Goal: Information Seeking & Learning: Stay updated

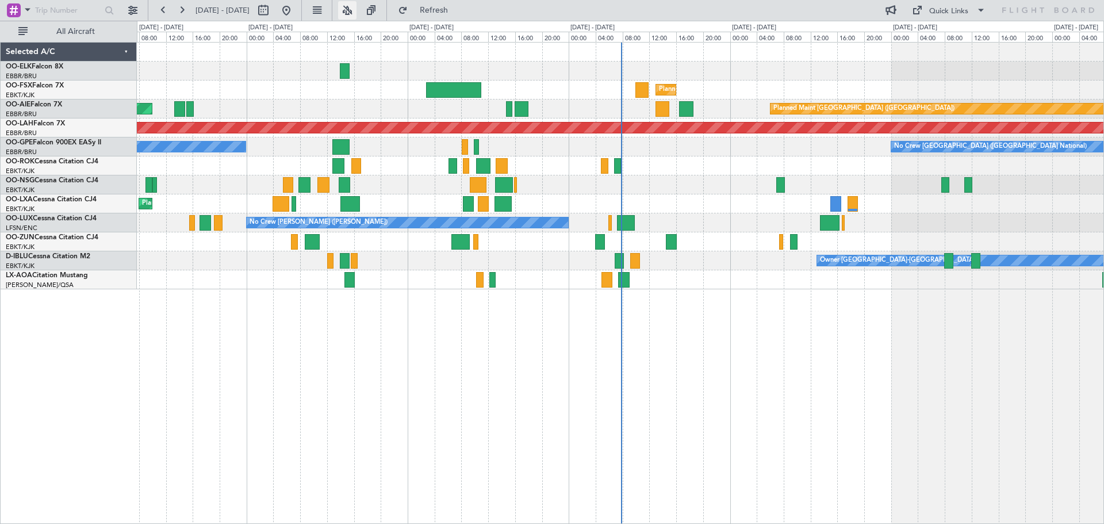
click at [357, 7] on button at bounding box center [347, 10] width 18 height 18
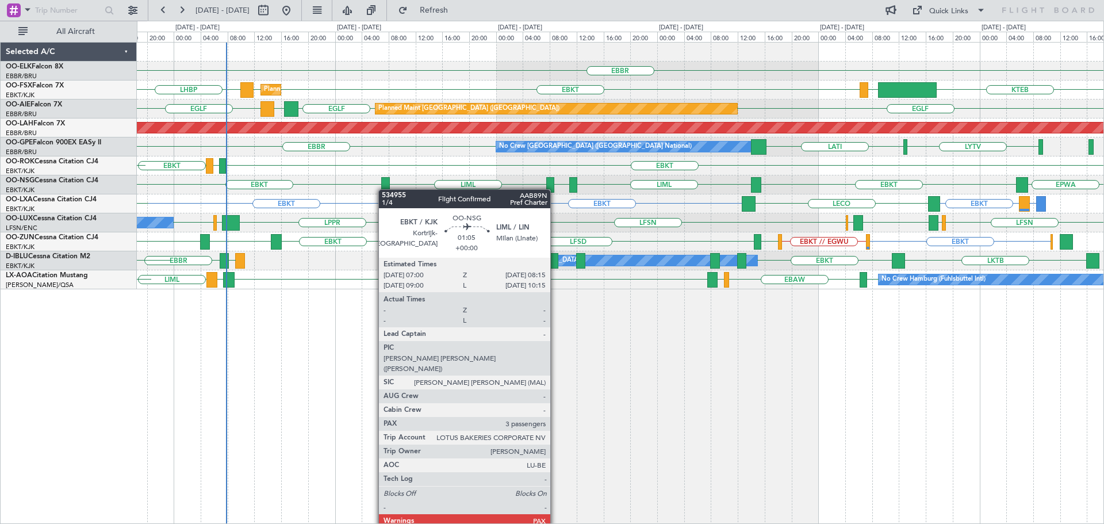
click at [383, 190] on div "EBBR LIML Planned Maint Kortrijk-Wevelgem EBKT EBKT LHBP LIMC KTEB KTEB Planned…" at bounding box center [620, 166] width 967 height 247
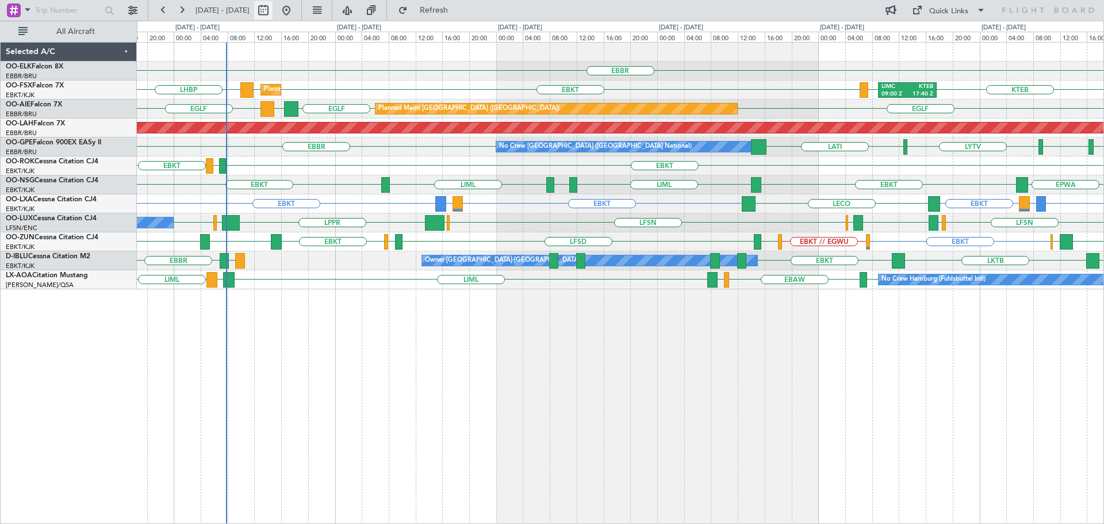
click at [273, 13] on button at bounding box center [263, 10] width 18 height 18
select select "10"
select select "2025"
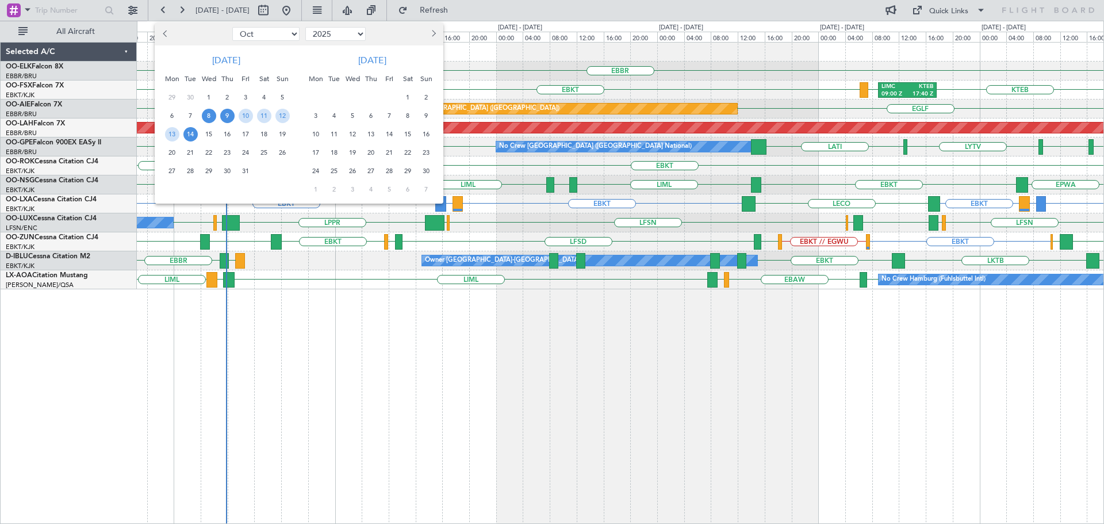
click at [224, 116] on span "9" at bounding box center [227, 116] width 14 height 14
click at [227, 127] on span "16" at bounding box center [227, 134] width 14 height 14
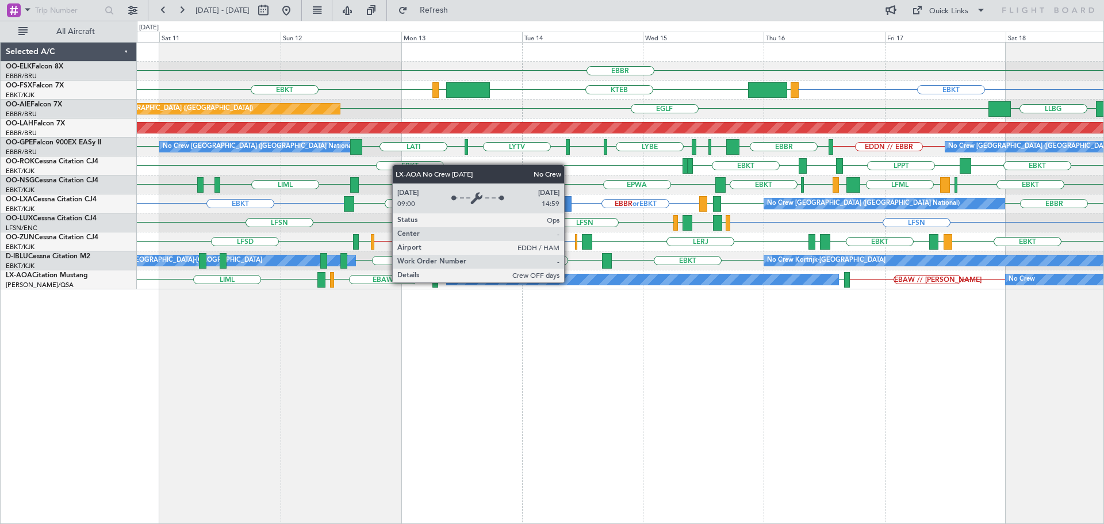
click at [569, 279] on div "No Crew Hamburg (Fuhlsbuttel Intl)" at bounding box center [643, 279] width 392 height 10
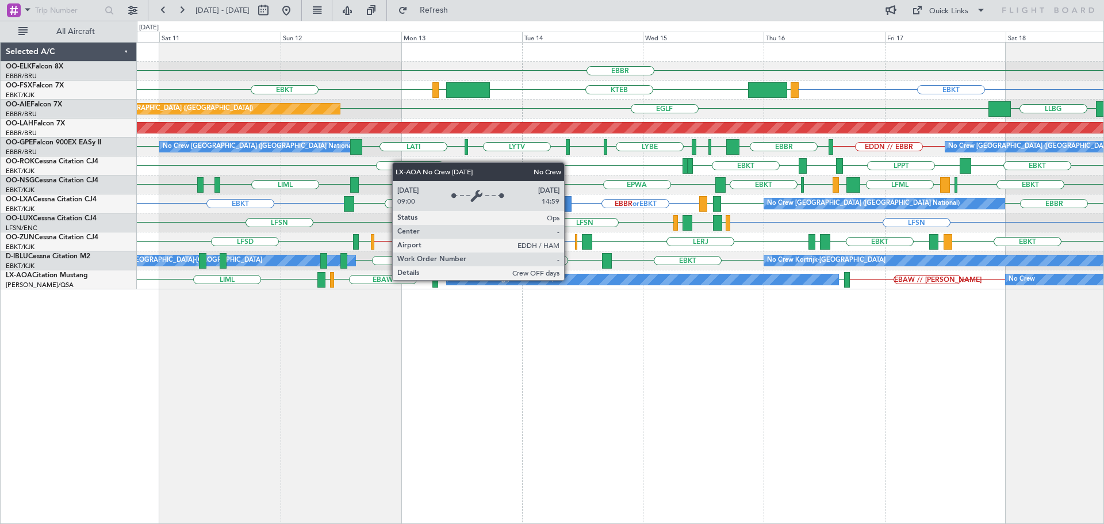
click at [569, 279] on div "No Crew Hamburg (Fuhlsbuttel Intl)" at bounding box center [643, 279] width 392 height 10
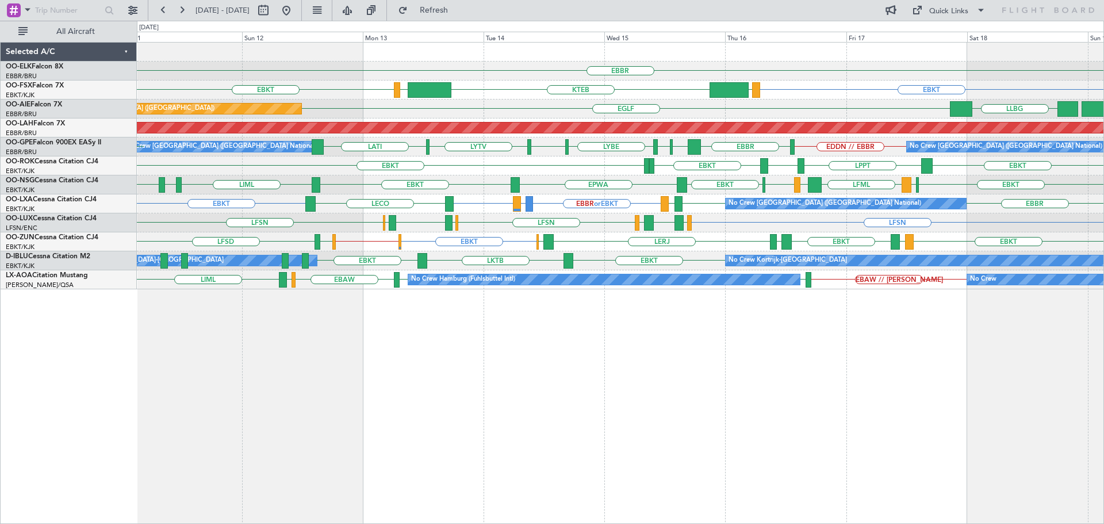
click at [1045, 223] on div "EBBR EBKT LOWS KTEB LIMC EBKT Planned Maint Kortrijk-Wevelgem EGLF LLBG Planned…" at bounding box center [620, 166] width 967 height 247
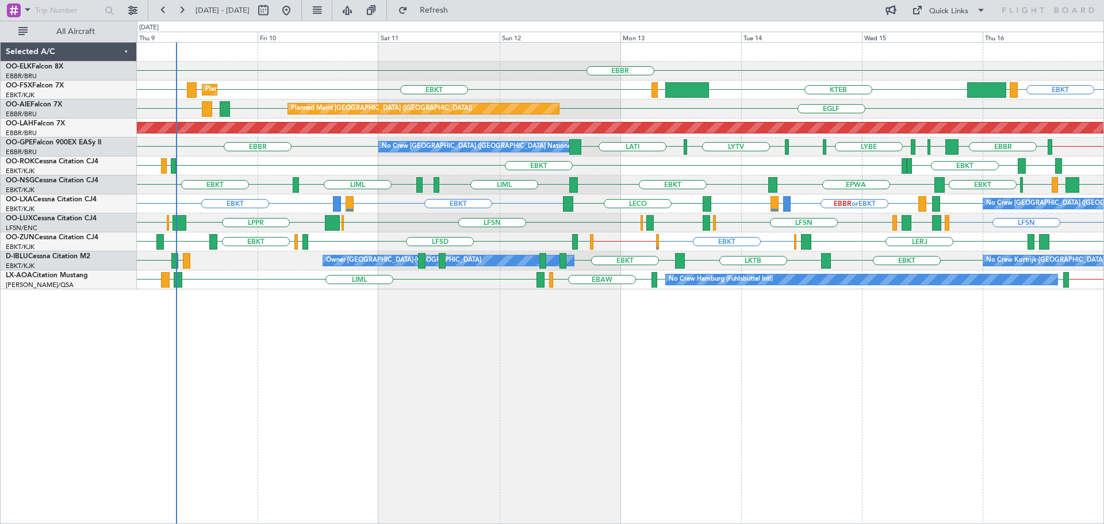
click at [594, 228] on div "EBBR Planned Maint Kortrijk-Wevelgem EBKT EBKT EBKT LHBP LOWS KTEB LIMC Planned…" at bounding box center [620, 166] width 967 height 247
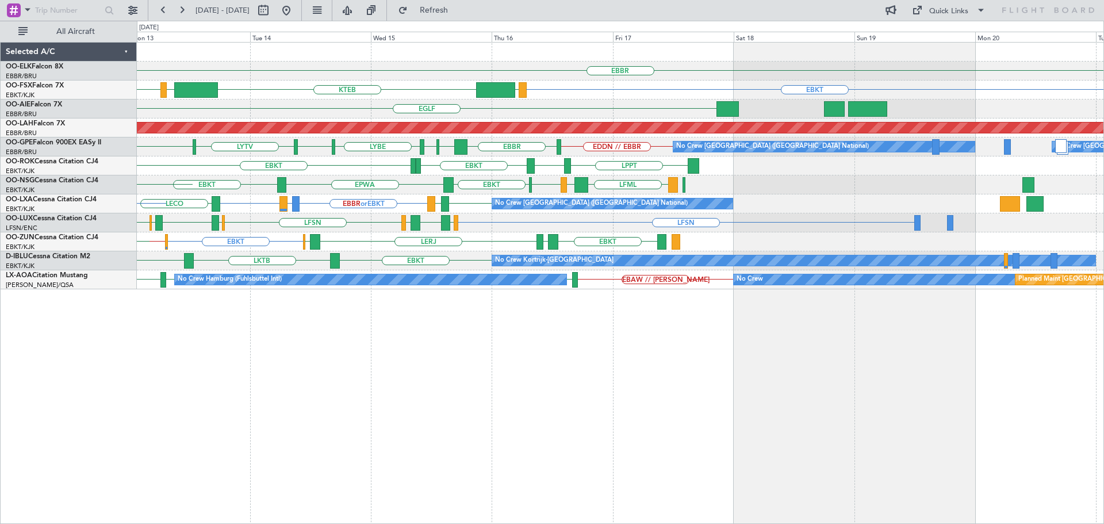
click at [425, 241] on div "EBBR EBKT EBKT LOWS KTEB LIMC EGLF Planned Maint London (Farnborough) Planned M…" at bounding box center [620, 166] width 967 height 247
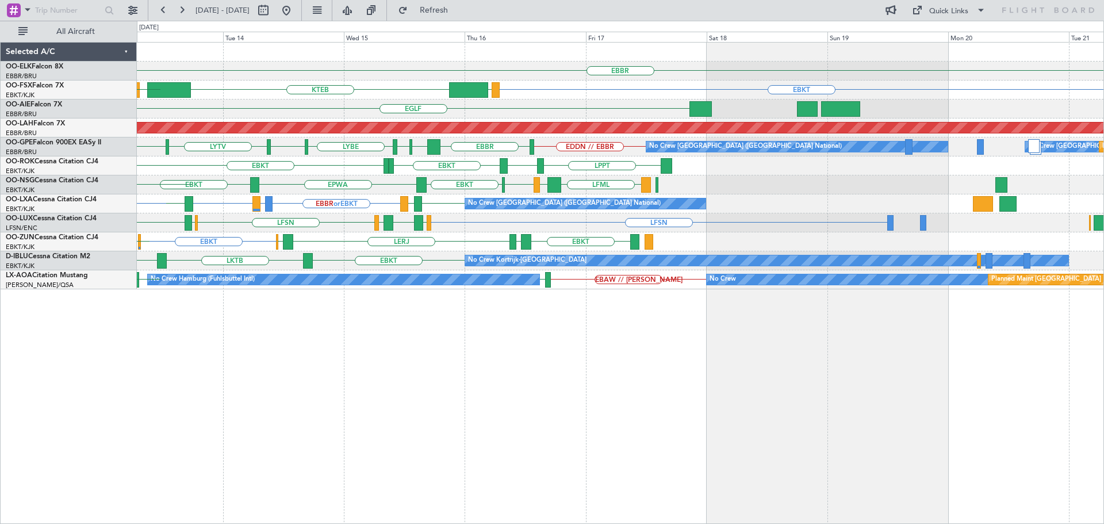
click at [783, 233] on div "EBBR EBKT LOWS KTEB LIMC EBKT EGLF Planned Maint London (Farnborough) Planned M…" at bounding box center [620, 166] width 967 height 247
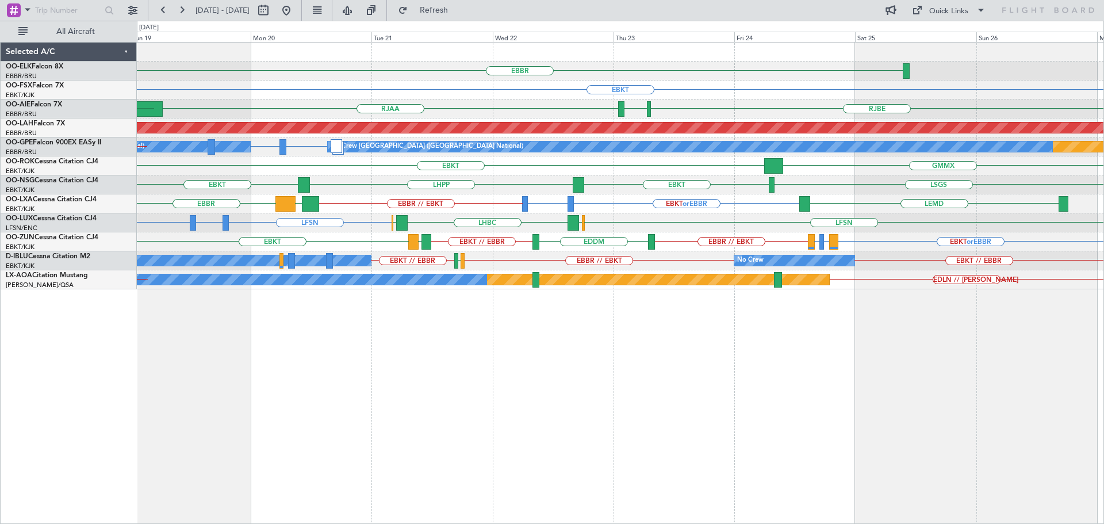
click at [645, 216] on div "EBBR EBKT RJAA RJBE RJOB UZSA LLBG RJBE 07:45 Z UBBB 19:00 Z EGLF Planned Maint…" at bounding box center [620, 166] width 967 height 247
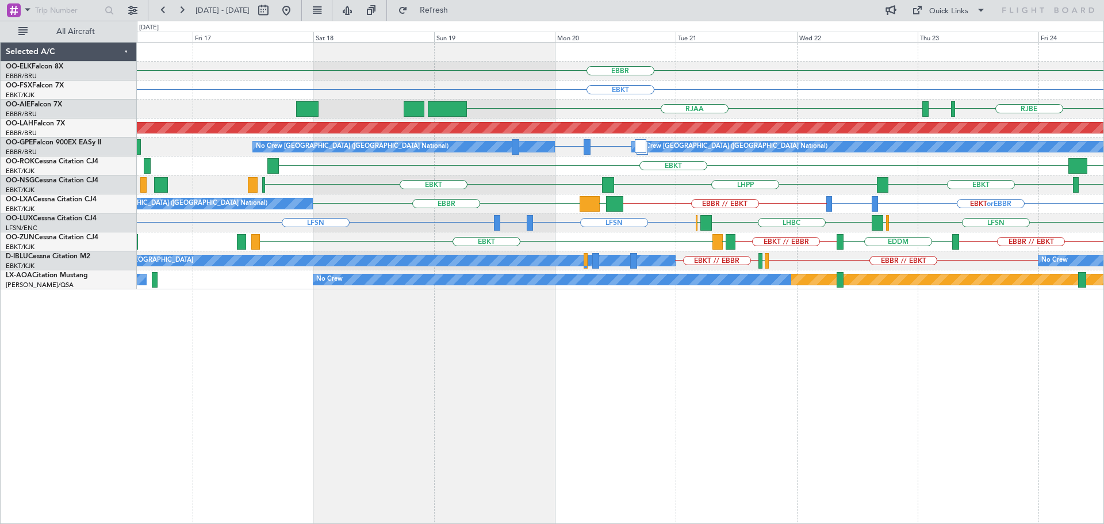
click at [661, 226] on div "LFSN LFSN LFBO or LFSN LHBC ELLX LFSN ELLX" at bounding box center [620, 222] width 967 height 19
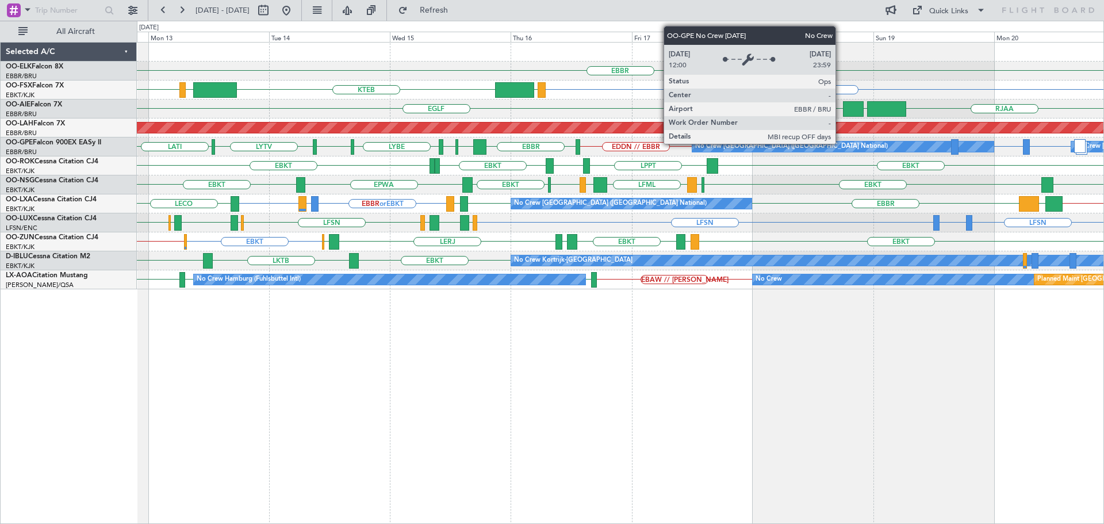
click at [692, 150] on div "No Crew [GEOGRAPHIC_DATA] ([GEOGRAPHIC_DATA] National)" at bounding box center [842, 146] width 301 height 10
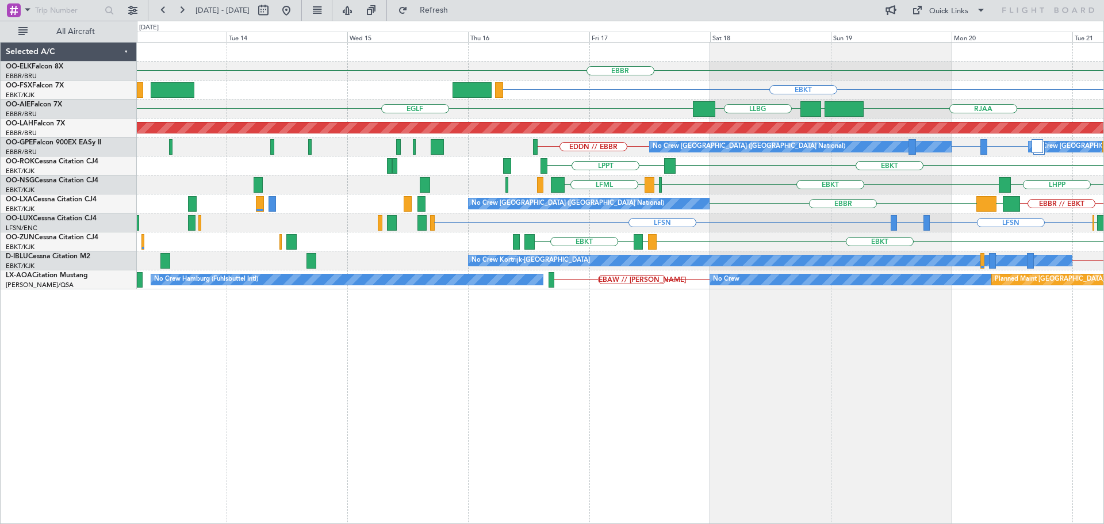
click at [755, 181] on div "EBBR EBKT EGLF RJAA UZSA LLBG RJOB Planned Maint London (Farnborough) Planned M…" at bounding box center [620, 166] width 967 height 247
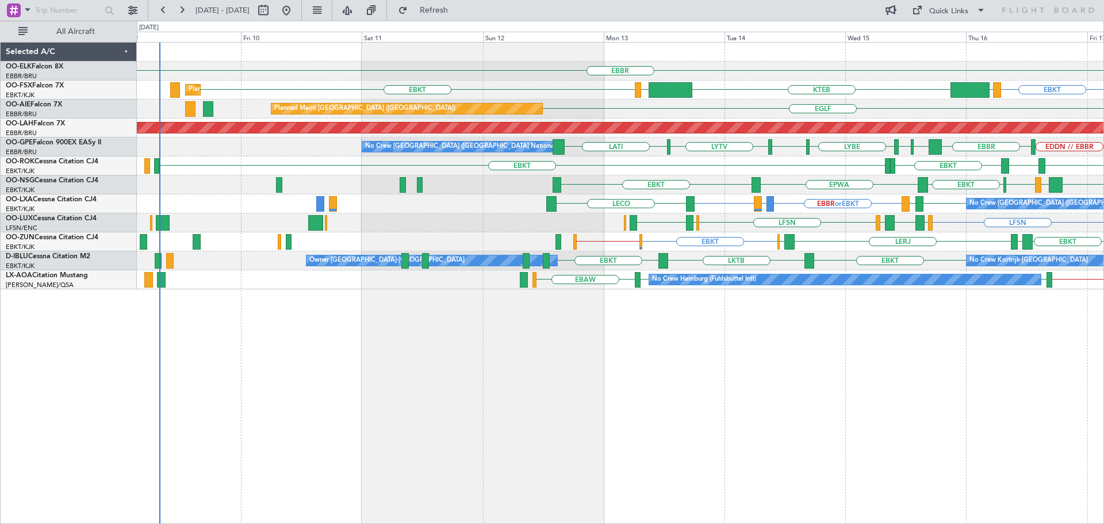
click at [823, 164] on div "EBBR EBKT EBKT LOWS KTEB LIMC Planned Maint Kortrijk-Wevelgem EGLF Planned Main…" at bounding box center [620, 166] width 967 height 247
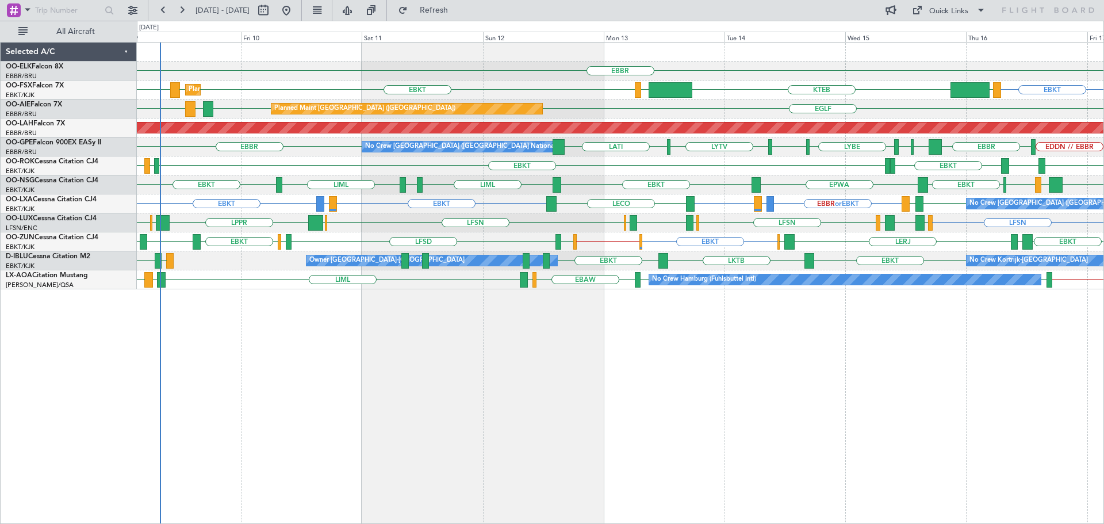
click at [535, 209] on div "EBBR EBKT EBKT EBKT LHBP LOWS KTEB LIMC Planned Maint Kortrijk-Wevelgem EGLF LE…" at bounding box center [620, 166] width 967 height 247
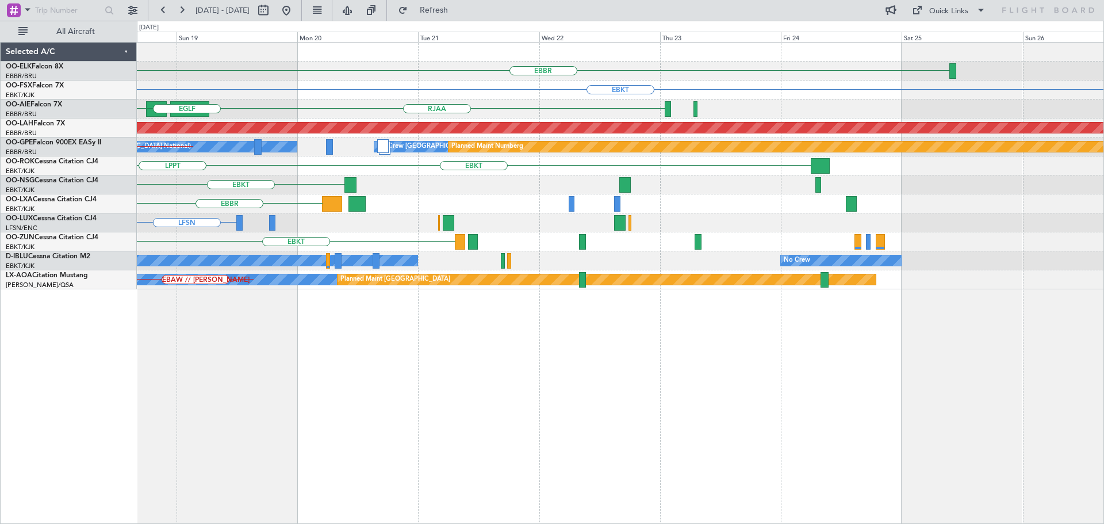
click at [435, 206] on div "EBBR No Crew Brussels (Brussels National)" at bounding box center [620, 203] width 967 height 19
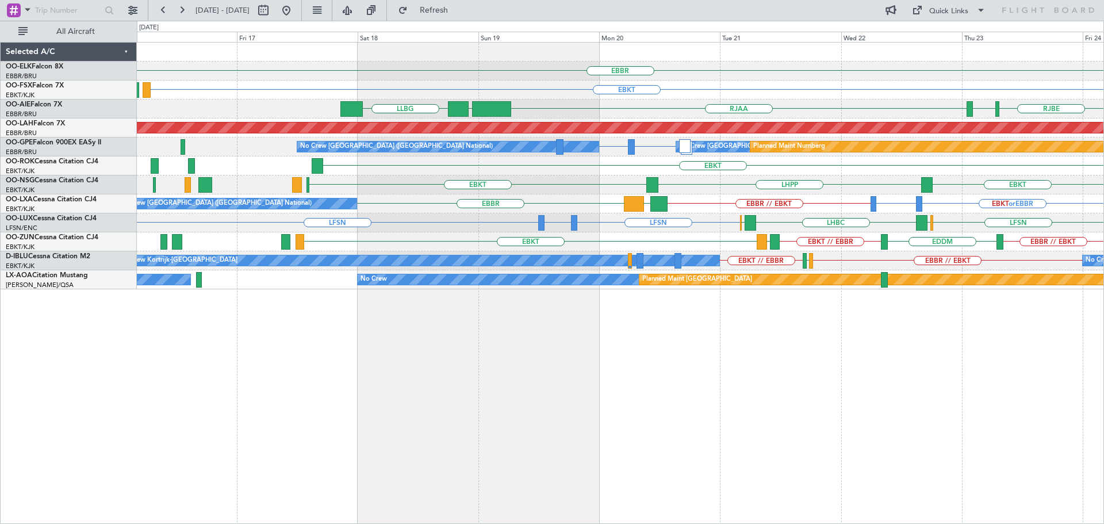
click at [646, 225] on div "EBBR LFMN EBKT RJAA UZSA LLBG RJBE RJOB Planned Maint Alton-st Louis (St Louis …" at bounding box center [620, 166] width 967 height 247
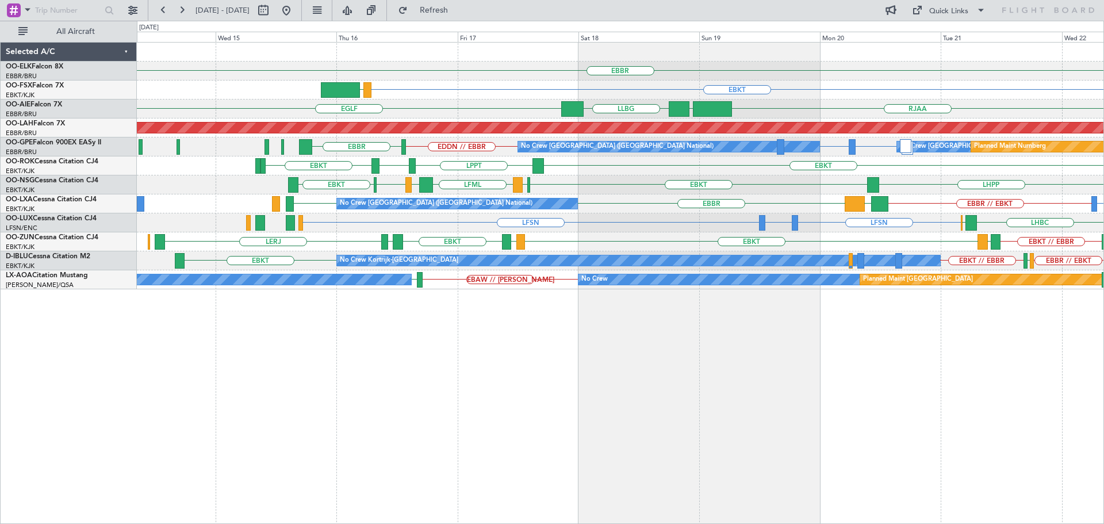
click at [642, 212] on div "EBBR EBKT LOWS EGLF RJAA UZSA LLBG RJOB RJBE Planned Maint London (Farnborough)…" at bounding box center [620, 166] width 967 height 247
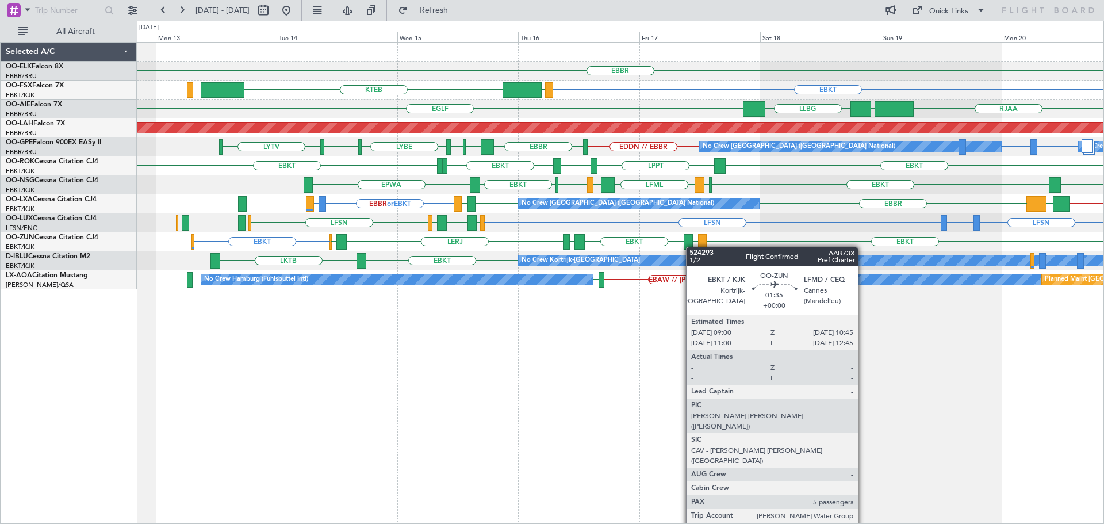
click at [692, 247] on div "EBBR EBKT LOWS KTEB EGLF UZSA LLBG RJAA Planned Maint London (Farnborough) Plan…" at bounding box center [620, 166] width 967 height 247
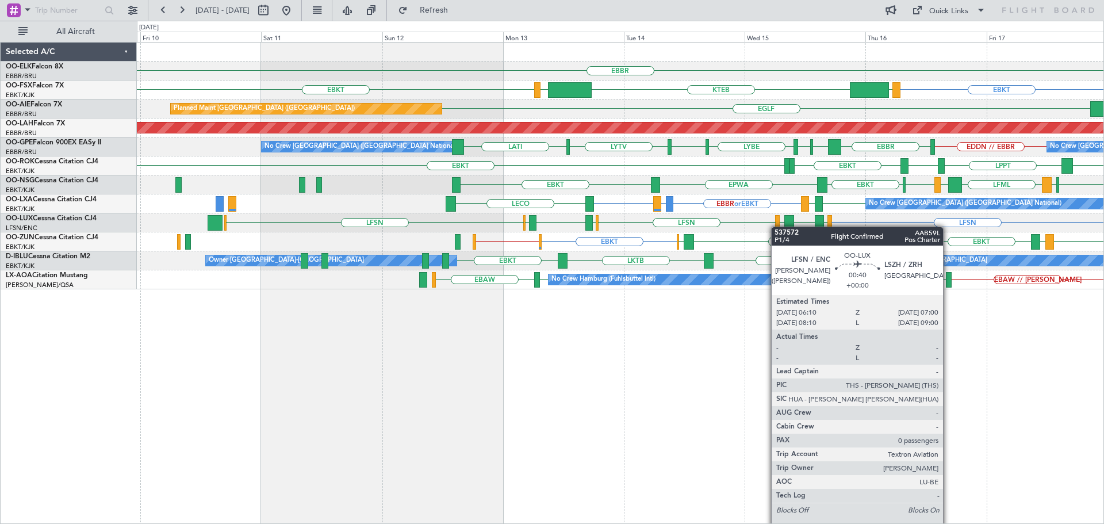
click at [318, 243] on div "EBBR EBKT EBKT LOWS KTEB LIMC Planned Maint Kortrijk-Wevelgem EGLF Planned Main…" at bounding box center [620, 166] width 967 height 247
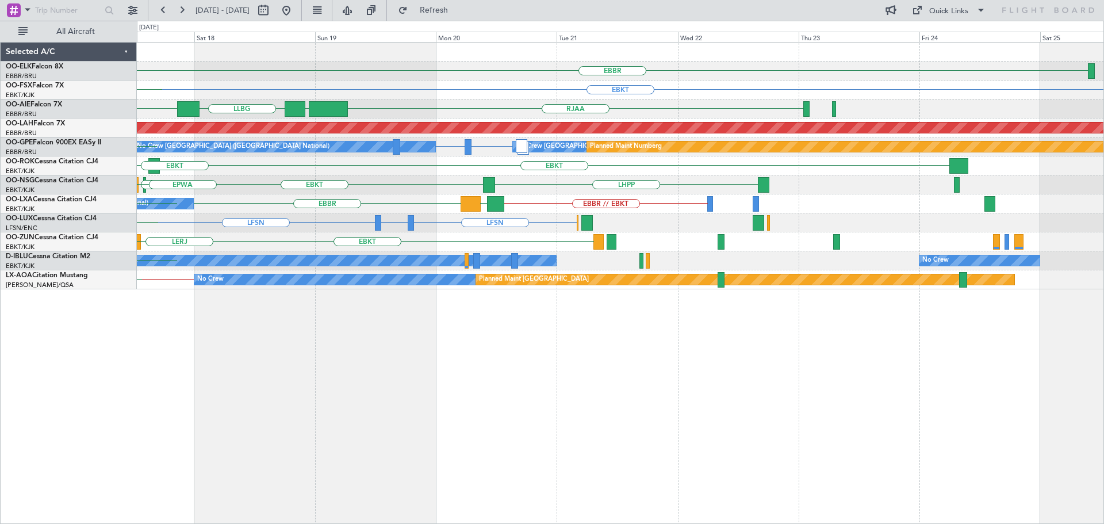
click at [430, 220] on div "LFSN LFBO or LFSN LFSN LSZH LIEE" at bounding box center [620, 222] width 967 height 19
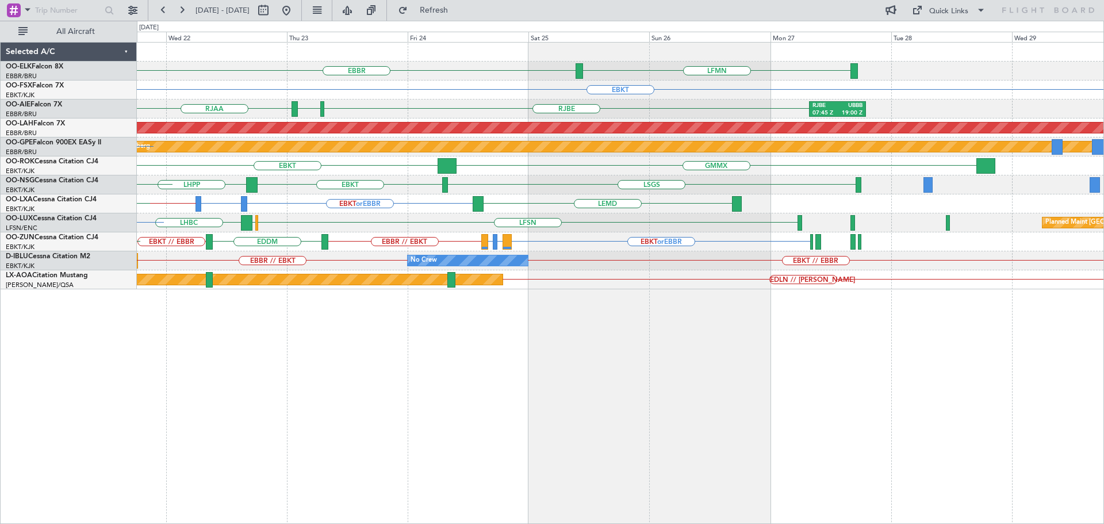
click at [362, 256] on div "No Crew EBKT // EBBR EBBR // EBKT LFPB EBKT // EBBR No Crew Kortrijk-Wevelgem" at bounding box center [620, 260] width 967 height 19
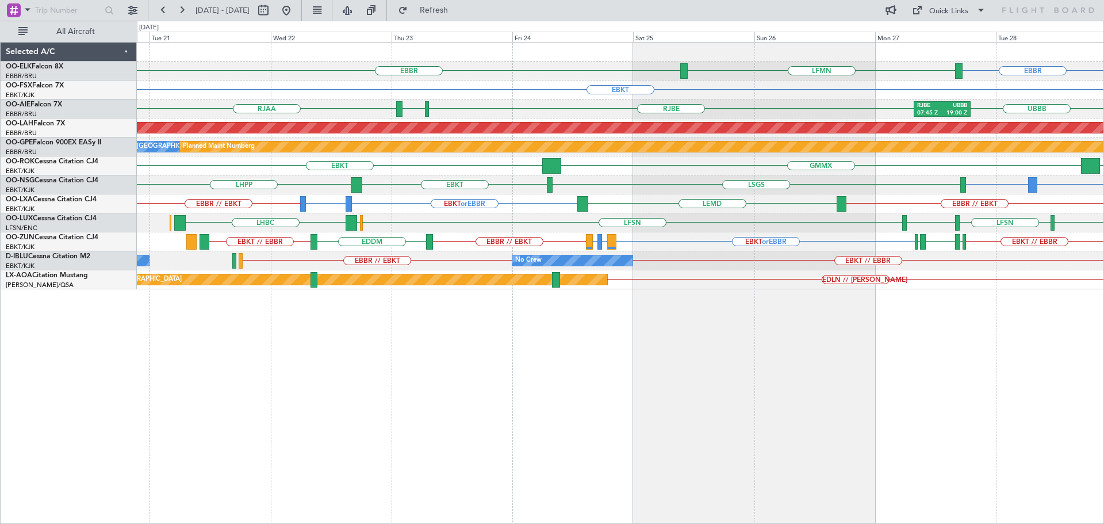
click at [421, 231] on div "LHBC LFSN ELLX LFPB LFSN LFOH Planned Maint Paris (Le Bourget)" at bounding box center [620, 222] width 967 height 19
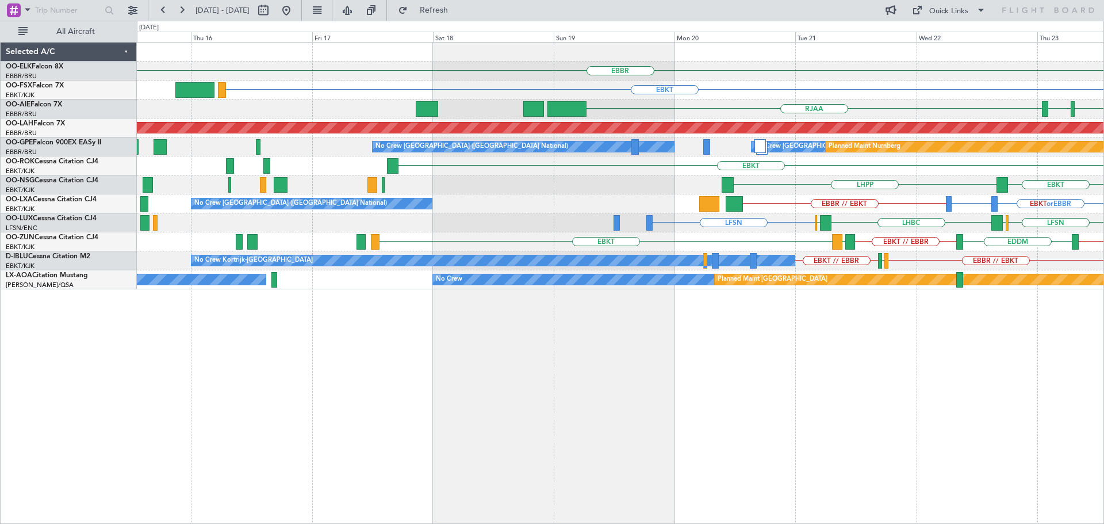
click at [901, 209] on div "EBBR LFMN EBKT RJAA RJBE RJOB Planned Maint Alton-st Louis (St Louis Regl) No C…" at bounding box center [620, 166] width 967 height 247
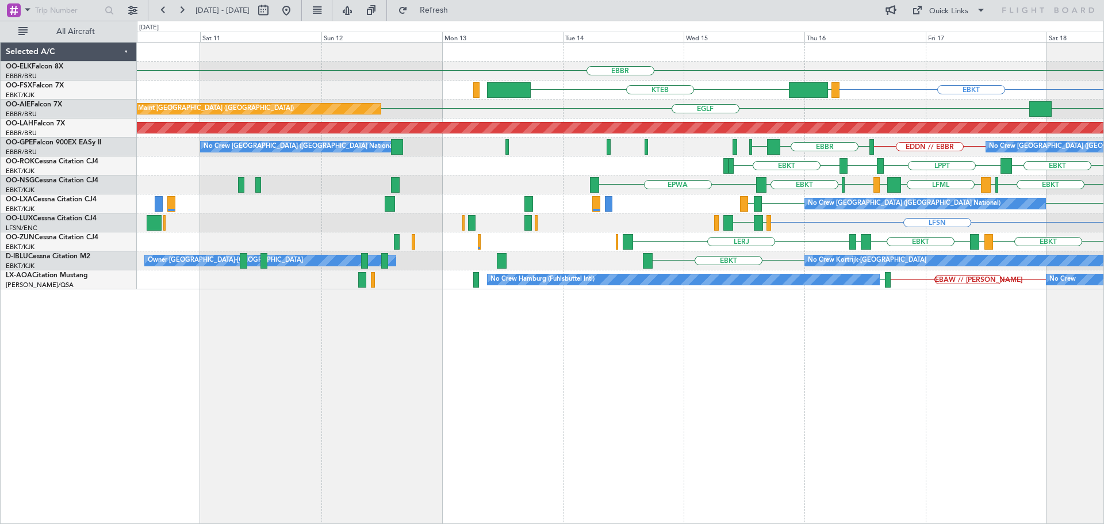
click at [981, 236] on div "EBBR EBKT LOWS KTEB Planned Maint Kortrijk-Wevelgem EGLF LLBG Planned Maint Lon…" at bounding box center [620, 166] width 967 height 247
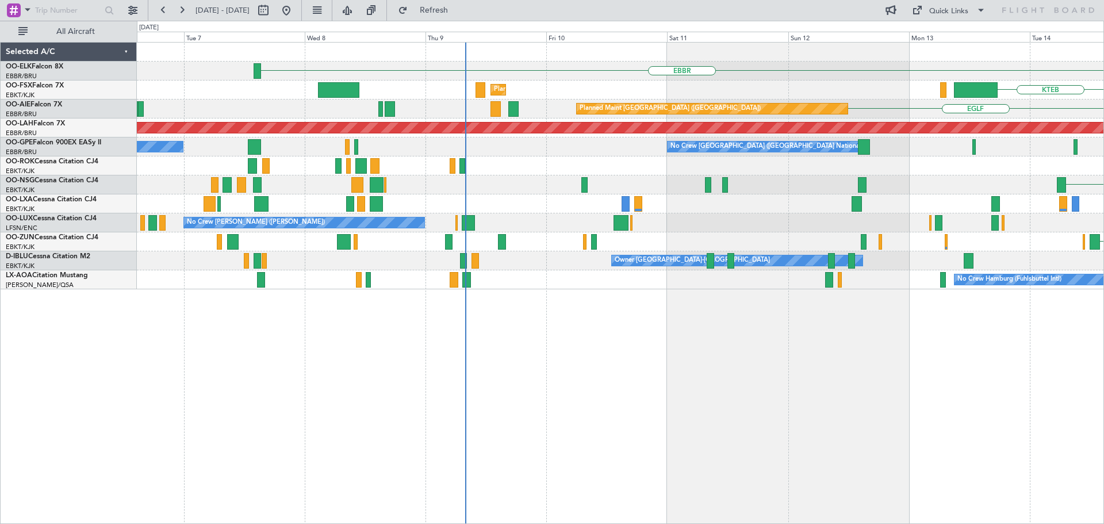
click at [624, 229] on div "EBBR KTEB Planned Maint Kortrijk-Wevelgem LOWS EBKT EGLF Planned Maint London (…" at bounding box center [620, 166] width 967 height 247
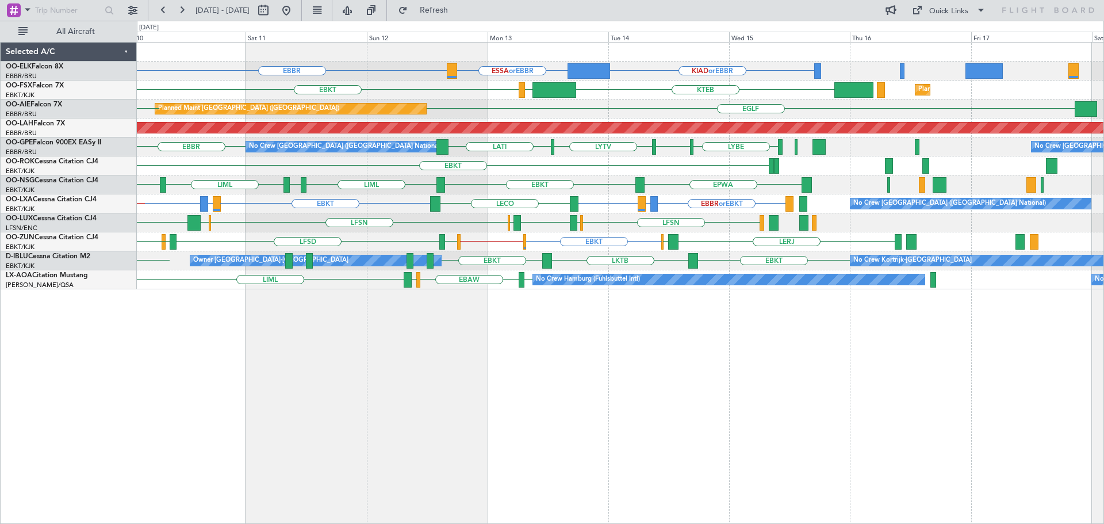
click at [472, 196] on div "EBKT LFMD or EBKT EBKT EBBR or EBKT LFMD or EBKT EBKT LECO No Crew Brussels (Br…" at bounding box center [620, 203] width 967 height 19
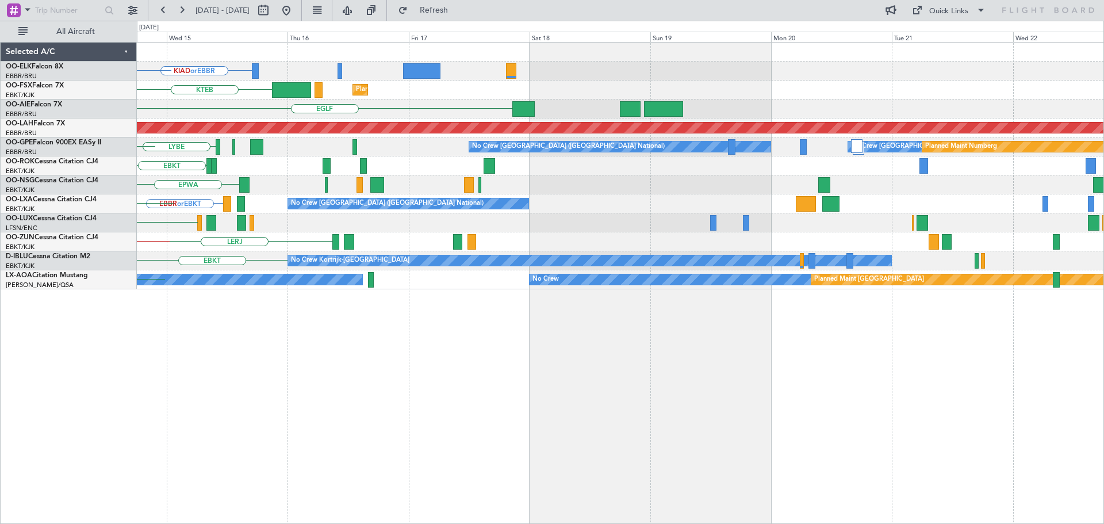
click at [388, 187] on div "KIAD or EBBR ESSA or EBBR KTEB Planned Maint Kortrijk-Wevelgem LIMC EBKT EGLF P…" at bounding box center [620, 166] width 967 height 247
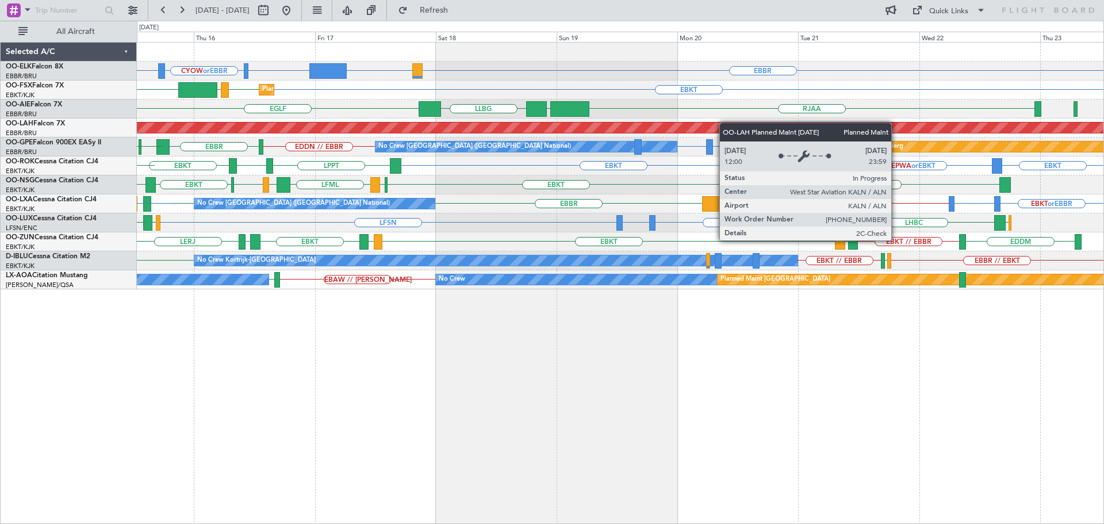
click at [787, 122] on div "EBBR ESSB or EBBR CYYZ or EBBR CYOW or EBBR KIAD or EBBR EBKT Planned Maint Kor…" at bounding box center [620, 166] width 967 height 247
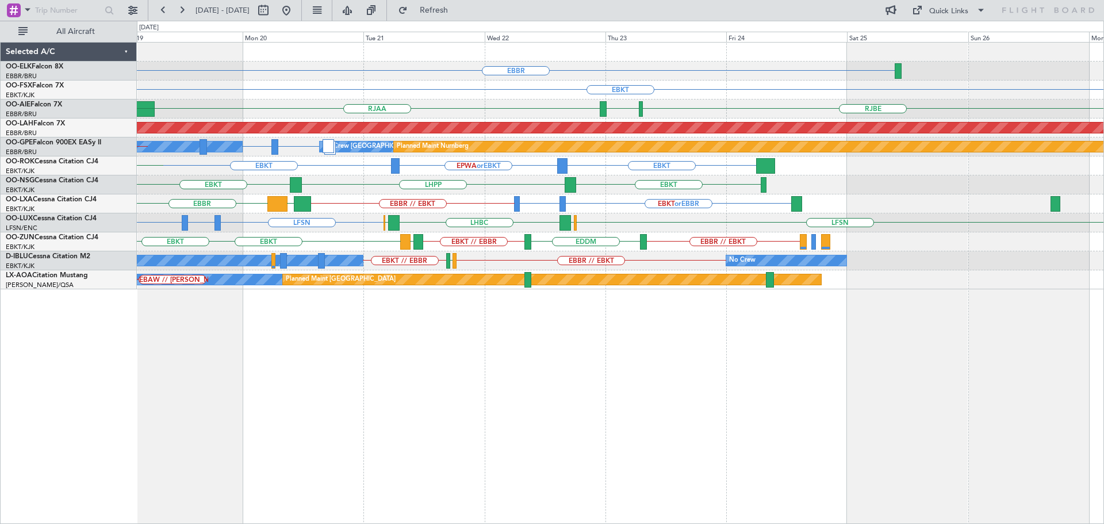
click at [425, 171] on div "EPWA or EBKT EBKT EBKT LPPT" at bounding box center [620, 165] width 967 height 19
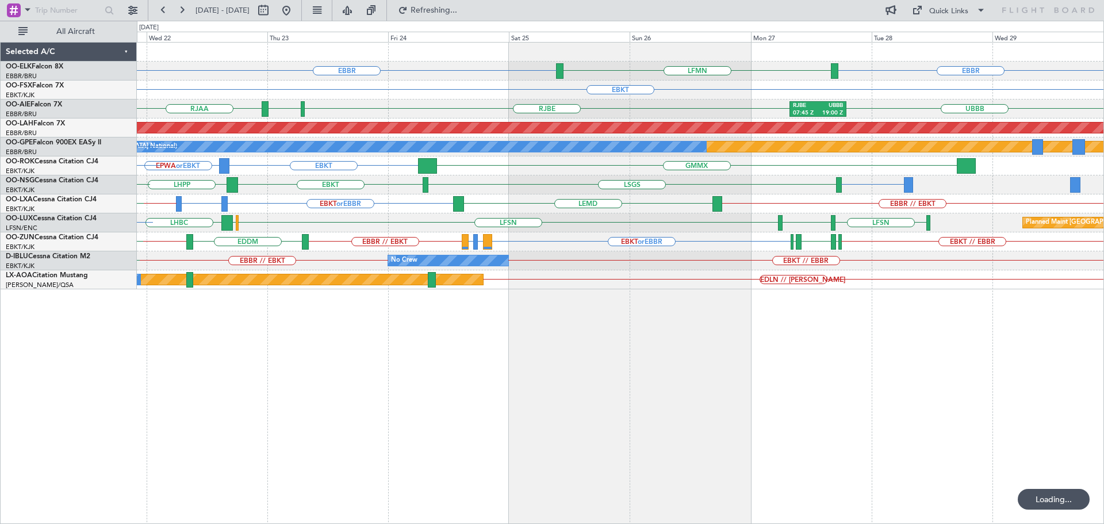
click at [691, 275] on div "EDLN // LELL Planned Maint Monchengladbach No Crew" at bounding box center [620, 279] width 967 height 19
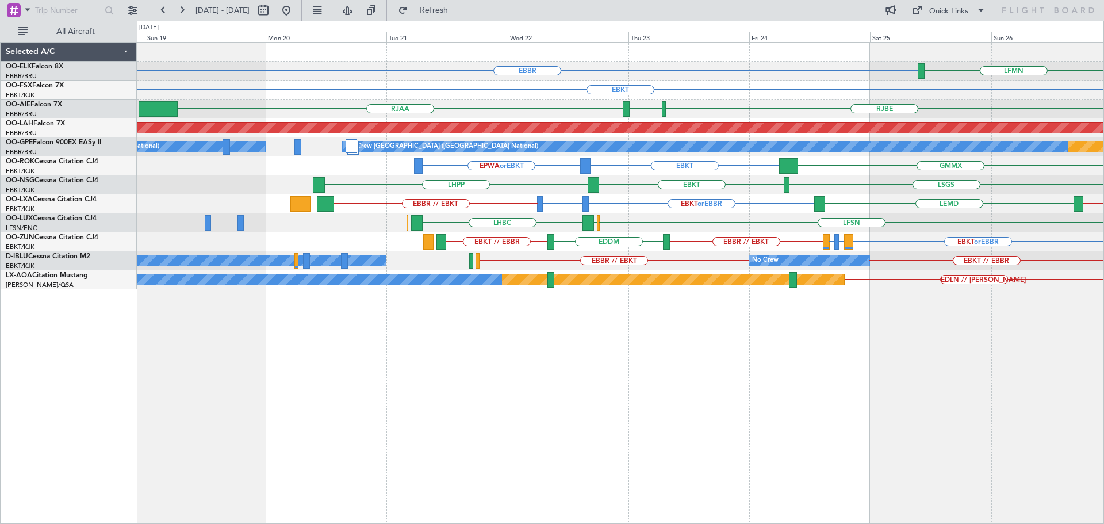
click at [679, 201] on div "EBBR // EBKT EBKT or EBBR EDDM or EBBR EBBR // EBKT LEMD No Crew Brussels (Brus…" at bounding box center [620, 203] width 967 height 19
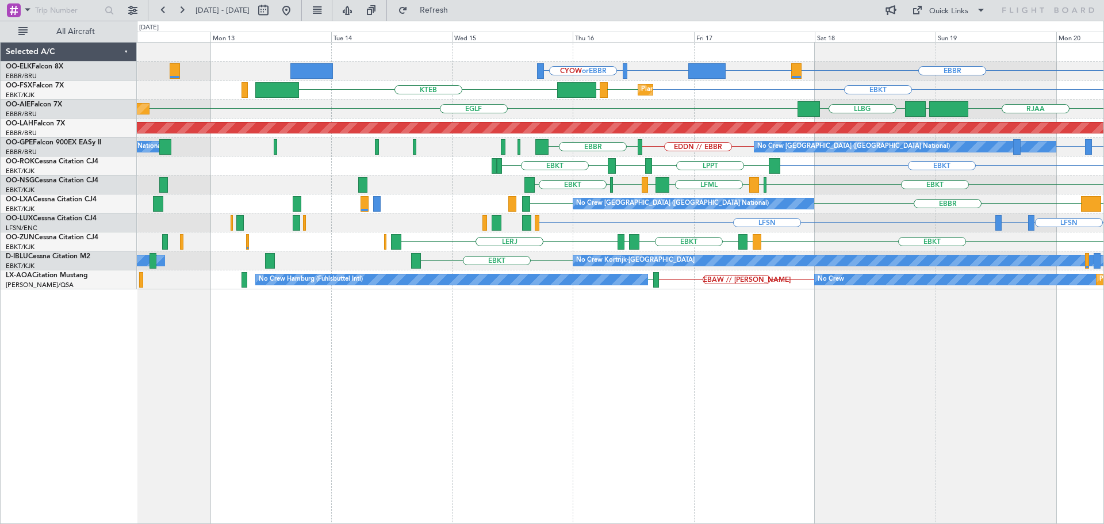
click at [807, 223] on div "LFSN LFBO or LFSN LFSN ELLX LHBC" at bounding box center [620, 222] width 967 height 19
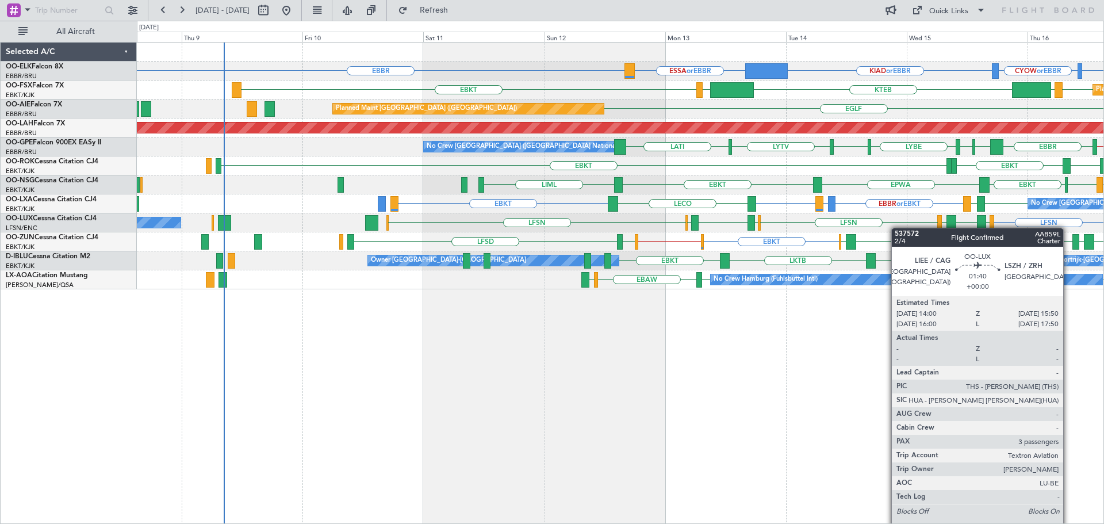
click at [968, 223] on div "LFSN LFSN LSZH LIEE LSZH LFSN ELLX EGBB ELLX No Crew Nancy (Essey)" at bounding box center [620, 222] width 967 height 19
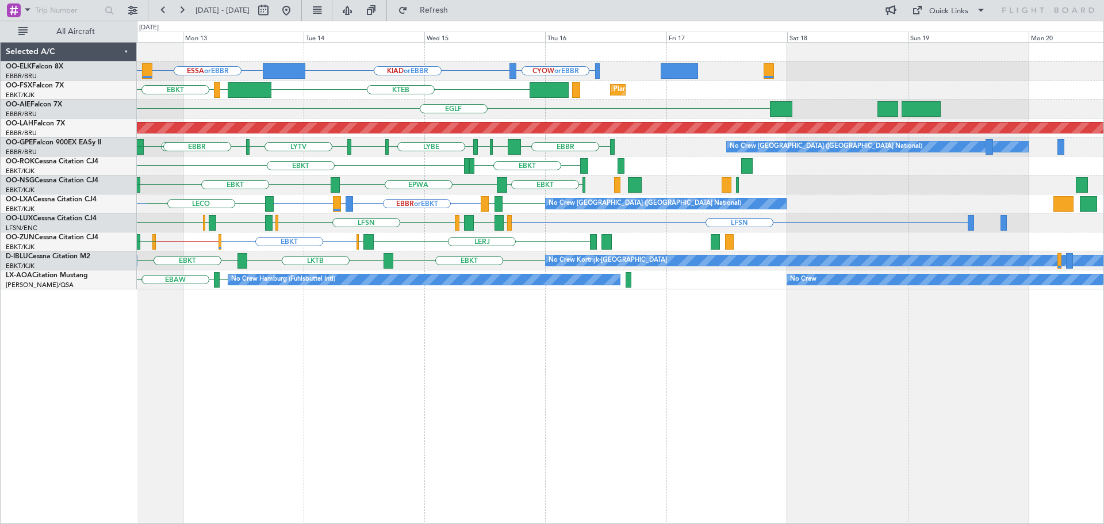
click at [423, 228] on div "CYOW or EBBR EBBR KIAD or EBBR ESSA or EBBR EBKT KTEB LIMC Planned Maint Kortri…" at bounding box center [620, 166] width 967 height 247
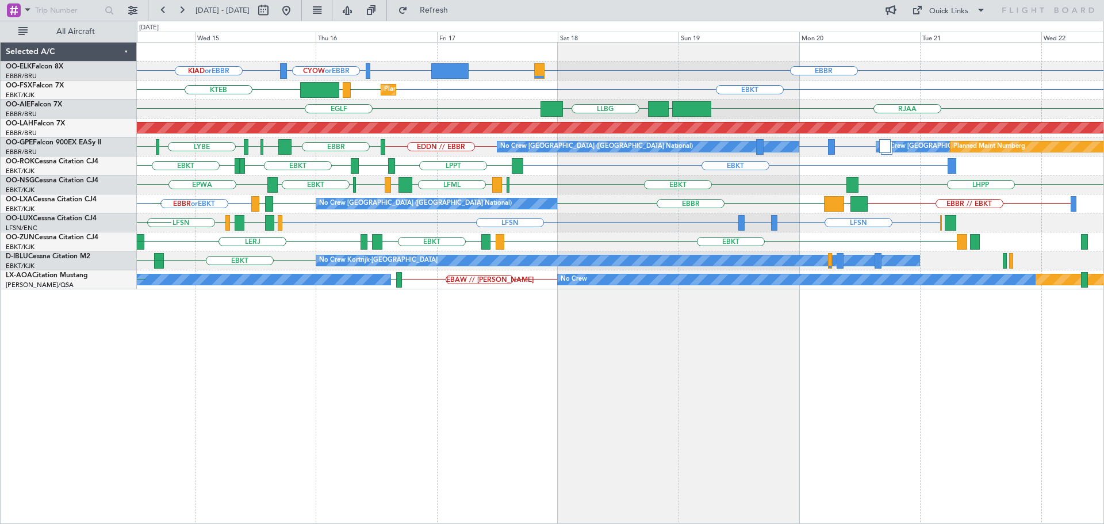
click at [641, 249] on div "EBKT LFMD EBKT LEIB LERJ EBOS EBKT EBKT // EGWU EGWU" at bounding box center [620, 241] width 967 height 19
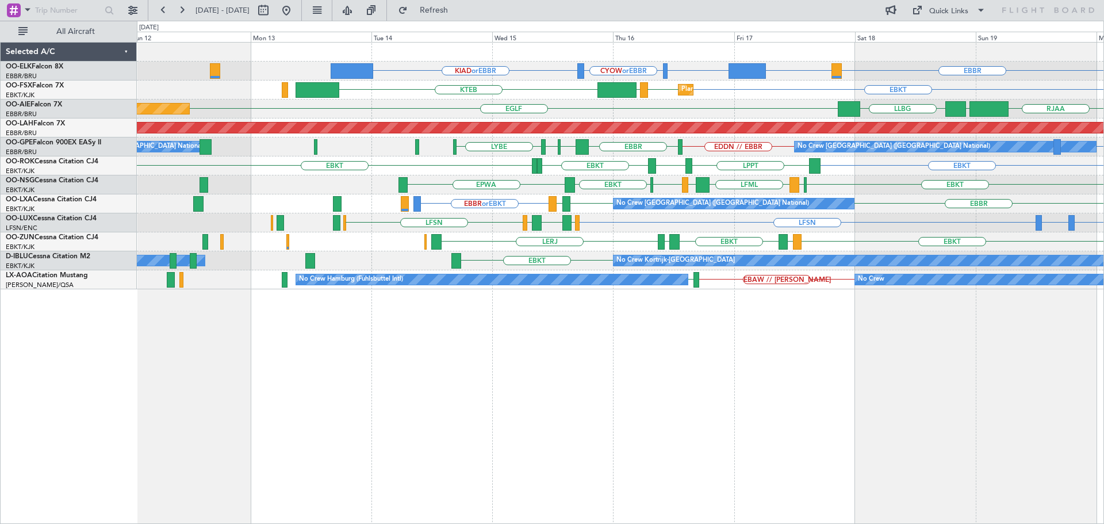
click at [713, 213] on div "EBBR ESSB or EBBR CYYZ or EBBR CYOW or EBBR KIAD or EBBR Planned Maint Kortrijk…" at bounding box center [620, 166] width 967 height 247
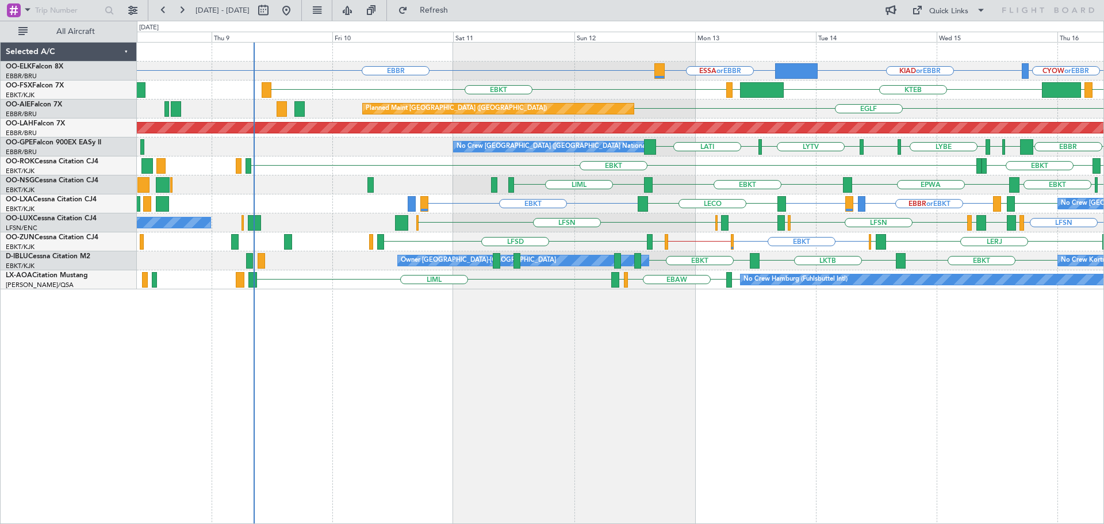
click at [777, 247] on div "EBKT EBKT // EGWU LERJ LFSD EBOS EGWU LEIB EBKT LFMD EBKT" at bounding box center [620, 241] width 967 height 19
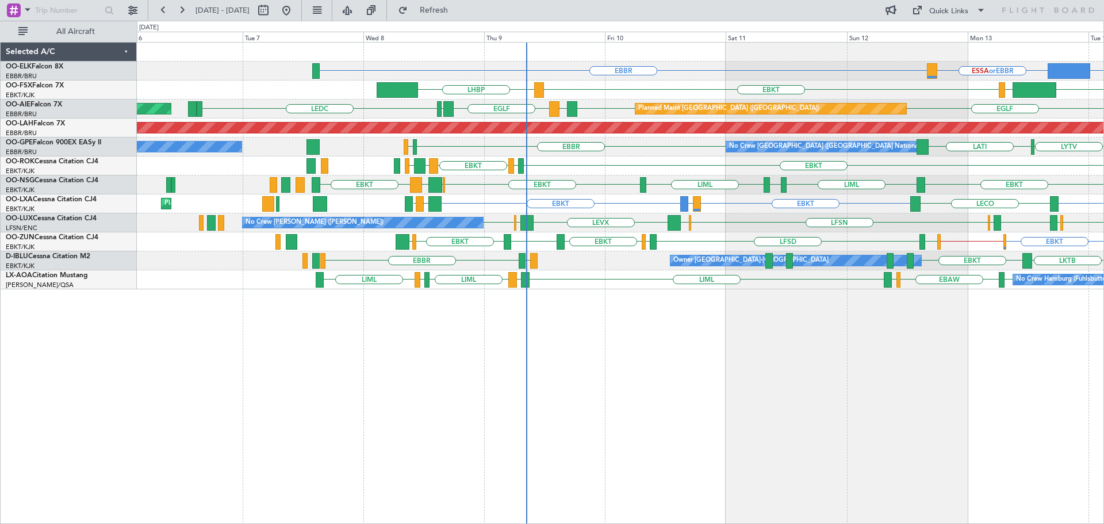
click at [696, 254] on div "Owner Kortrijk-Wevelgem LSGS EBBR LKTB EBKT EBKT No Crew Kortrijk-Wevelgem" at bounding box center [620, 260] width 967 height 19
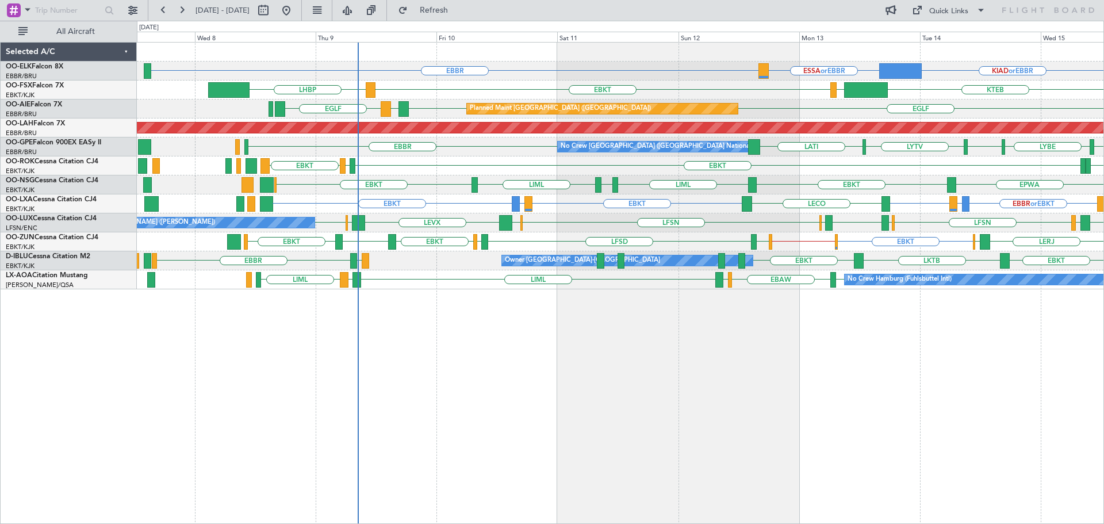
click at [453, 253] on div "EBBR KIAD or EBBR ESSA or EBBR CYOW or EBBR CYYZ or EBBR EBKT LHBP KTEB LIMC LO…" at bounding box center [620, 166] width 967 height 247
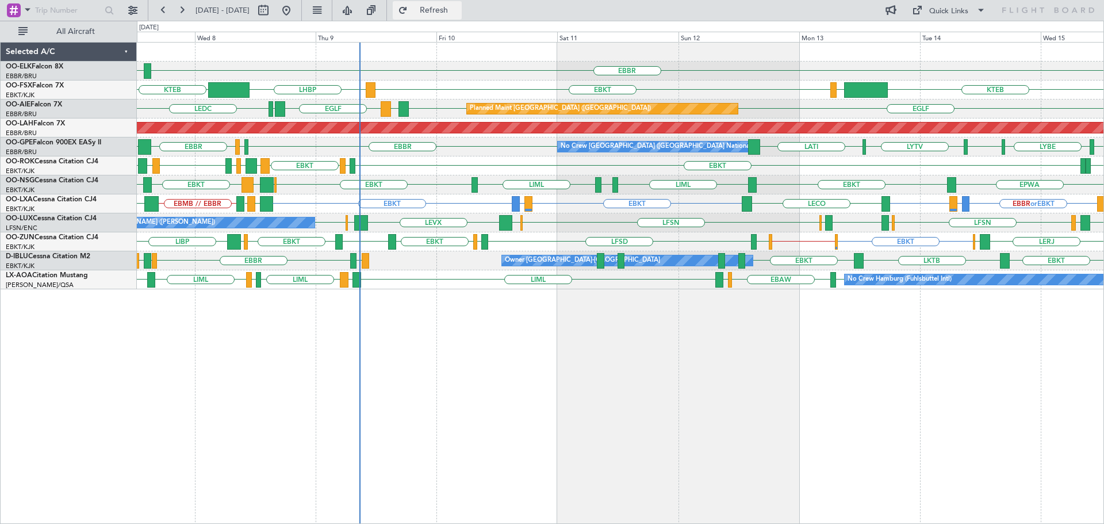
click at [451, 10] on span "Refresh" at bounding box center [434, 10] width 48 height 8
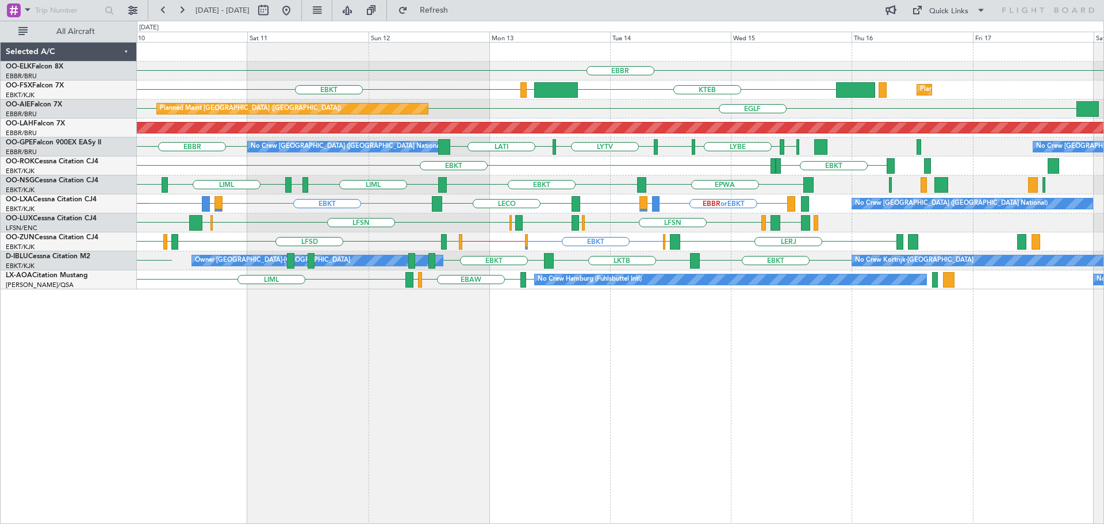
click at [542, 143] on div "EBBR KTEB LIMC EBKT Planned Maint Kortrijk-Wevelgem LHBP KTEB EGLF Planned Main…" at bounding box center [620, 166] width 967 height 247
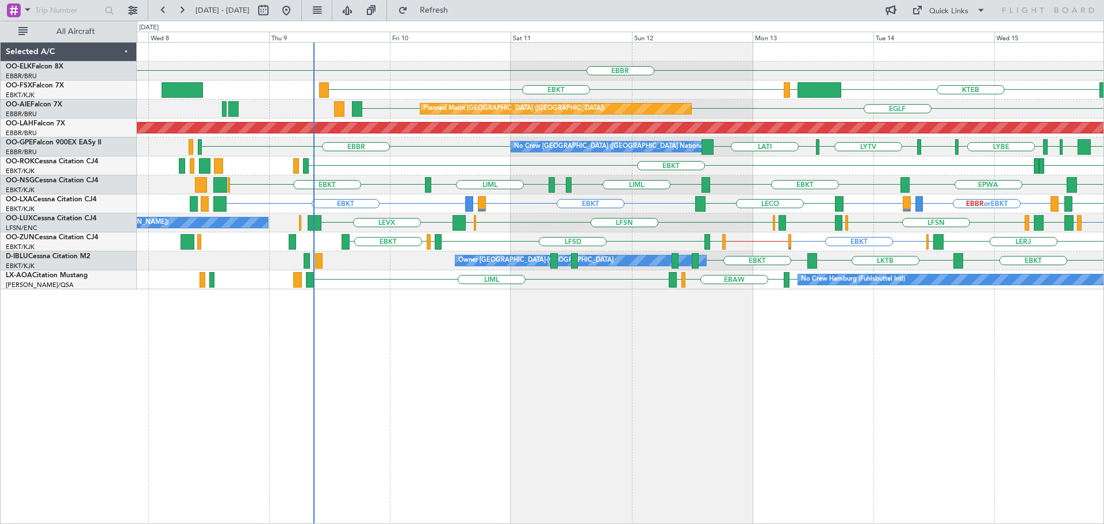
click at [584, 201] on div "EBBR KTEB LIMC EBKT LOWS EBKT Planned Maint Kortrijk-Wevelgem EBKT EGLF EGLF Pl…" at bounding box center [620, 166] width 967 height 247
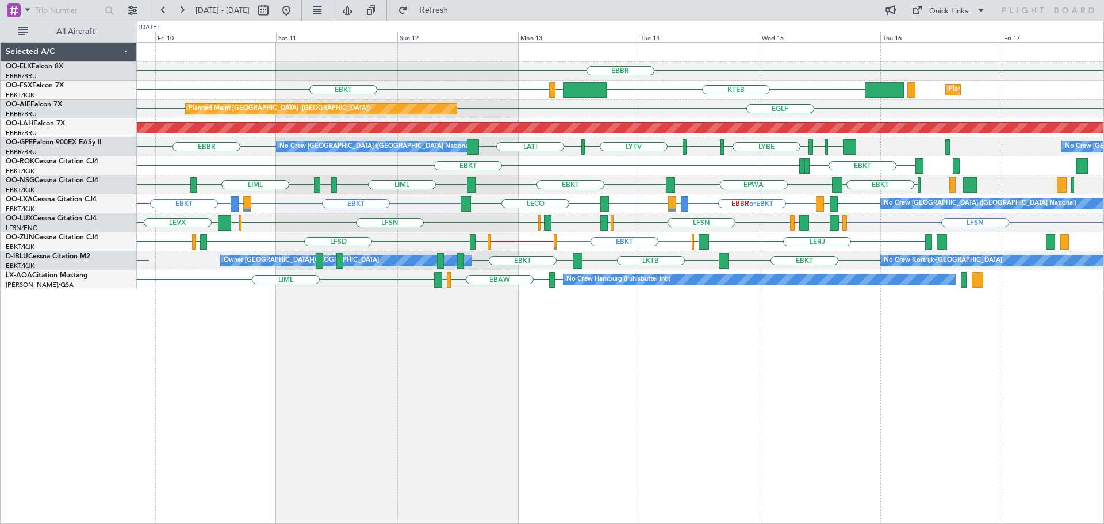
click at [641, 238] on div "EBBR KTEB LIMC EBKT Planned Maint Kortrijk-Wevelgem LHBP KTEB Planned Maint Lon…" at bounding box center [620, 166] width 967 height 247
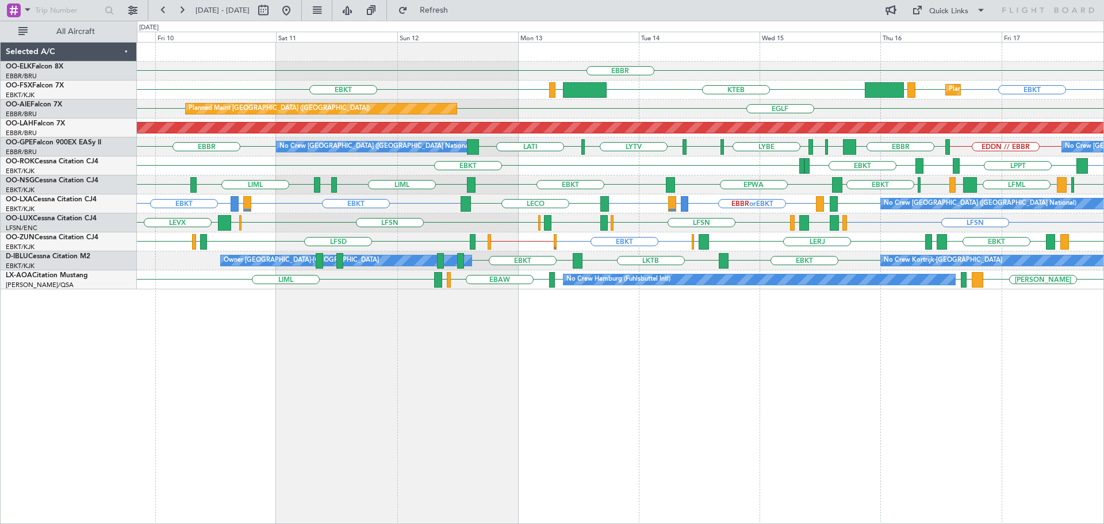
click at [373, 100] on div "Planned Maint London (Farnborough) EGLF EGLF" at bounding box center [620, 108] width 967 height 19
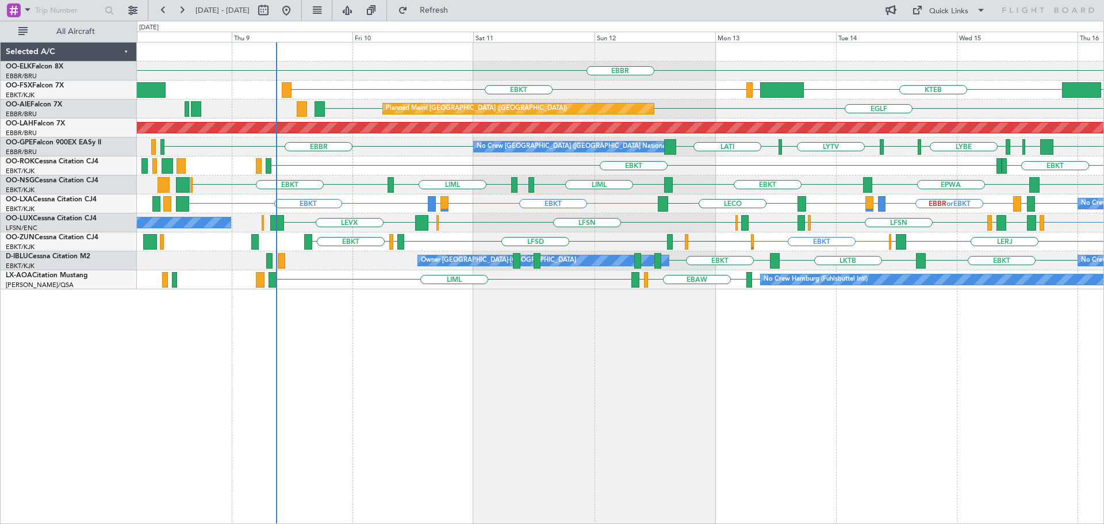
click at [463, 224] on div "EBBR KTEB LIMC EBKT LOWS EBKT Planned Maint Kortrijk-Wevelgem EBKT Planned Main…" at bounding box center [620, 166] width 967 height 247
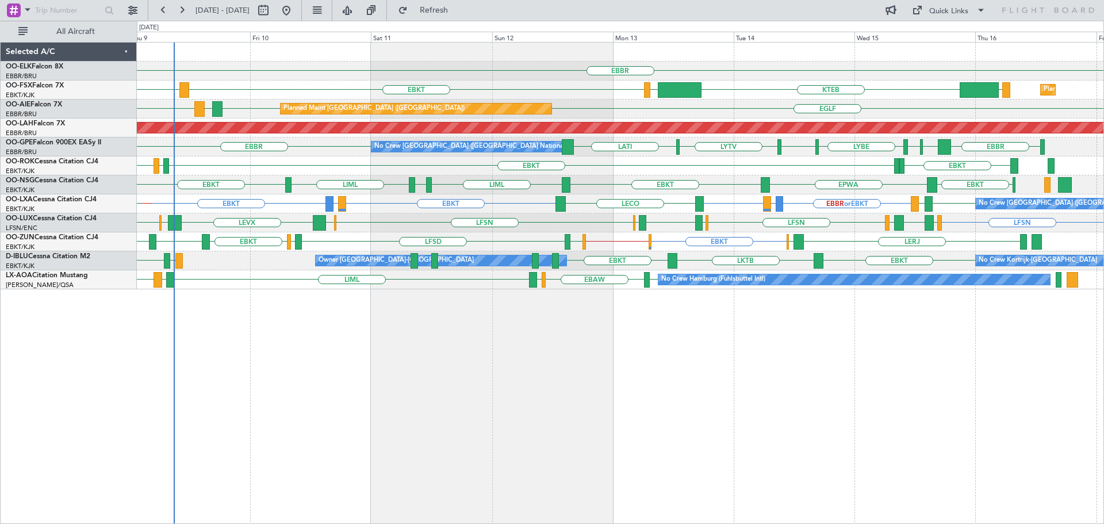
click at [578, 304] on div "EBBR LOWS KTEB LIMC EBKT LHBP Planned Maint Kortrijk-Wevelgem Planned Maint Lon…" at bounding box center [620, 283] width 967 height 482
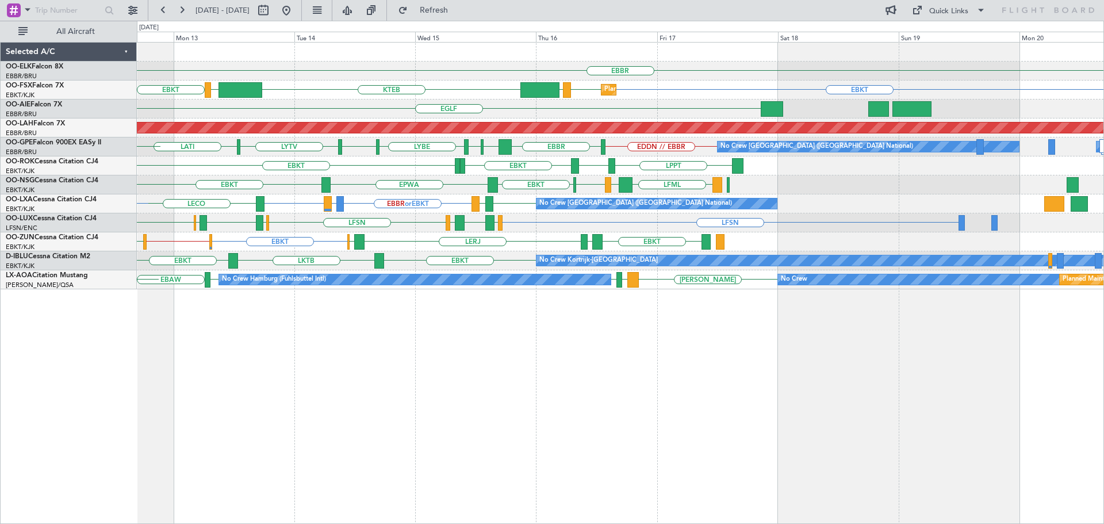
click at [396, 252] on div "EBBR Planned Maint Kortrijk-Wevelgem EBKT EBKT LOWS KTEB LIMC EBKT EGLF Planned…" at bounding box center [620, 166] width 967 height 247
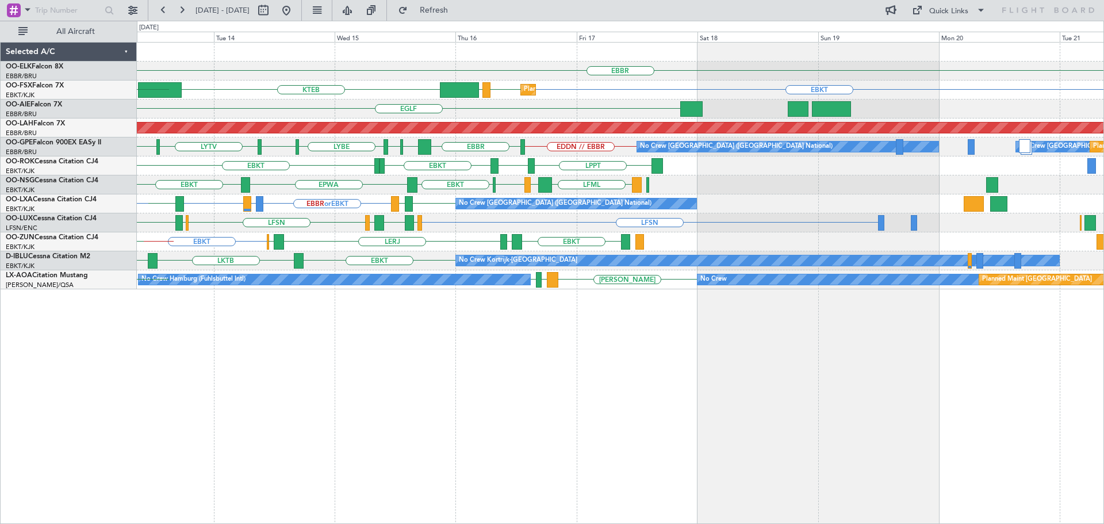
click at [821, 292] on div "EBBR EBKT EBKT Planned Maint Kortrijk-Wevelgem LOWS KTEB LIMC EBKT EGLF Planned…" at bounding box center [620, 283] width 967 height 482
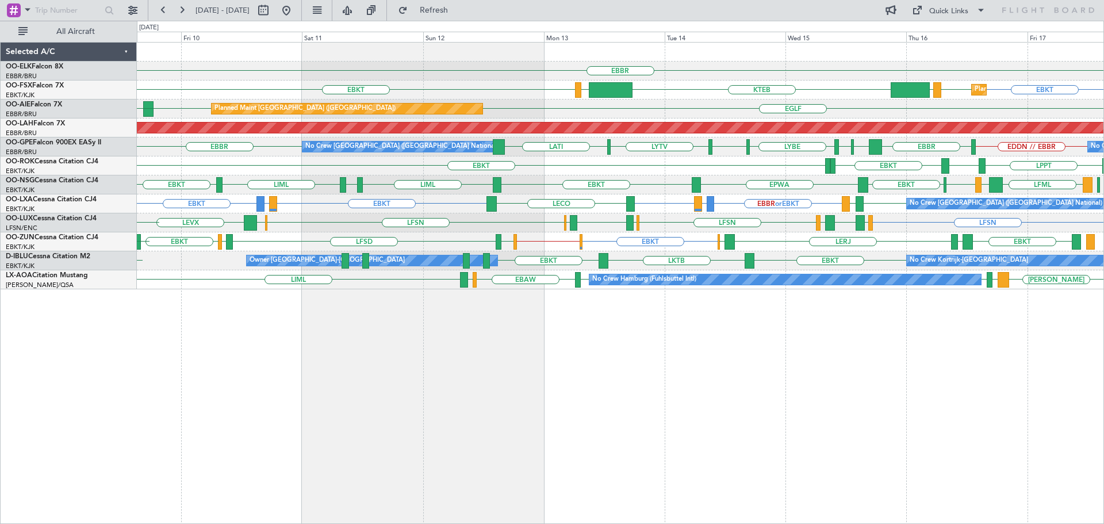
click at [664, 267] on div "No Crew Kortrijk-Wevelgem EBKT LKTB EBKT Owner Kortrijk-Wevelgem LSGS EBBR" at bounding box center [620, 260] width 967 height 19
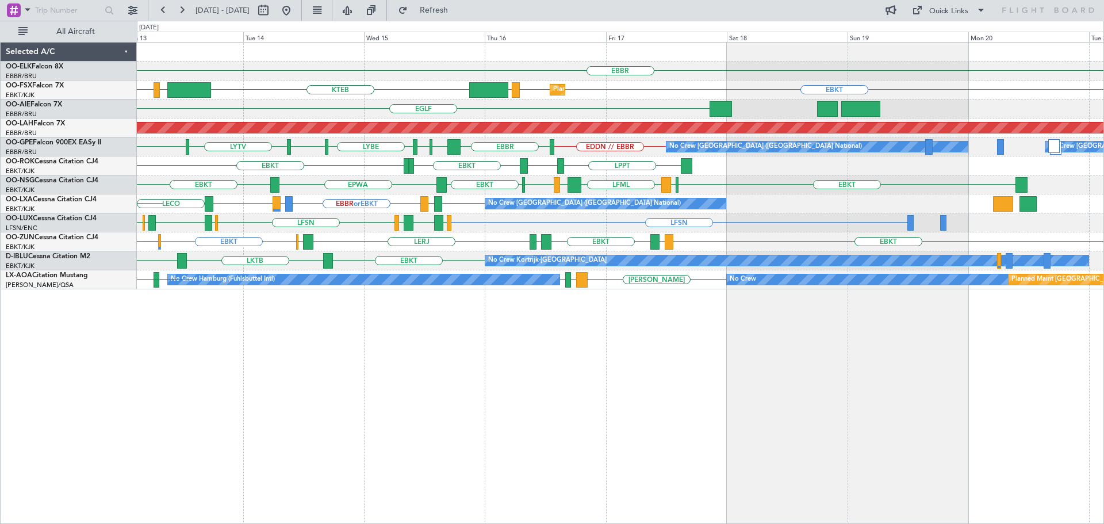
click at [517, 252] on div "EBBR Planned Maint Kortrijk-Wevelgem EBKT EBKT LOWS KTEB LIMC EBKT EGLF Planned…" at bounding box center [620, 166] width 967 height 247
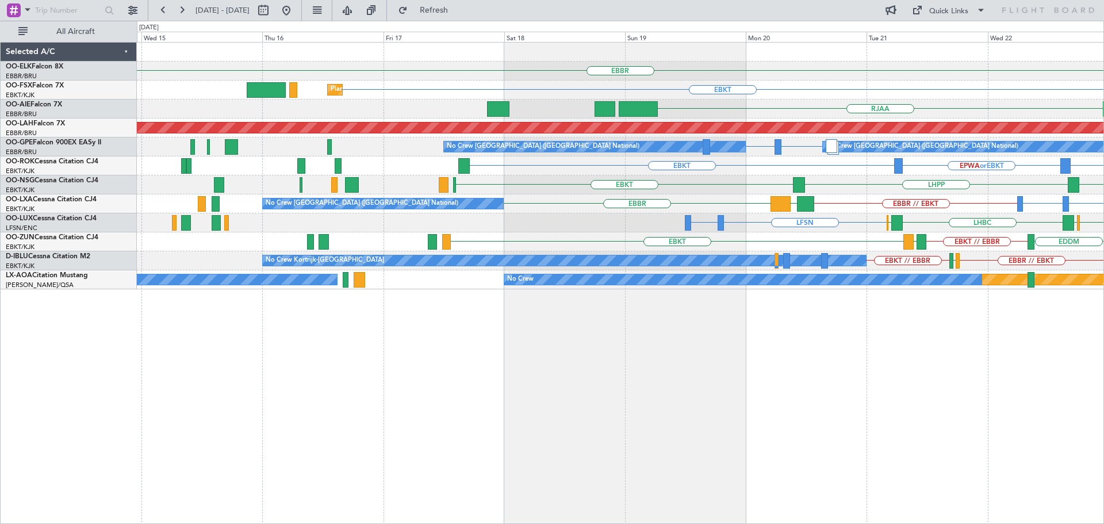
click at [876, 212] on div "EBKT or EBBR EDDM or EBBR EBBR // EBKT GMMX EBBR No Crew Brussels (Brussels Nat…" at bounding box center [620, 203] width 967 height 19
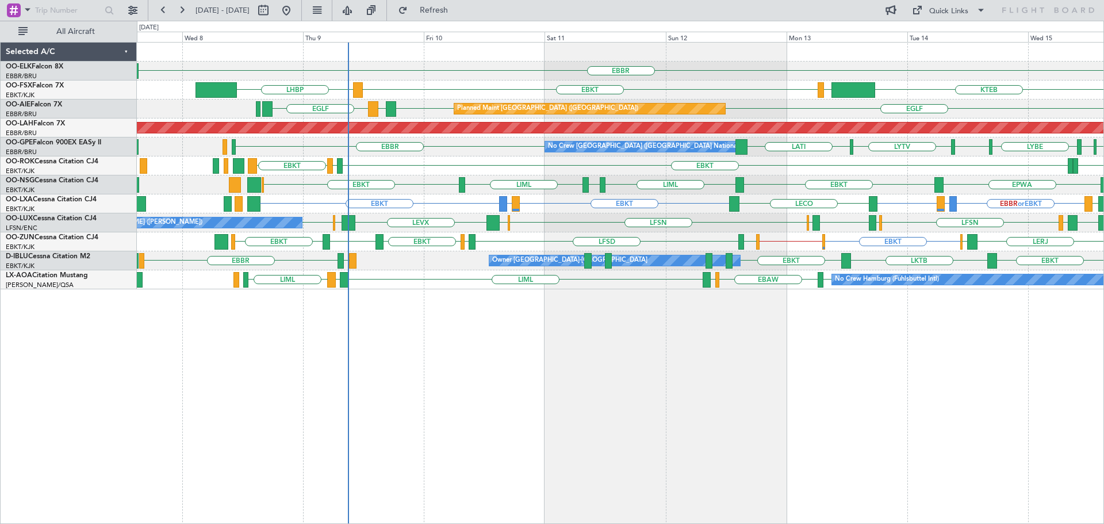
click at [364, 104] on div "EBBR KTEB LIMC EBKT LHBP LOWS EBKT Planned Maint Kortrijk-Wevelgem EBKT EGLF EG…" at bounding box center [620, 166] width 967 height 247
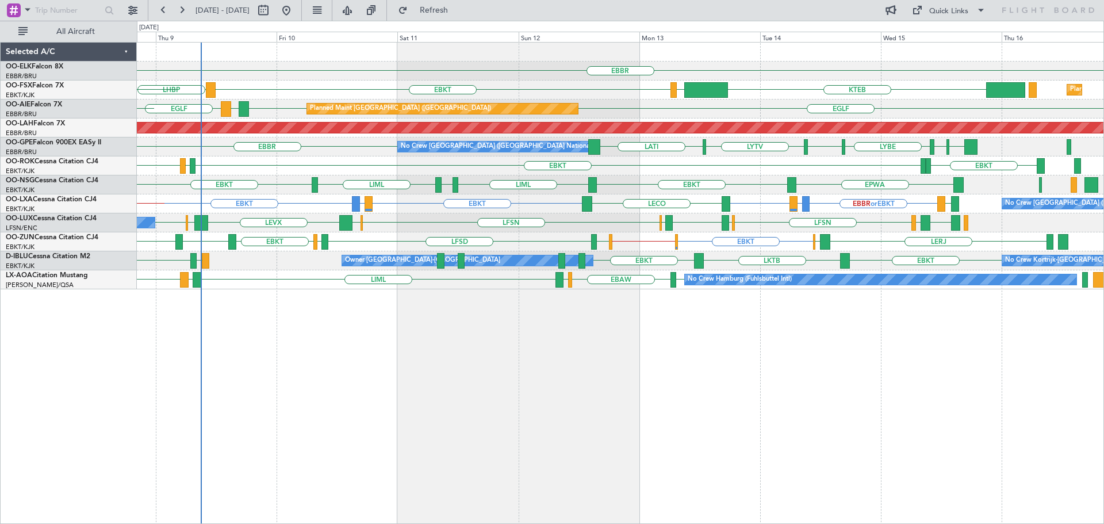
click at [526, 101] on div "EBBR KTEB LIMC EBKT LHBP Planned Maint Kortrijk-Wevelgem KTEB EGLF EGLF LEMD EG…" at bounding box center [620, 166] width 967 height 247
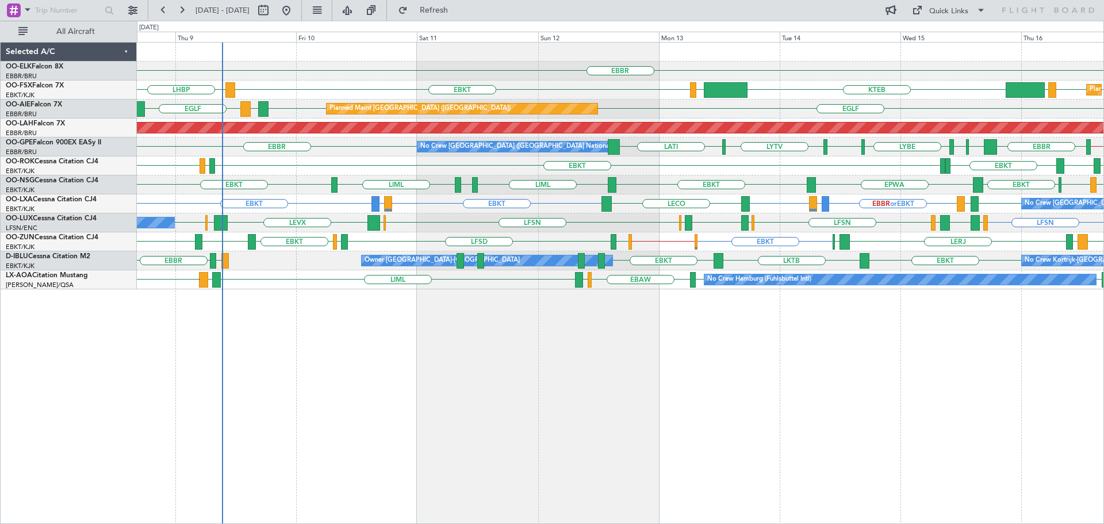
click at [877, 197] on div "EBBR EBKT EBKT LOWS KTEB LIMC EBKT LHBP Planned Maint Kortrijk-Wevelgem EGLF EG…" at bounding box center [620, 166] width 967 height 247
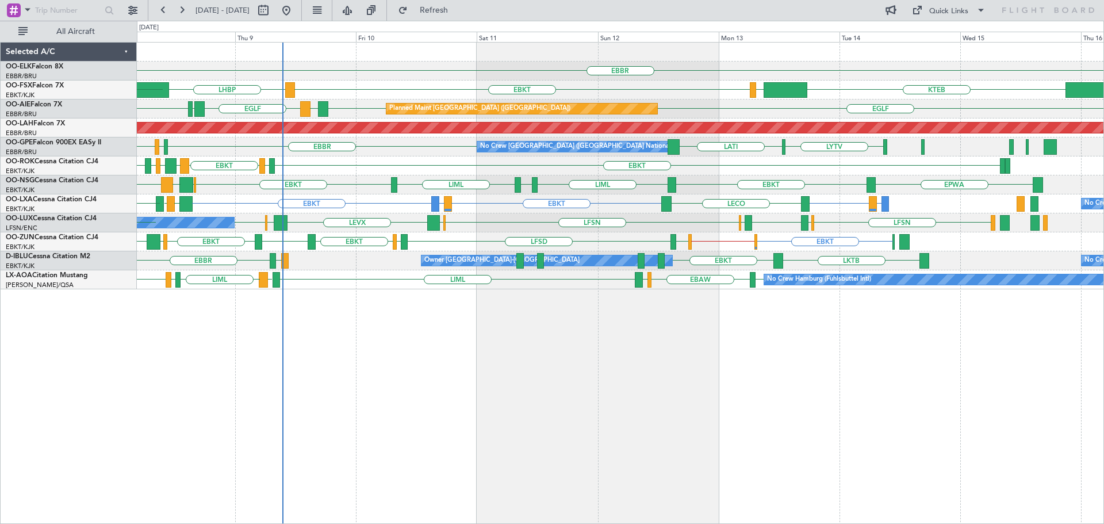
click at [514, 267] on div "EBBR LIML EBKT LHBP KTEB LIMC Planned Maint Kortrijk-Wevelgem KTEB EGLF EGLF LE…" at bounding box center [620, 166] width 967 height 247
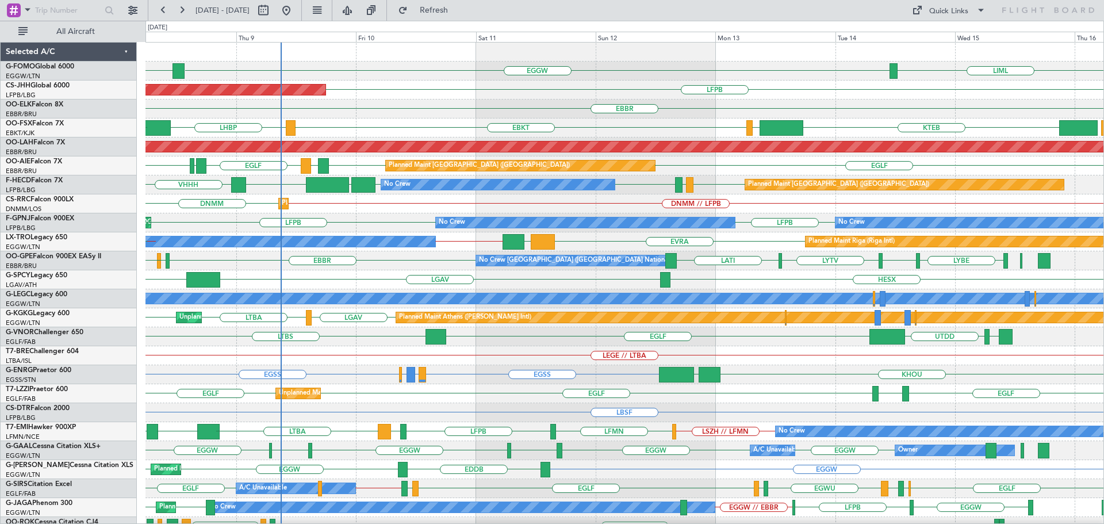
click at [588, 109] on div "LIML EGGW ESSA EGGW Planned Maint Paris (Le Bourget) LFPB EBBR LIML EBKT LHBP K…" at bounding box center [624, 346] width 958 height 607
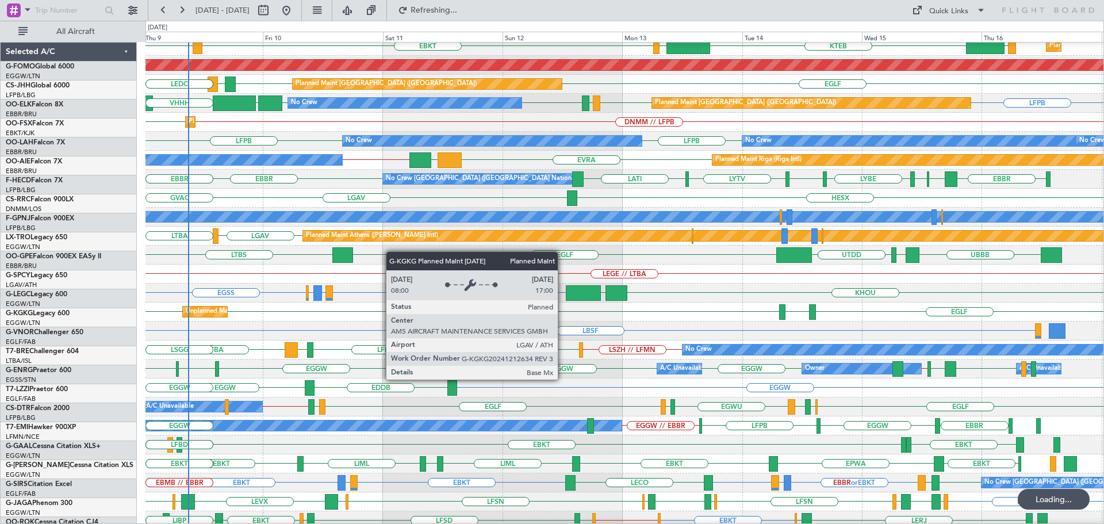
scroll to position [82, 0]
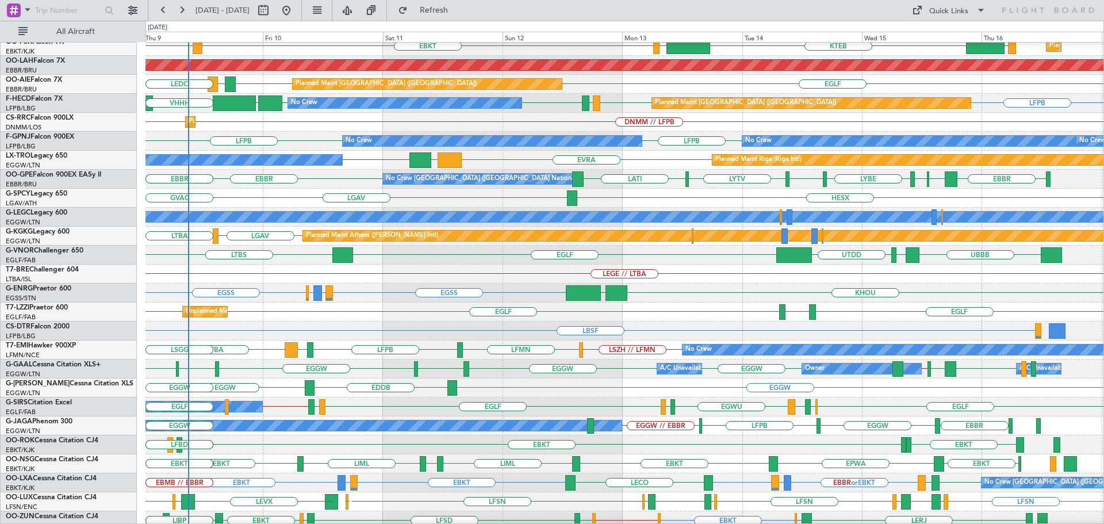
click at [388, 244] on div "LGAV LTBA Planned Maint Athens (Eleftherios Venizelos Intl) Unplanned Maint Ist…" at bounding box center [624, 236] width 958 height 19
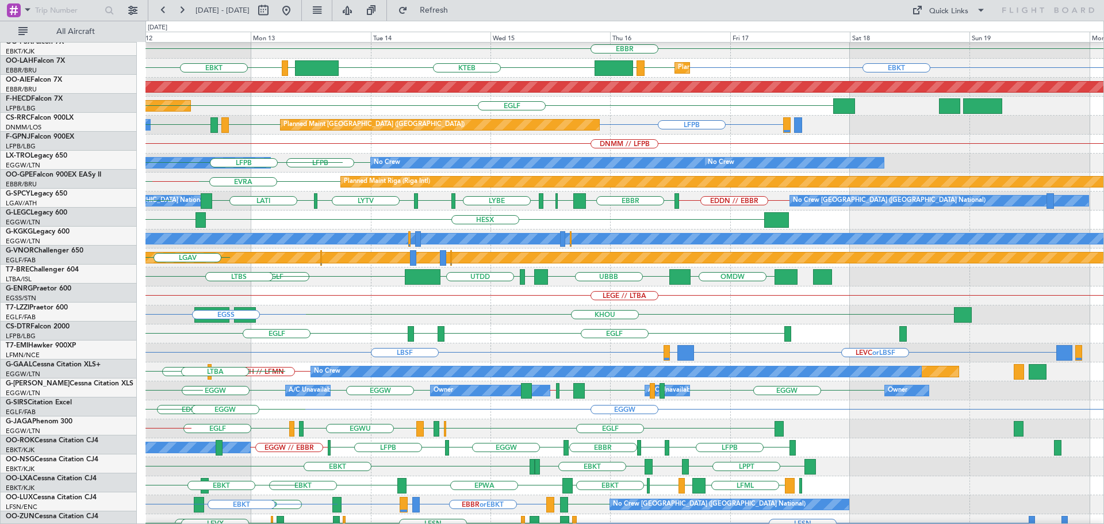
scroll to position [64, 0]
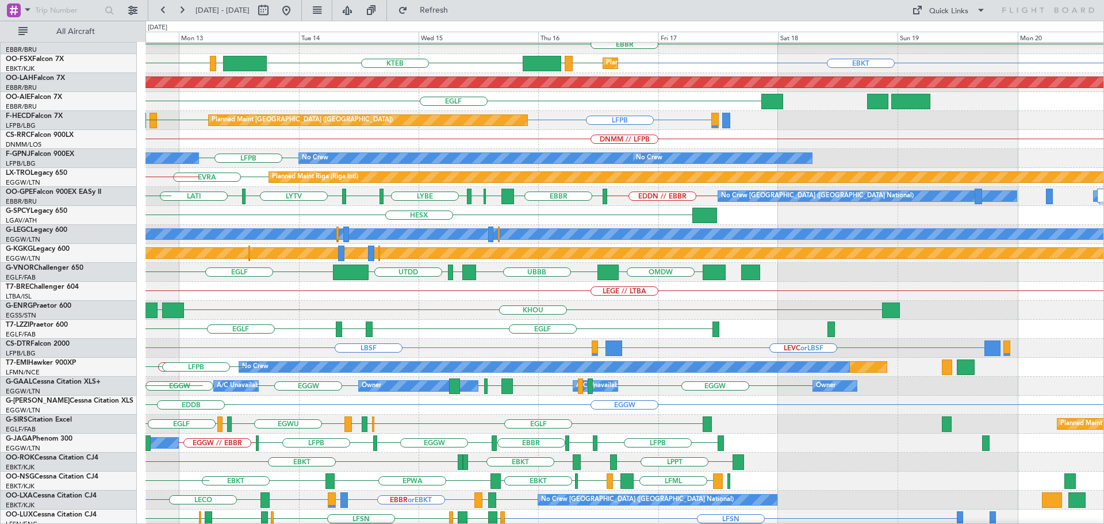
click at [547, 259] on div "Planned Maint Athens (Eleftherios Venizelos Intl)" at bounding box center [624, 253] width 958 height 19
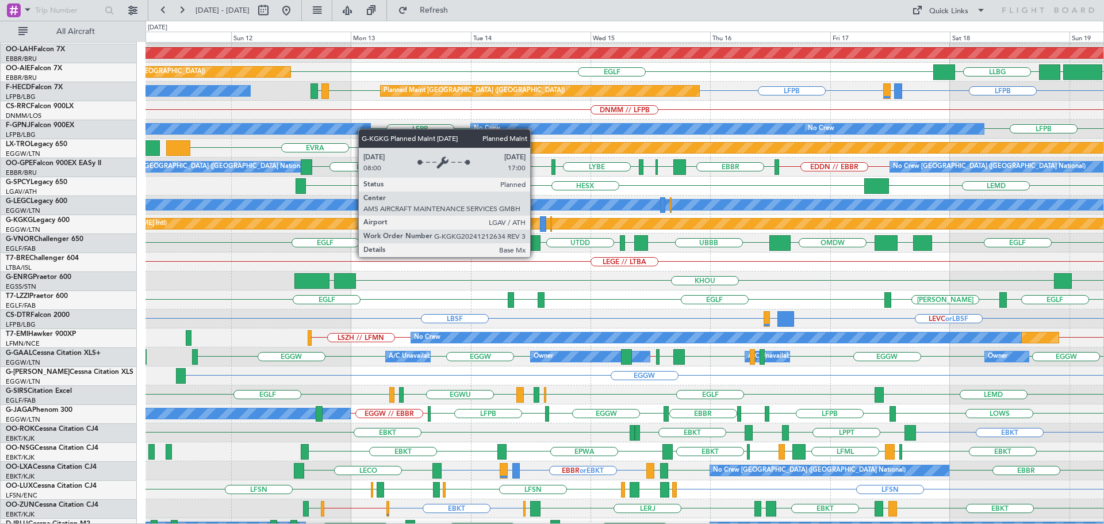
click at [714, 227] on div "Planned Maint Athens (Eleftherios Venizelos Intl)" at bounding box center [1047, 224] width 2030 height 10
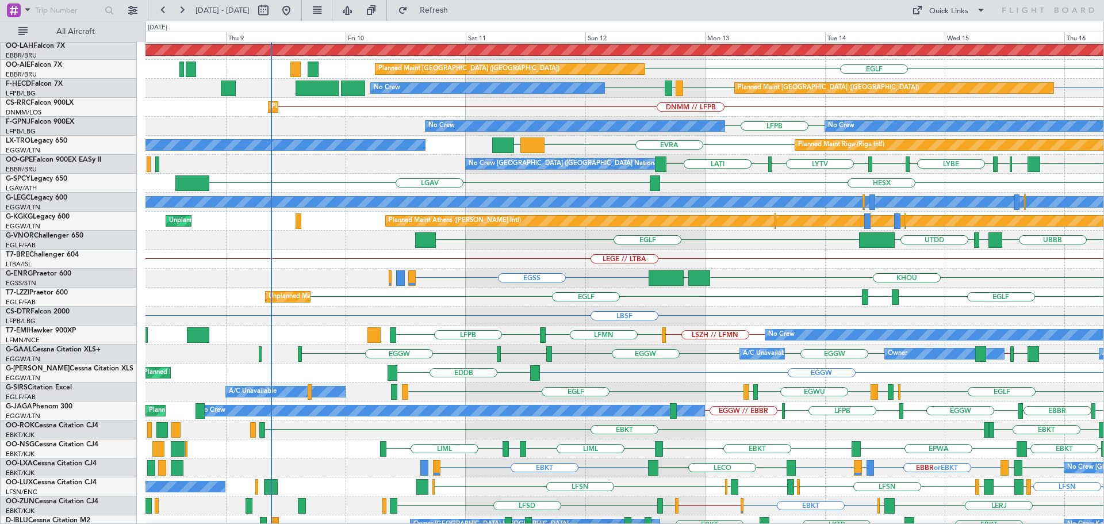
click at [351, 250] on div "LEGE // LTBA" at bounding box center [624, 259] width 958 height 19
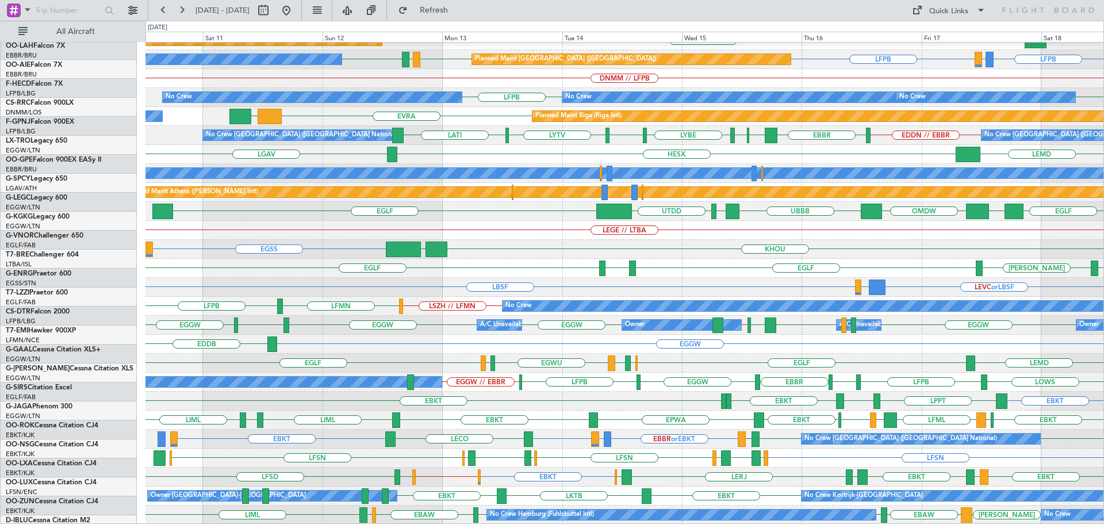
scroll to position [125, 0]
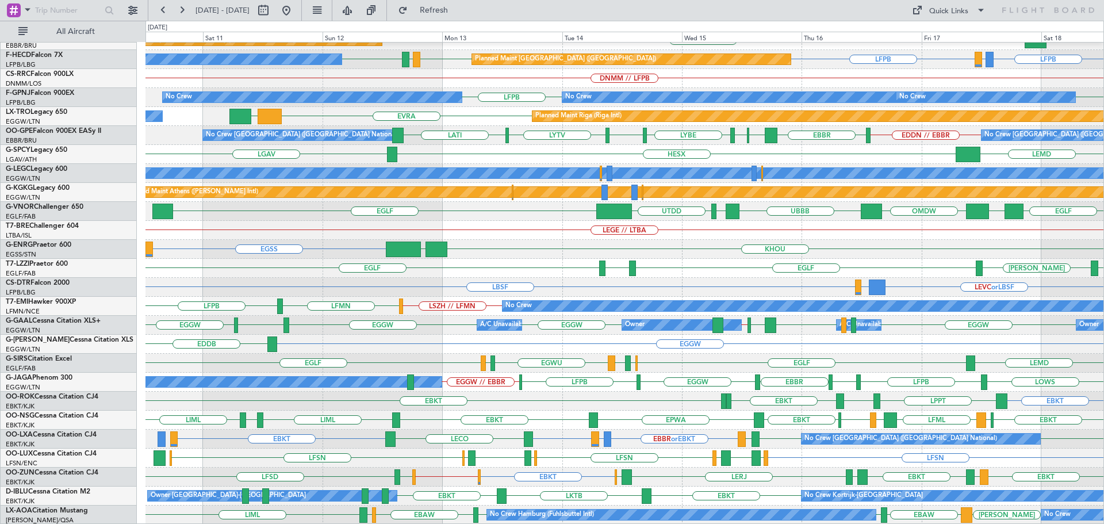
click at [411, 277] on div "Planned Maint Alton-st Louis (St Louis Regl) Planned Maint London (Farnborough)…" at bounding box center [624, 220] width 958 height 607
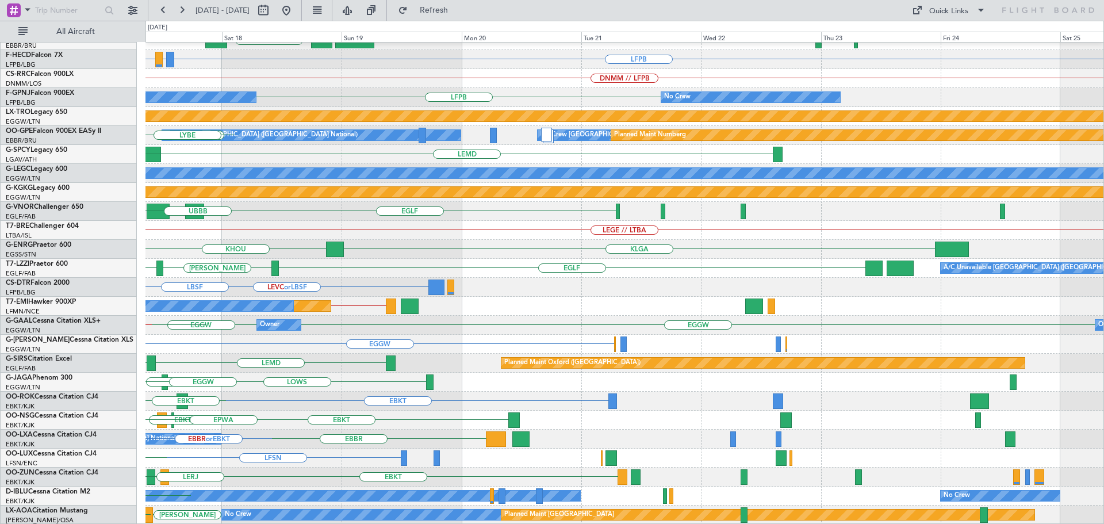
click at [363, 262] on div "EGLF EDDS EGLF A/C Unavailable London (Luton)" at bounding box center [624, 268] width 958 height 19
click at [363, 263] on div "EGLF EDDS EGLF A/C Unavailable London (Luton)" at bounding box center [624, 268] width 958 height 19
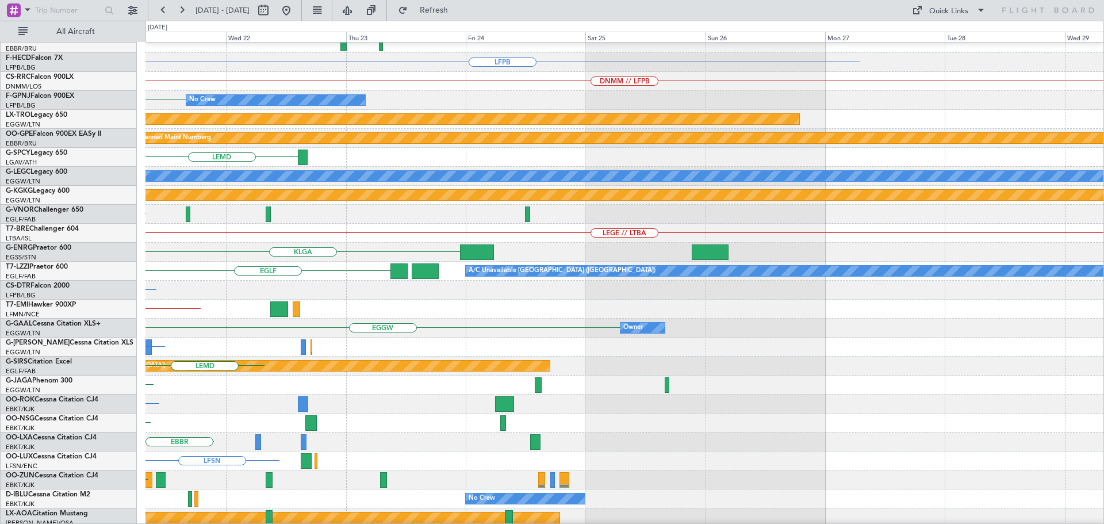
click at [373, 255] on div "KLGA" at bounding box center [624, 252] width 958 height 19
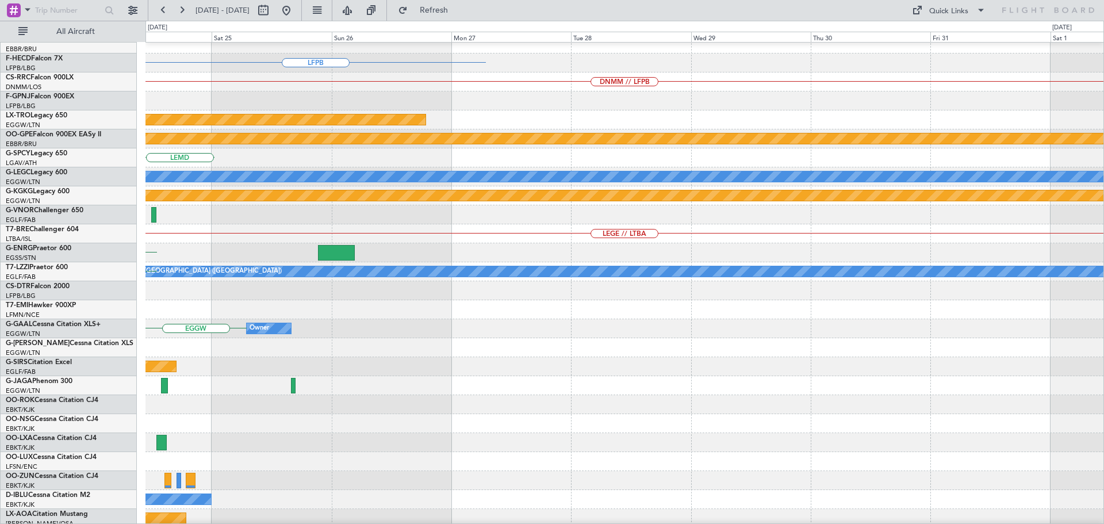
click at [302, 246] on div "KLGA" at bounding box center [624, 252] width 958 height 19
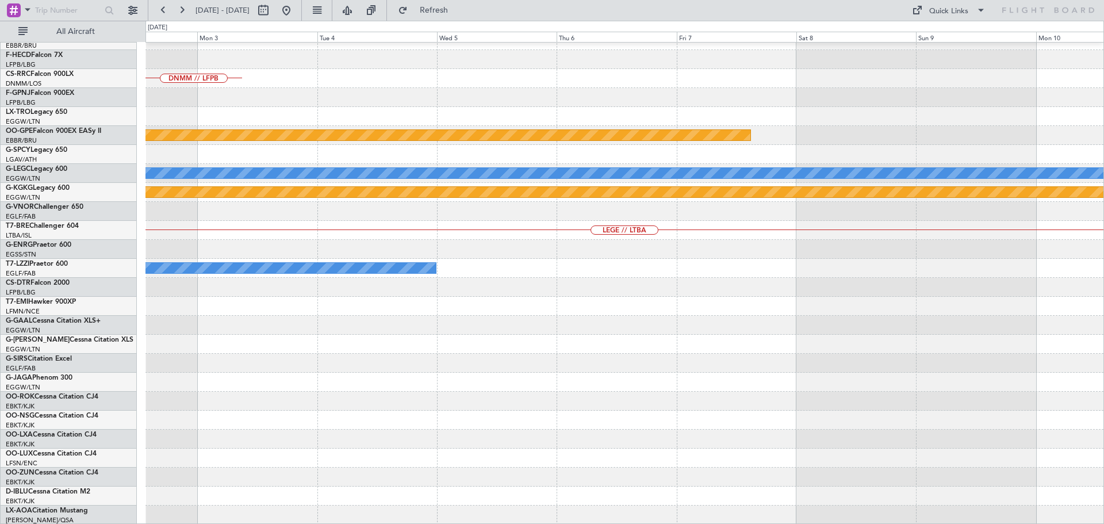
click at [324, 236] on div "LEGE // LTBA" at bounding box center [624, 230] width 958 height 19
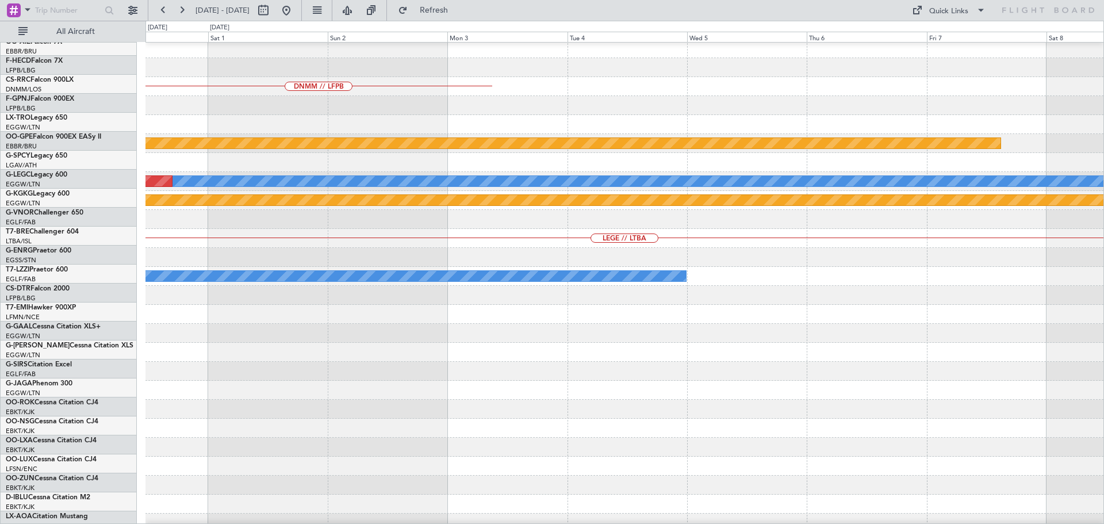
click at [1028, 243] on div "LEGE // LTBA" at bounding box center [624, 238] width 958 height 19
click at [884, 241] on div "LEGE // LTBA" at bounding box center [624, 238] width 958 height 19
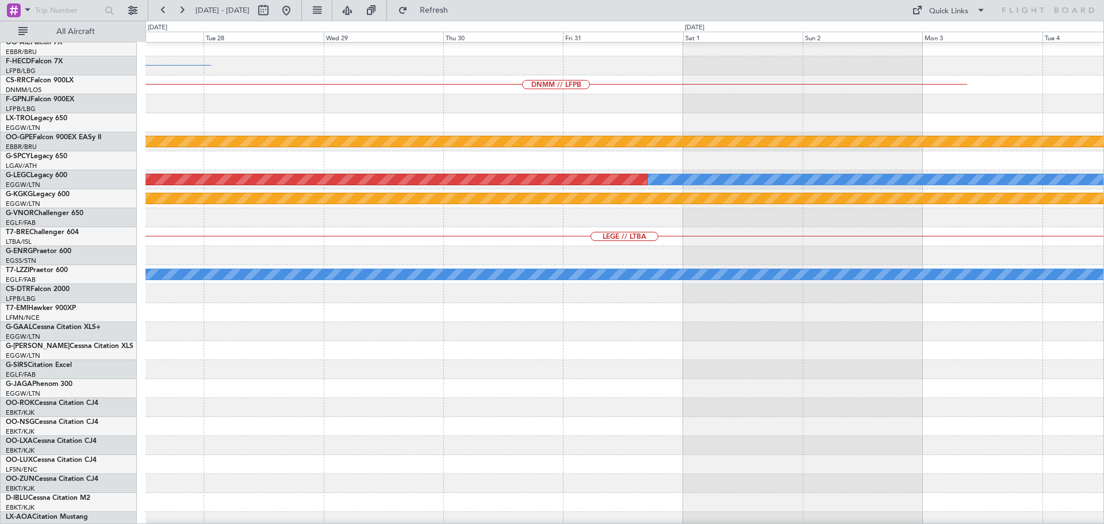
click at [979, 242] on div "LEGE // LTBA" at bounding box center [624, 236] width 958 height 19
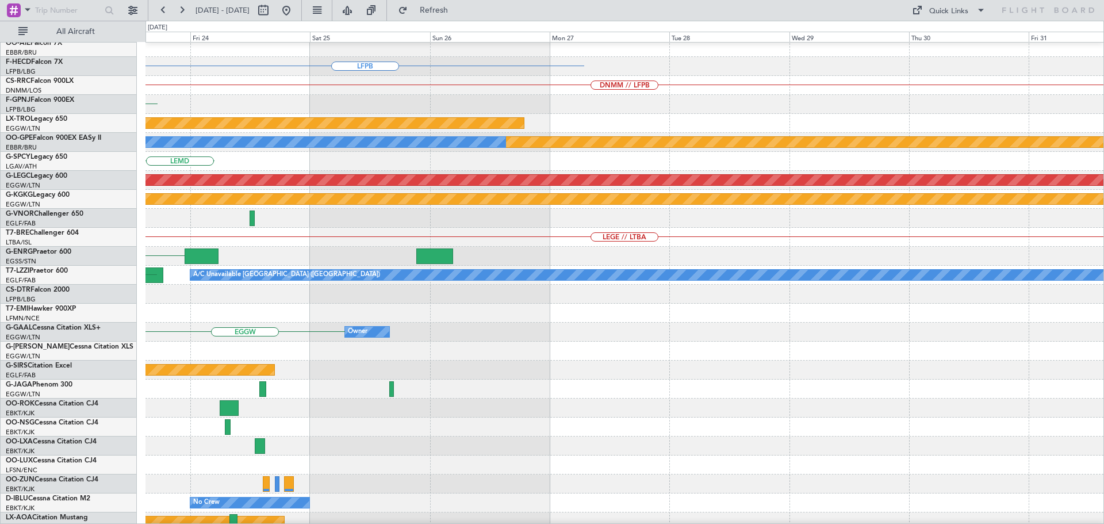
click at [838, 246] on div "LEGE // LTBA" at bounding box center [624, 237] width 958 height 19
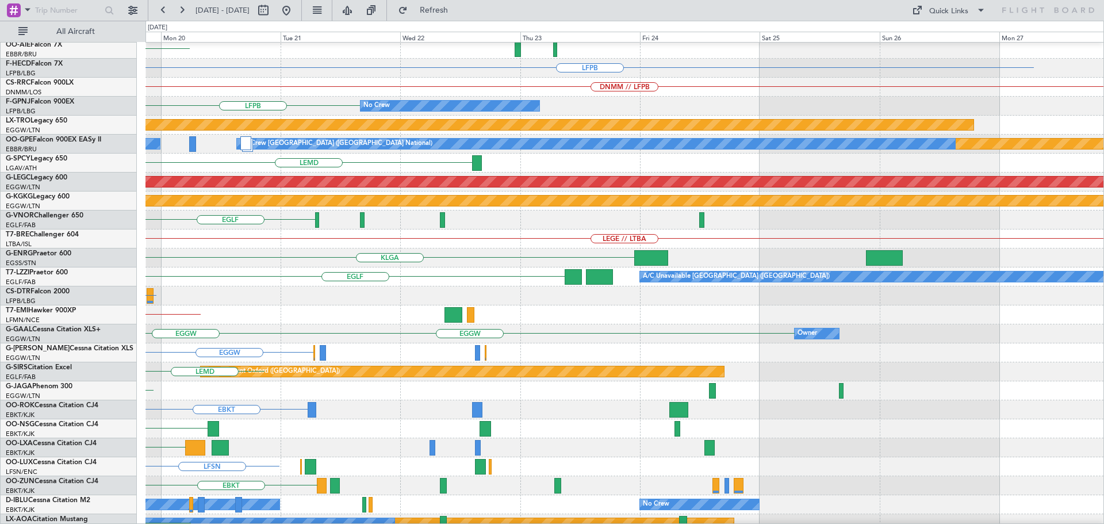
click at [722, 246] on div "LEGE // LTBA" at bounding box center [624, 238] width 958 height 19
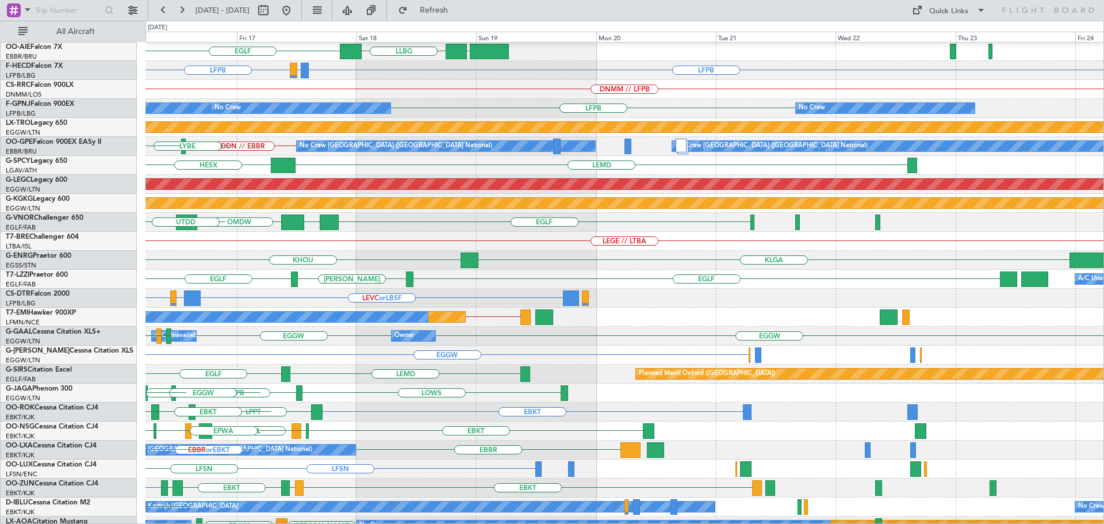
click at [845, 251] on div "LEGE // LTBA" at bounding box center [624, 241] width 958 height 19
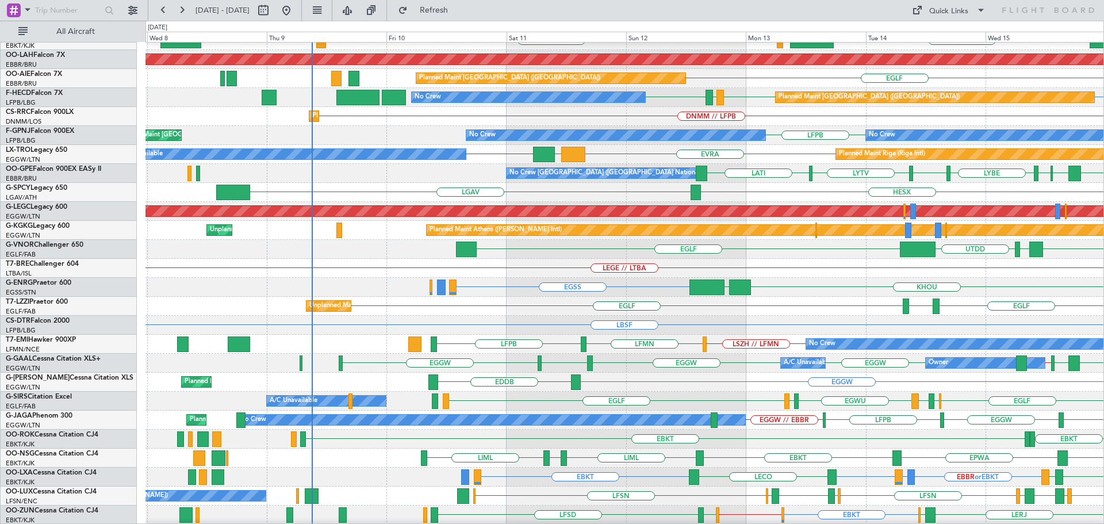
scroll to position [88, 0]
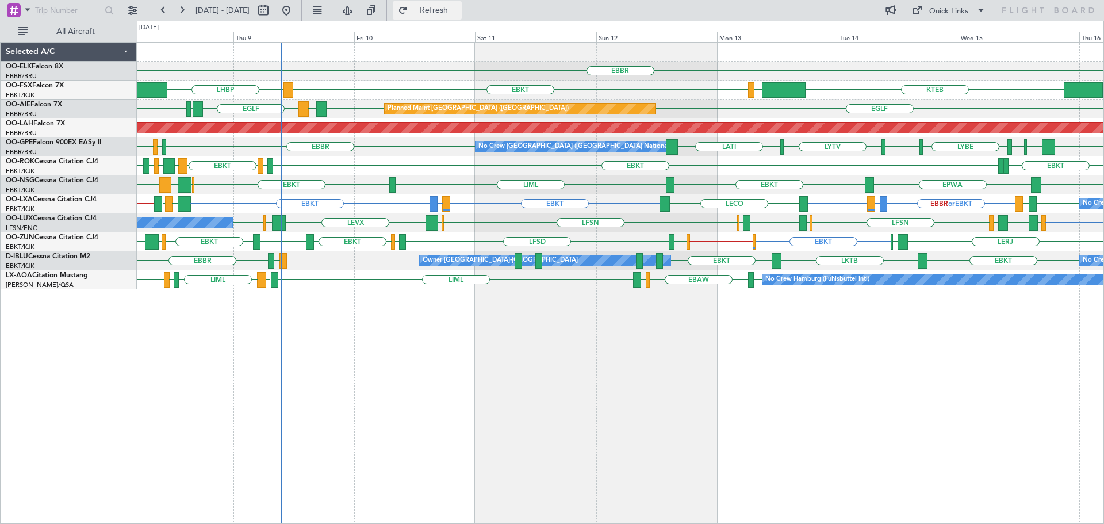
click at [458, 9] on span "Refresh" at bounding box center [434, 10] width 48 height 8
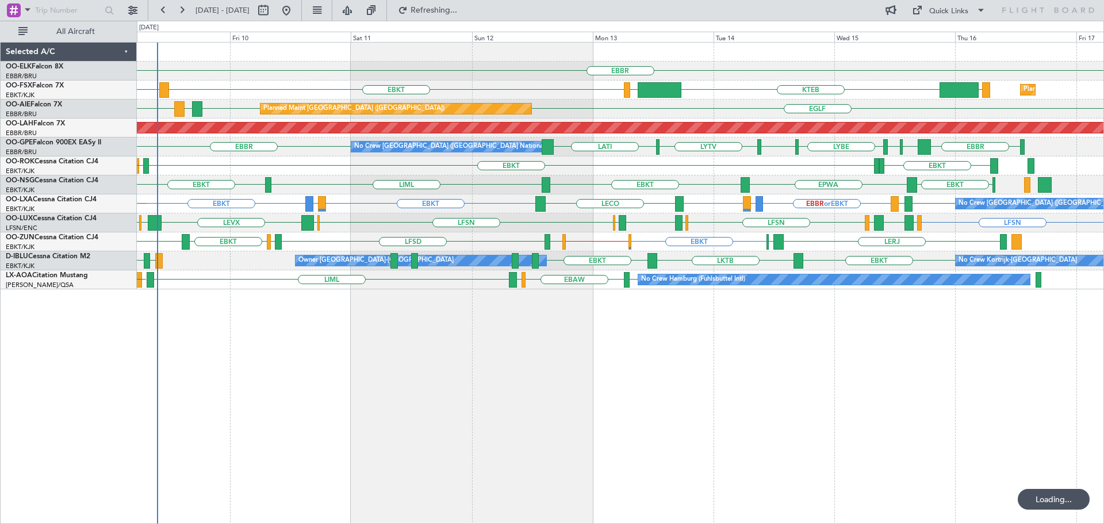
click at [584, 225] on div "EBBR LOWS KTEB LIMC EBKT LHBP Planned Maint Kortrijk-Wevelgem EGLF EGLF LEMD EG…" at bounding box center [620, 166] width 967 height 247
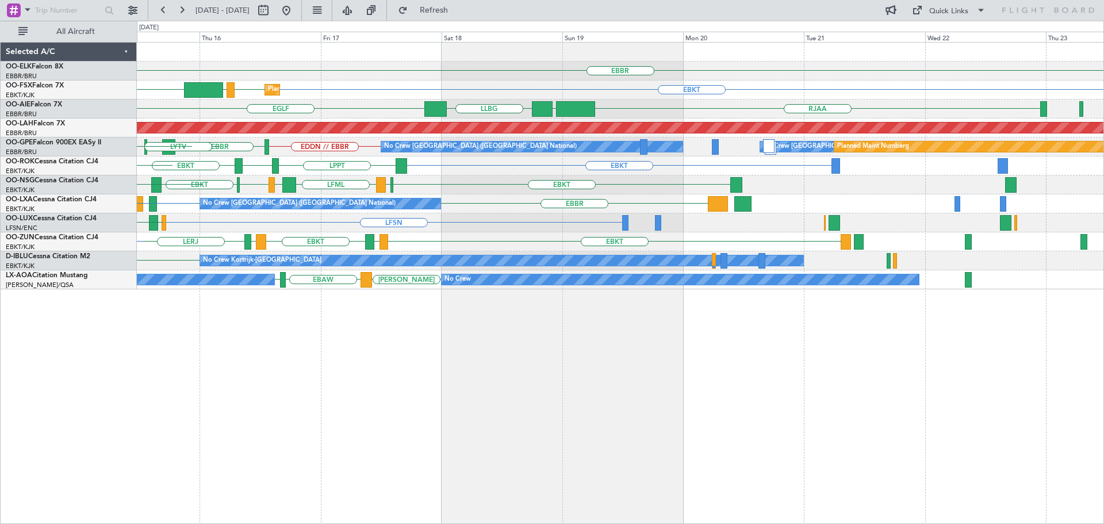
click at [399, 252] on div "EBBR Planned Maint Kortrijk-Wevelgem EBKT EBKT LOWS KTEB EGLF RJAA UZSA LLBG Pl…" at bounding box center [620, 166] width 967 height 247
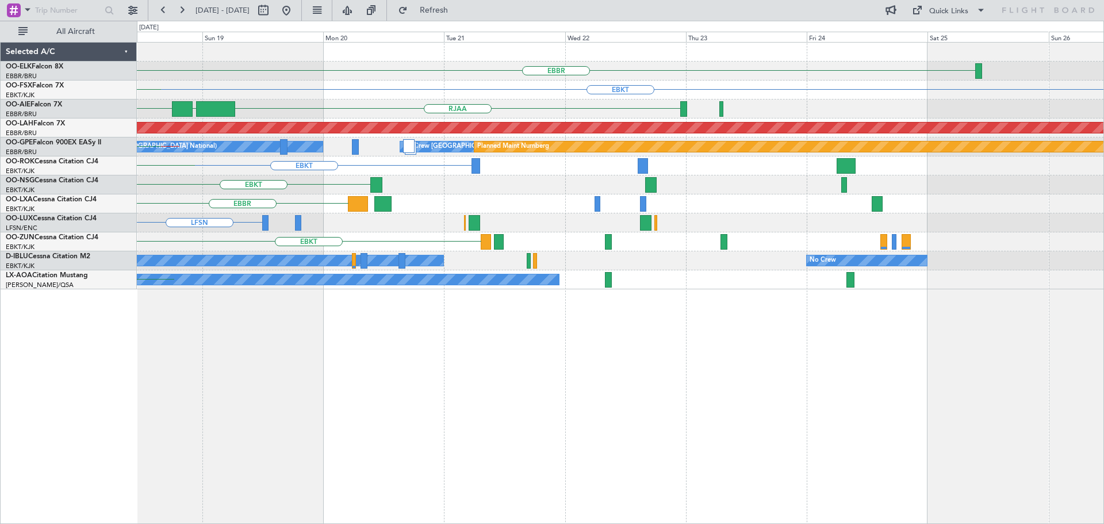
click at [585, 218] on div "LFSN" at bounding box center [620, 222] width 967 height 19
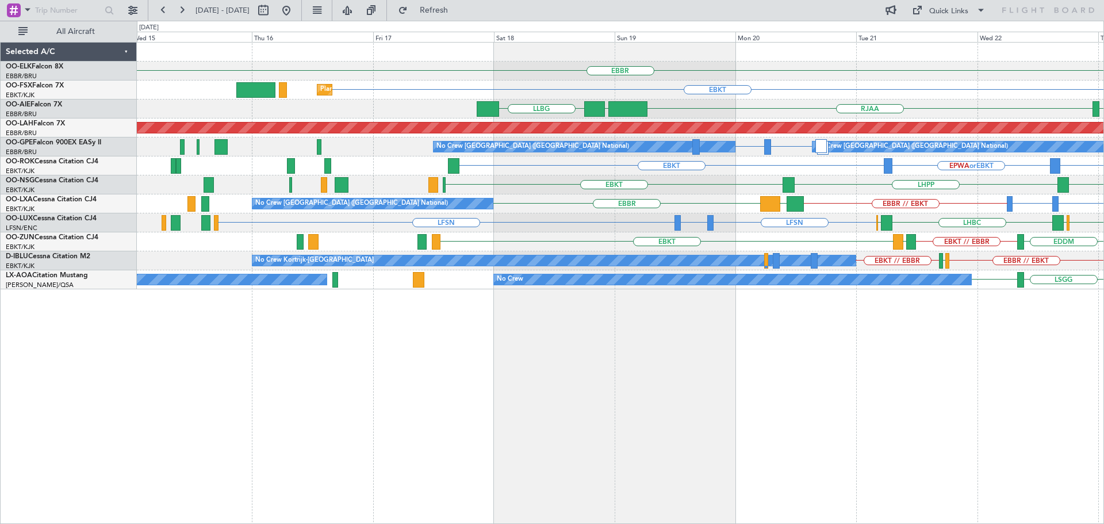
click at [765, 229] on div "EBBR EBKT Planned Maint Kortrijk-Wevelgem RJAA UZSA LLBG RJOB RJBE Planned Main…" at bounding box center [620, 166] width 967 height 247
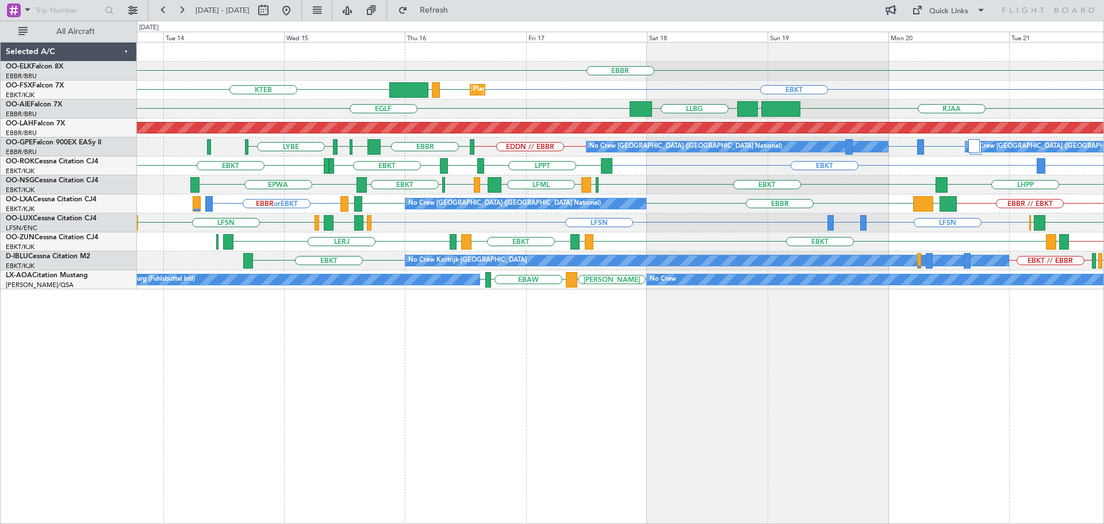
click at [601, 223] on div "LFSN LFSN LFBO or LFSN LSZH LIEE LSZH LFSN LHBC ELLX ELLX LFSN" at bounding box center [620, 222] width 967 height 19
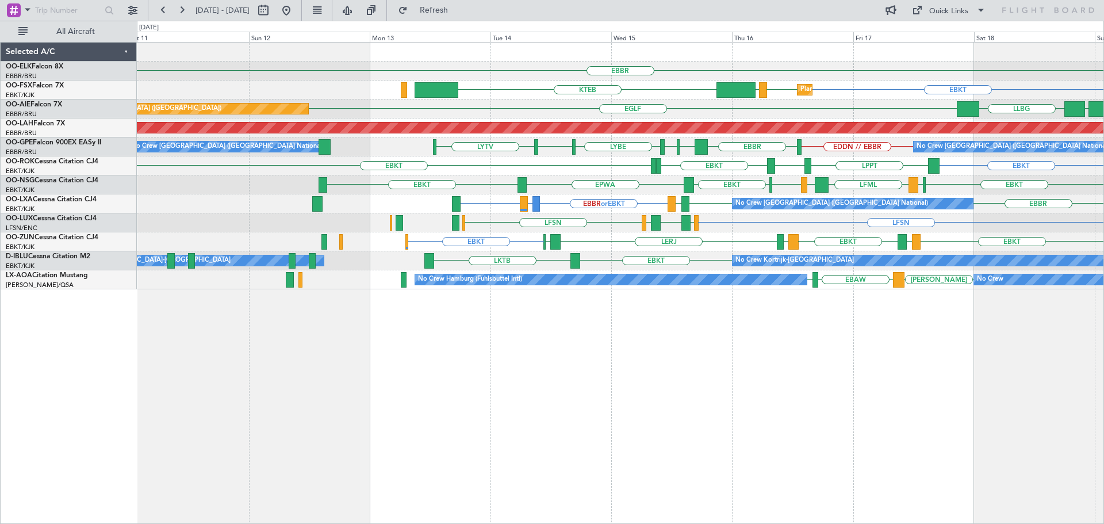
click at [585, 237] on div "EBBR Planned Maint Kortrijk-Wevelgem EBKT EBKT LOWS KTEB EGLF Planned Maint Lon…" at bounding box center [620, 166] width 967 height 247
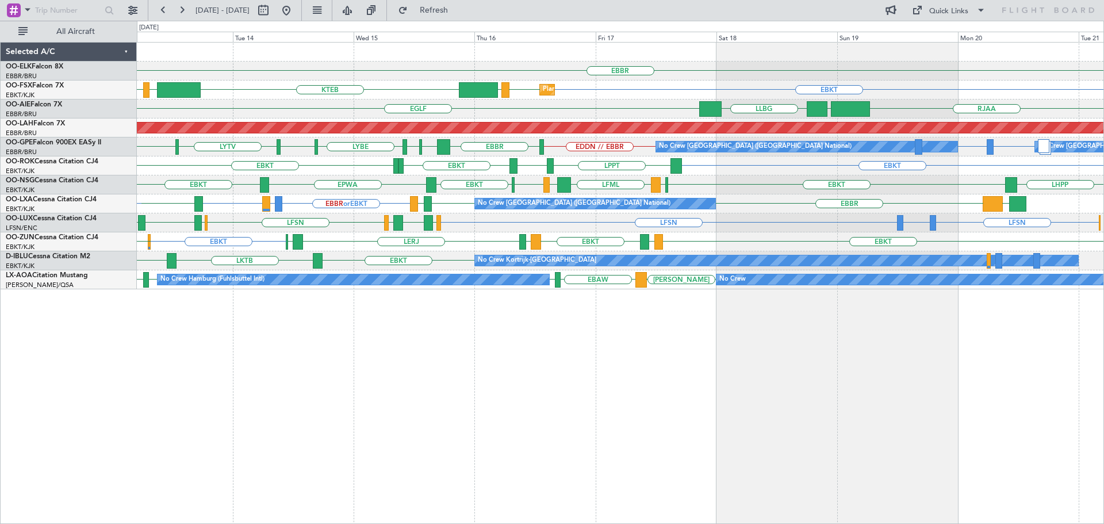
click at [860, 214] on div "EBBR Planned Maint Kortrijk-Wevelgem EBKT EBKT LOWS KTEB LIMC EBKT EGLF RJAA UZ…" at bounding box center [620, 166] width 967 height 247
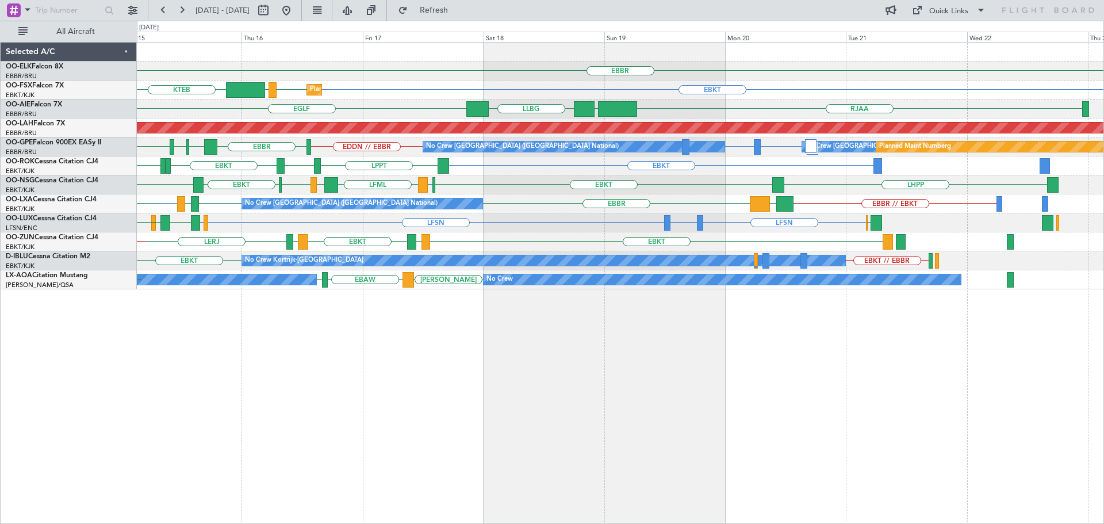
click at [577, 233] on div "EBBR Planned Maint Kortrijk-Wevelgem EBKT EBKT LOWS KTEB LIMC EBKT EGLF RJAA UZ…" at bounding box center [620, 166] width 967 height 247
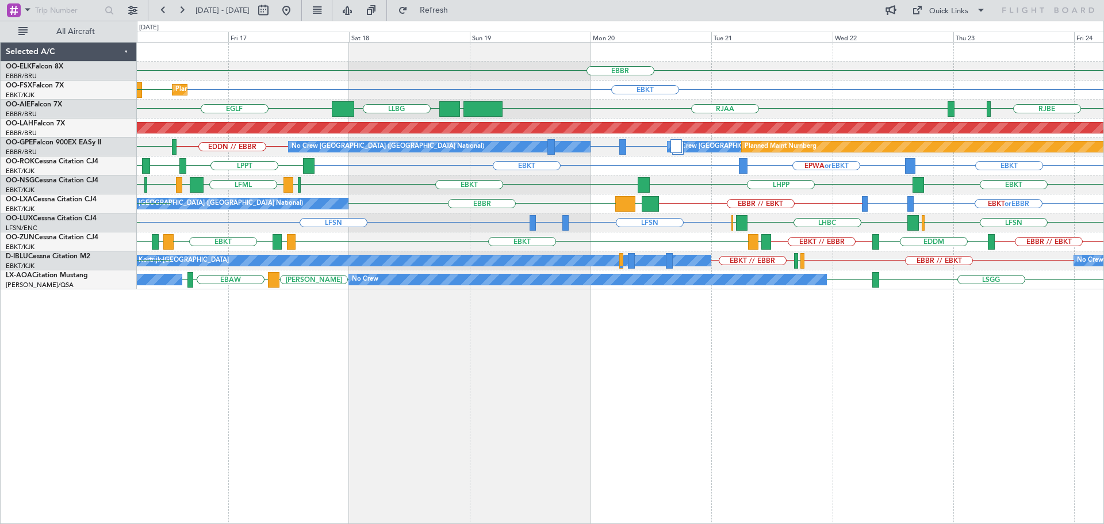
click at [336, 221] on div "LFSN LFSN LFBO or LFSN LFSN LHBC ELLX ELLX LSZH" at bounding box center [620, 222] width 967 height 19
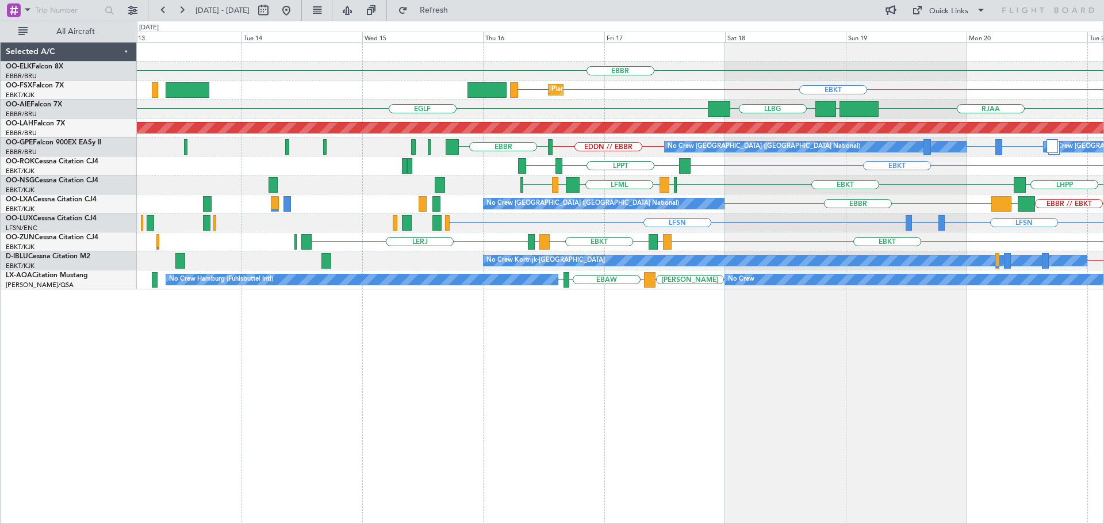
click at [576, 250] on div "EBBR Planned Maint Kortrijk-Wevelgem EBKT EBKT EGLF RJAA UZSA LLBG RJOB Planned…" at bounding box center [620, 166] width 967 height 247
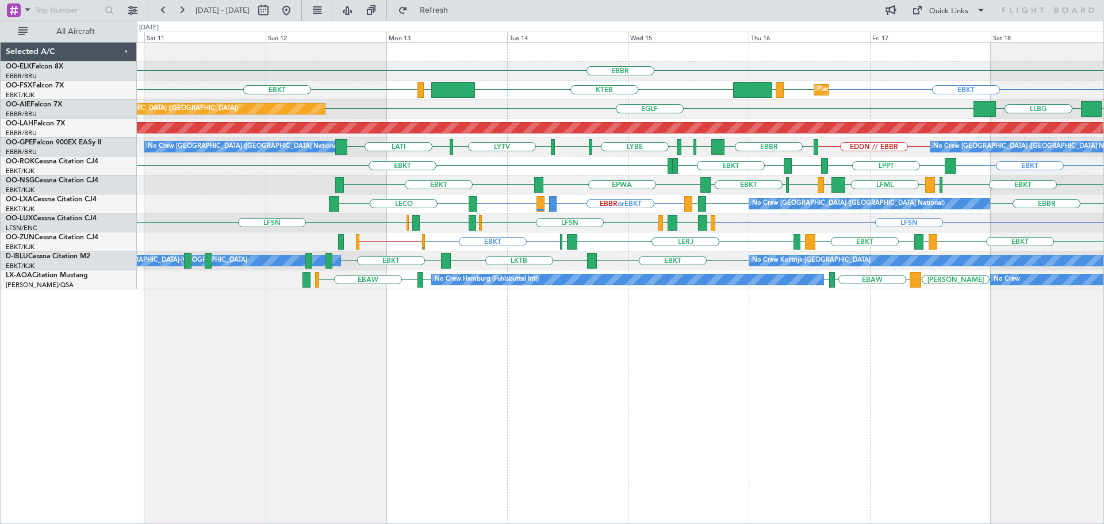
click at [976, 217] on div "LFSN LSZH LIEE LSZH LFSN ELLX EGBB ELLX LFSN LFBO or LFSN LFSN No Crew Nancy (E…" at bounding box center [620, 222] width 967 height 19
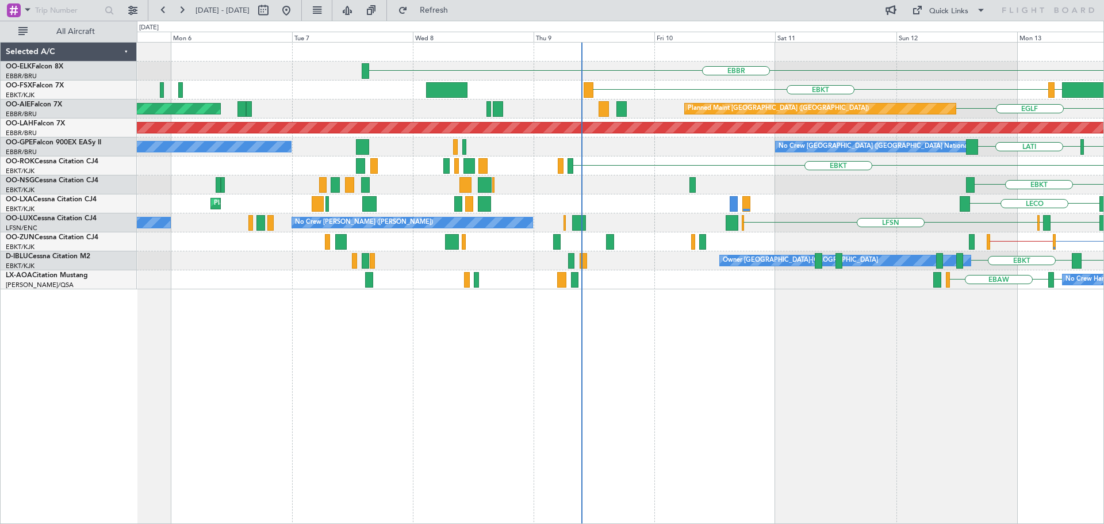
click at [921, 191] on div "EBBR LIMC EBKT KTEB EGLF Planned Maint London (Farnborough) Unplanned Maint Lon…" at bounding box center [620, 166] width 967 height 247
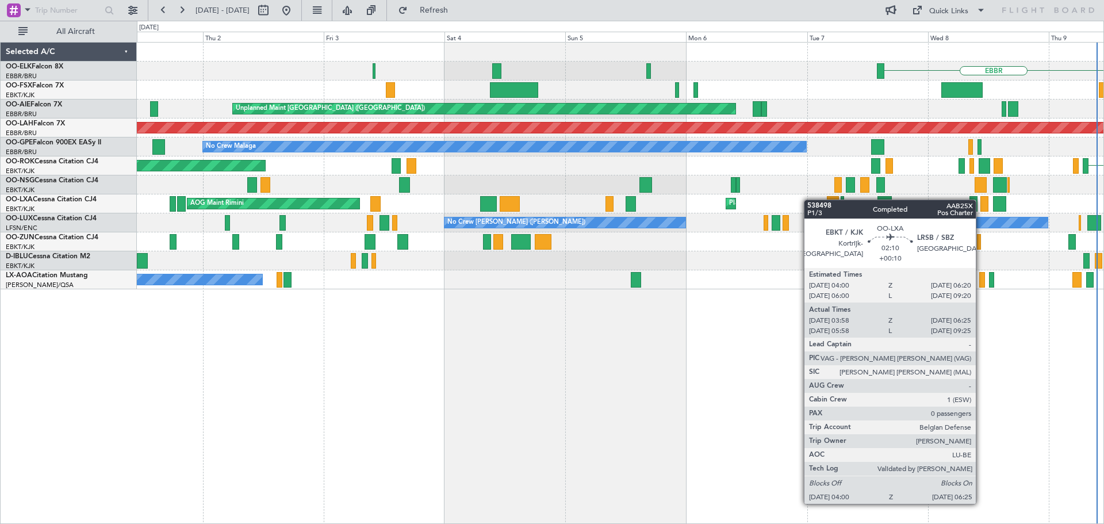
click at [942, 202] on div "Planned Maint Kortrijk-Wevelgem AOG Maint Rimini" at bounding box center [620, 203] width 967 height 19
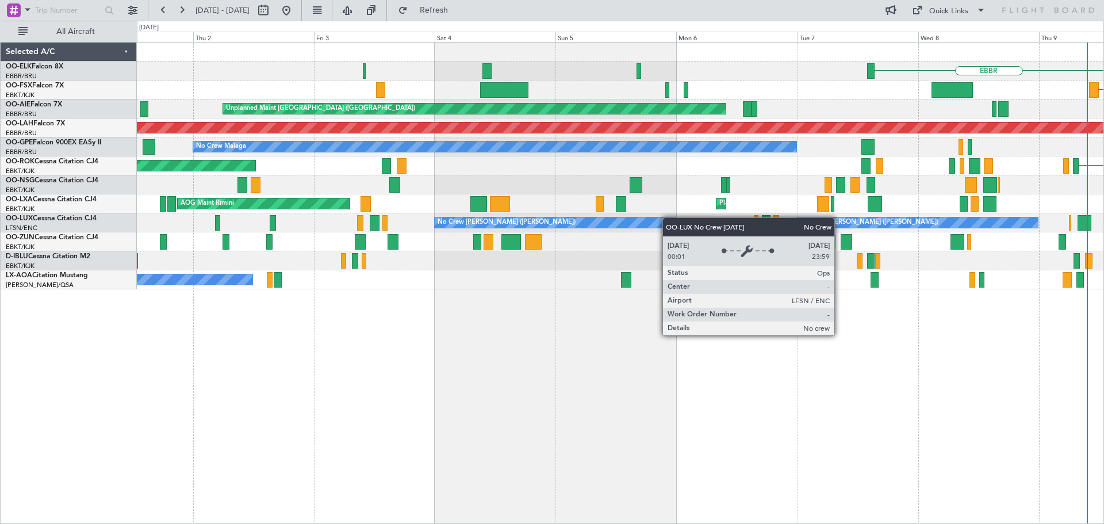
click at [609, 219] on div "No Crew Nancy (Essey) No Crew Nancy (Essey) LFSN" at bounding box center [620, 222] width 967 height 19
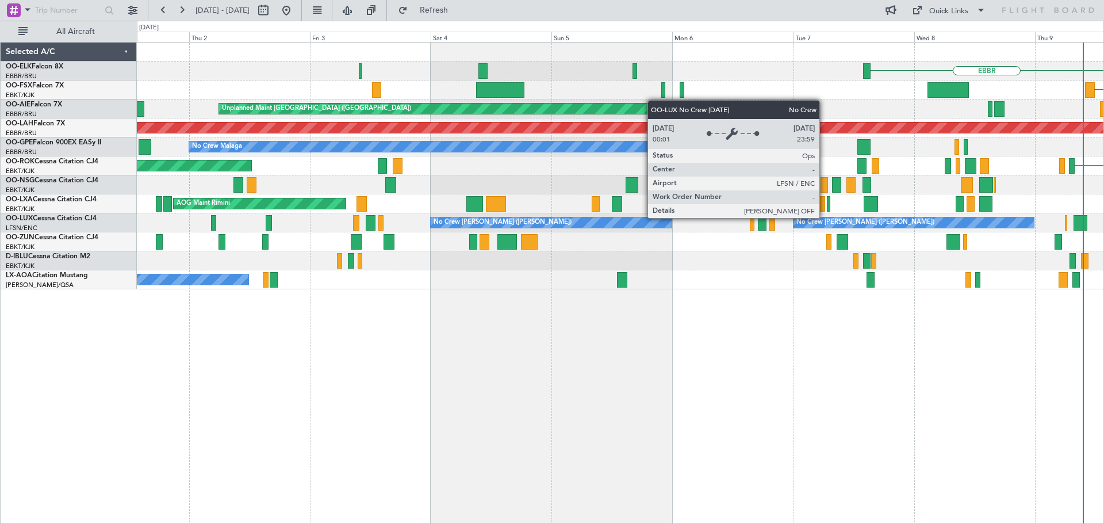
click at [618, 237] on div "EBBR Planned Maint Kortrijk-Wevelgem EBKT Unplanned Maint London (Farnborough) …" at bounding box center [620, 166] width 967 height 247
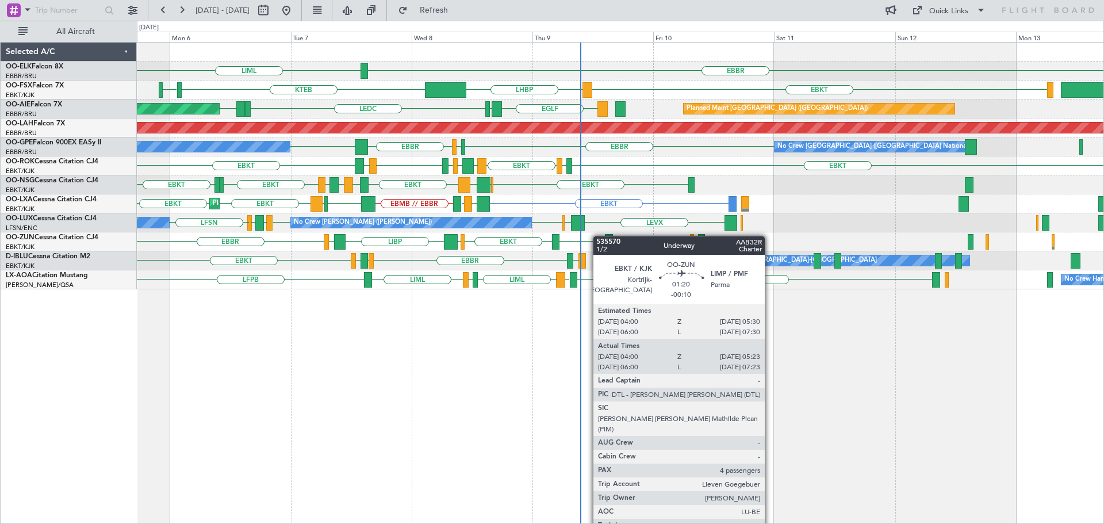
click at [576, 237] on div "EBBR LIMP EBKT EGGW LIBP EGGW" at bounding box center [620, 241] width 967 height 19
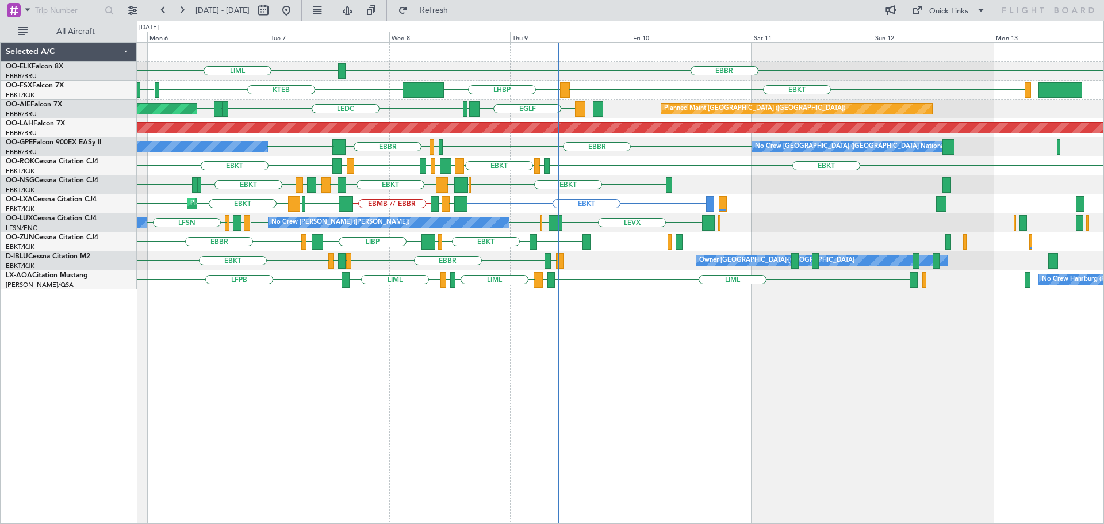
click at [611, 247] on div "LIML EBBR KTEB KPVD EBKT LHBP Unplanned Maint London (Farnborough) EGLF LEMD LE…" at bounding box center [620, 166] width 967 height 247
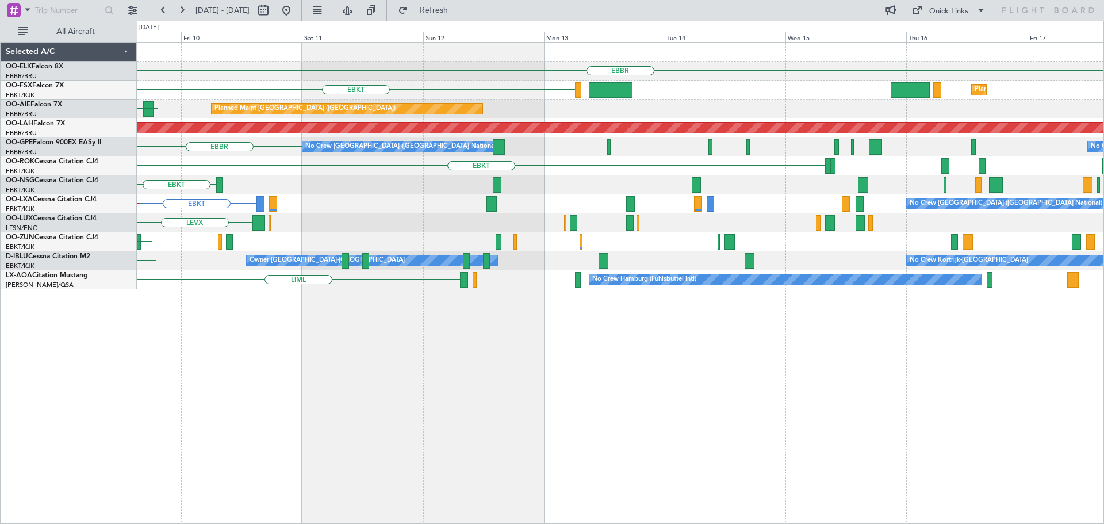
click at [721, 237] on div "EBBR EBKT Planned Maint Kortrijk-Wevelgem LHBP KTEB Planned Maint London (Farnb…" at bounding box center [620, 166] width 967 height 247
click at [572, 237] on div "EBBR EBKT Planned Maint Kortrijk-Wevelgem LHBP KTEB Planned Maint London (Farnb…" at bounding box center [620, 166] width 967 height 247
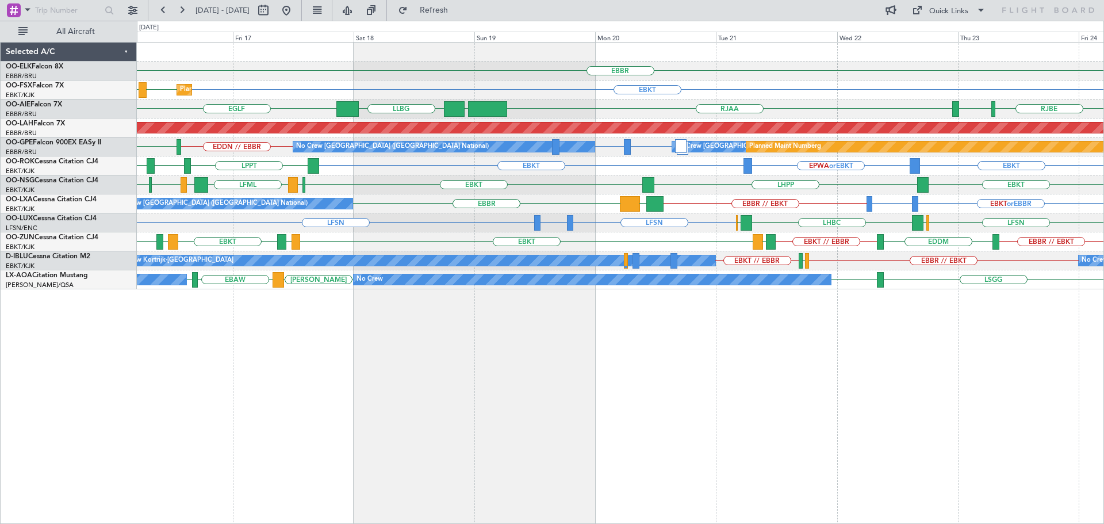
click at [746, 194] on div "EBKT LHPP EBKT EGLC LFML EGPH EGLC EBKT" at bounding box center [620, 184] width 967 height 19
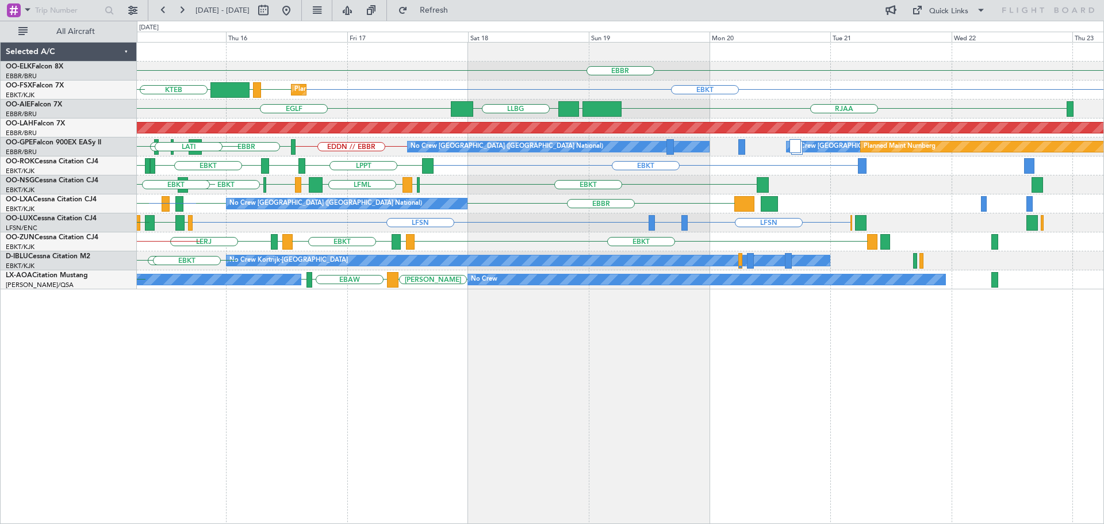
click at [302, 311] on div "EBBR Planned Maint Kortrijk-Wevelgem EBKT EBKT LOWS KTEB LIMC EGLF RJAA UZSA LL…" at bounding box center [620, 283] width 967 height 482
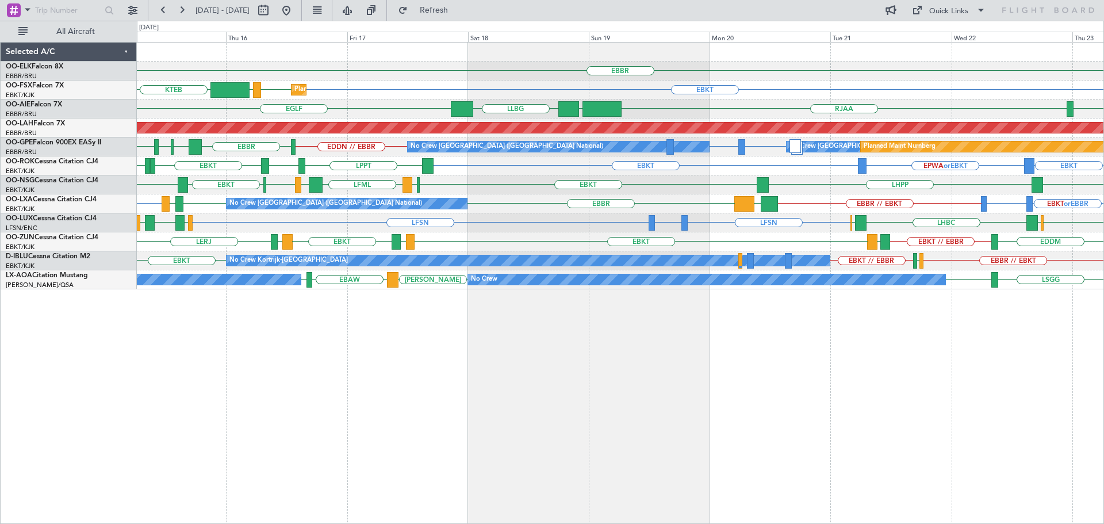
click at [446, 239] on div "EBBR Planned Maint Kortrijk-Wevelgem EBKT EBKT LOWS KTEB EGLF RJAA UZSA LLBG RJ…" at bounding box center [620, 166] width 967 height 247
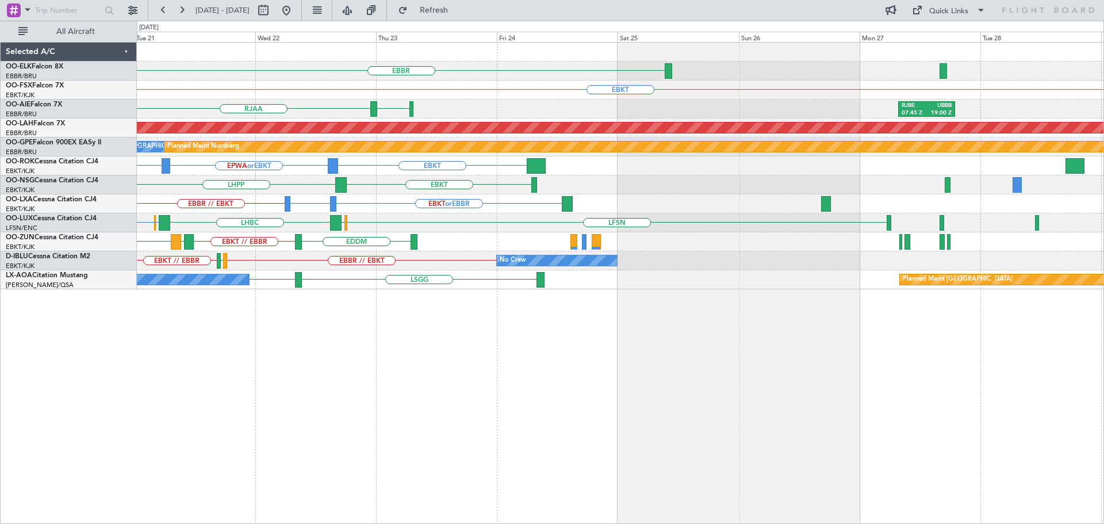
click at [574, 239] on div "EBKT EDDM EBKT // EBBR LEGE" at bounding box center [620, 241] width 967 height 19
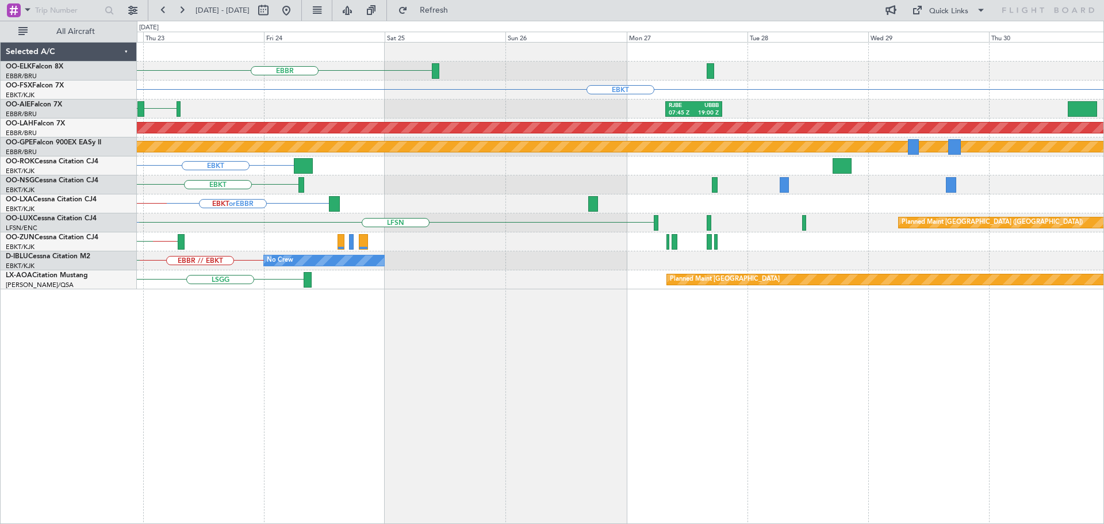
click at [498, 233] on div "EBBR EBKT RJAA RJOB RJBE 07:45 Z UBBB 19:00 Z Planned Maint Alton-st Louis (St …" at bounding box center [620, 166] width 967 height 247
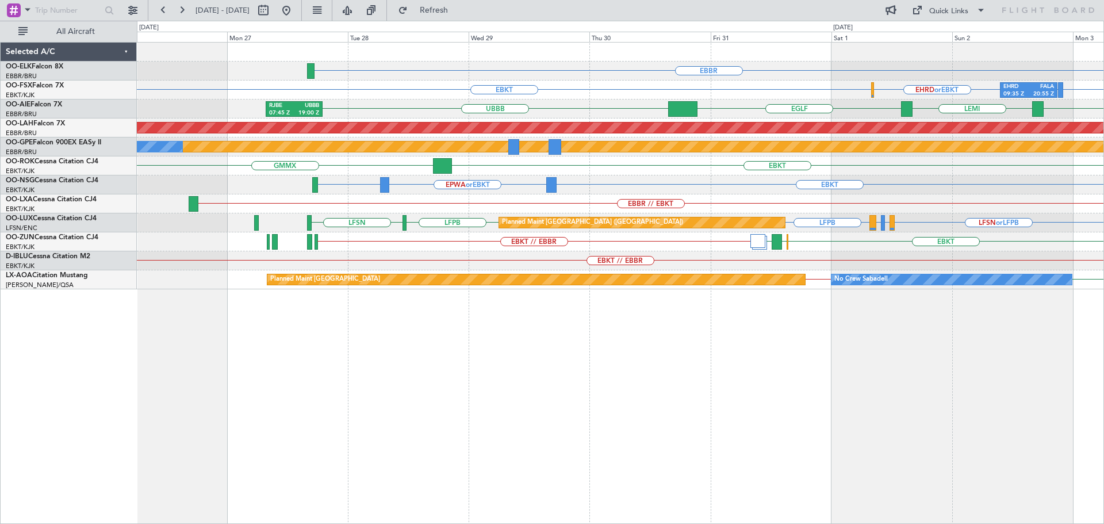
click at [574, 254] on div "EBBR EHRD 09:35 Z FALA 20:55 Z EBKT FAKM or EBKT FALA or EBKT EHRD or EBKT EGLF…" at bounding box center [620, 166] width 967 height 247
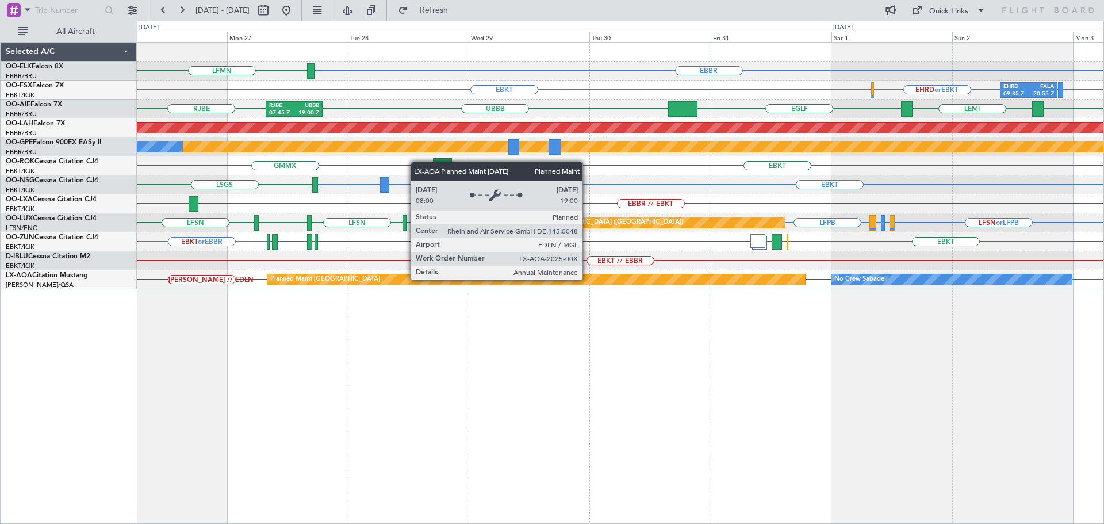
click at [588, 279] on div "Planned Maint [GEOGRAPHIC_DATA]" at bounding box center [536, 279] width 538 height 10
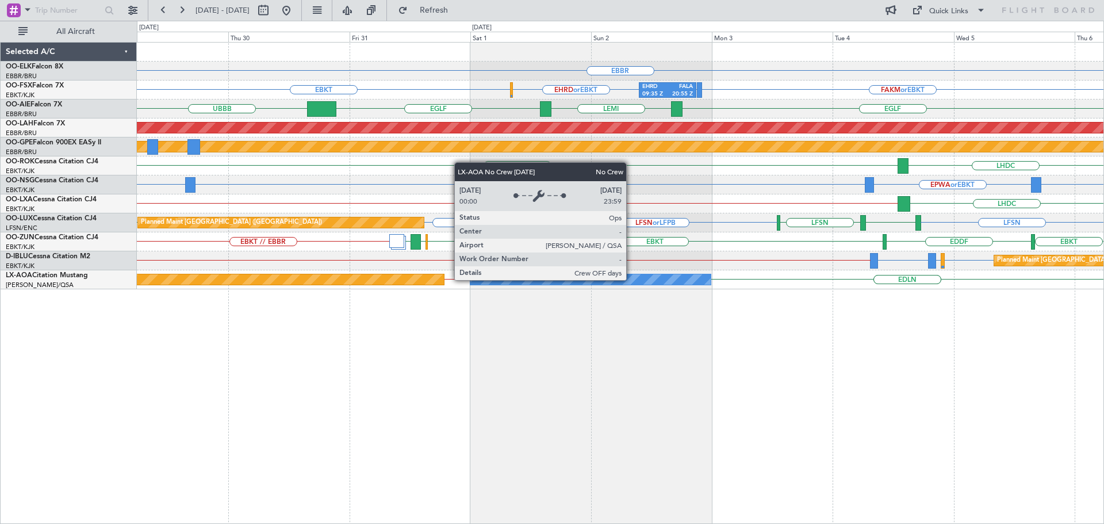
click at [631, 278] on div "No Crew Sabadell" at bounding box center [590, 279] width 241 height 10
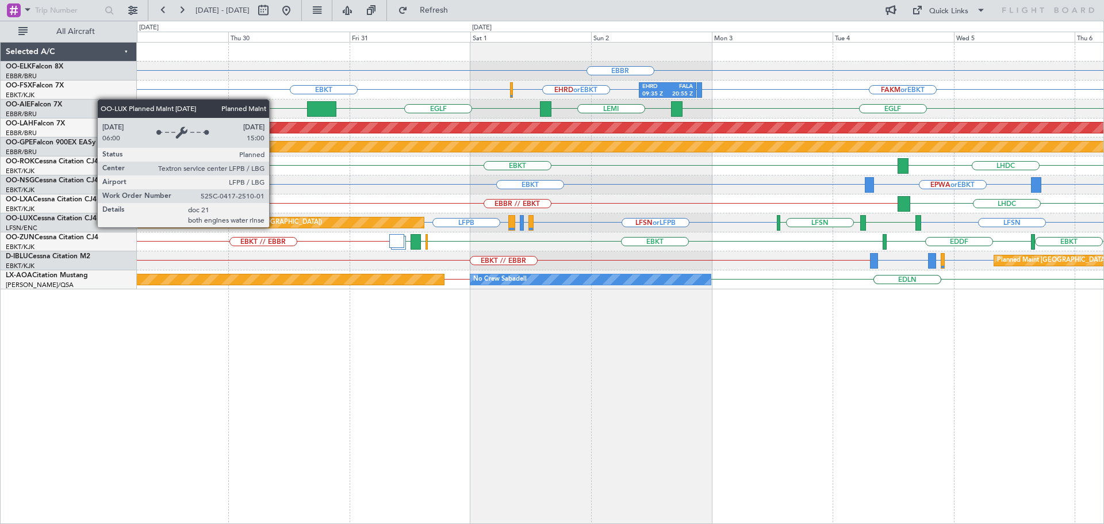
click at [794, 239] on div "EBBR EBKT FAKM or EBKT FALA or EBKT EHRD or EBKT EHRD 09:35 Z FALA 20:55 Z EGLF…" at bounding box center [620, 166] width 967 height 247
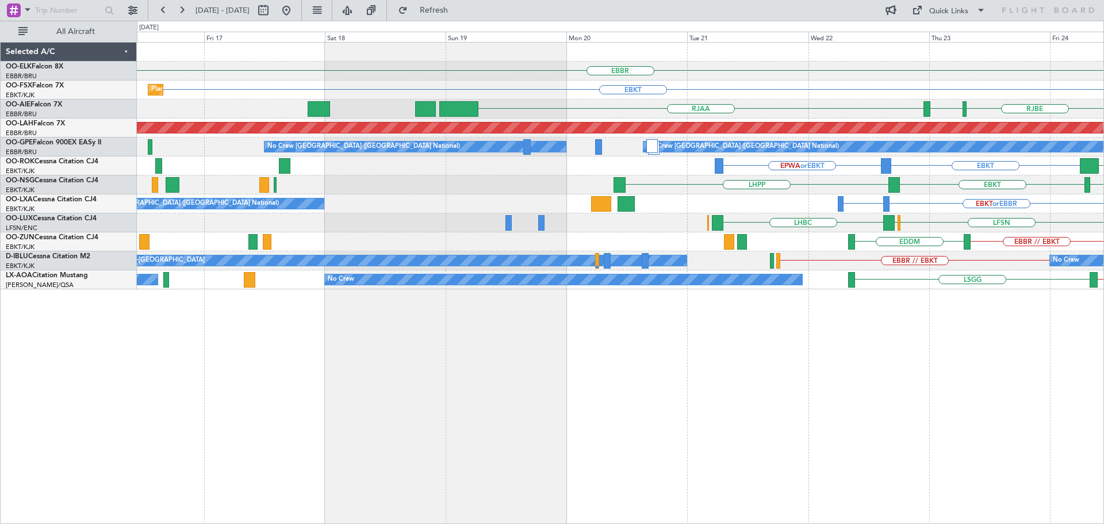
click at [766, 250] on div "EBBR // EBKT EDDM LFML or EBBR LEPA or EBBR EBKT or EBBR" at bounding box center [620, 241] width 967 height 19
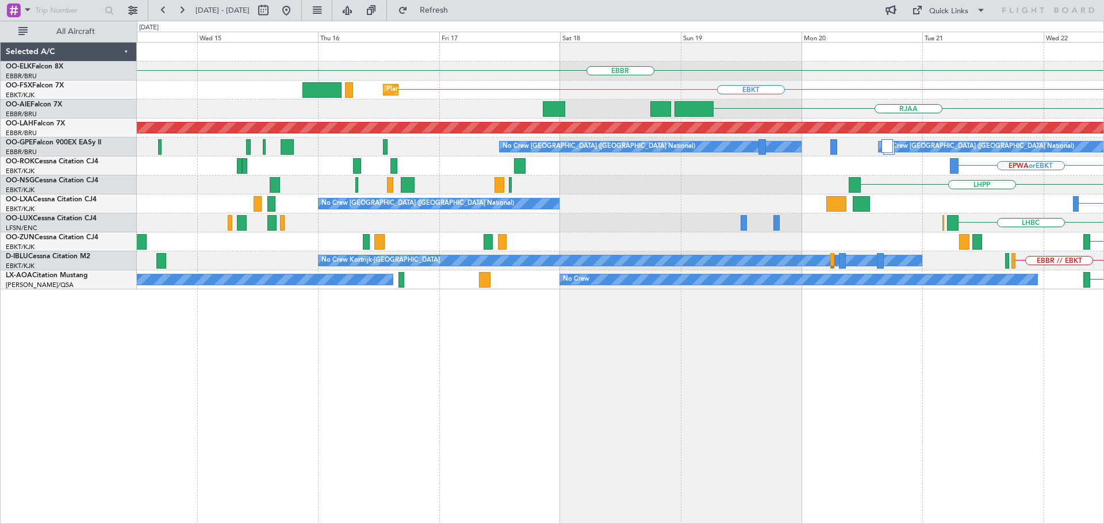
click at [587, 239] on div "EDDM EBBR // EBKT" at bounding box center [620, 241] width 967 height 19
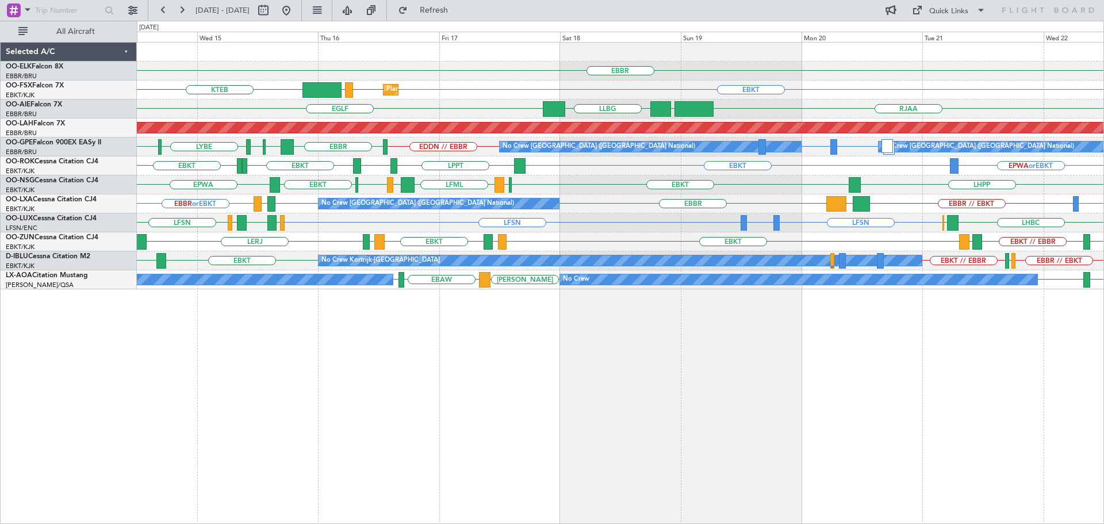
click at [328, 232] on div "LFSN LFSN LFBO or LFSN LSZH LIEE LSZH LFSN LHBC ELLX" at bounding box center [620, 222] width 967 height 19
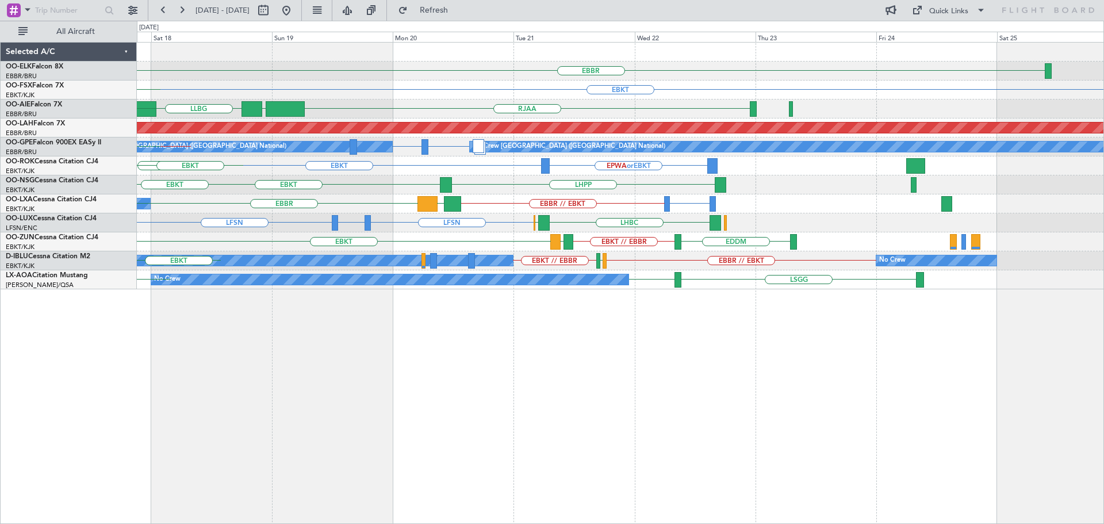
click at [440, 221] on div "LFSN LFSN LFBO or LFSN LHBC ELLX" at bounding box center [620, 222] width 967 height 19
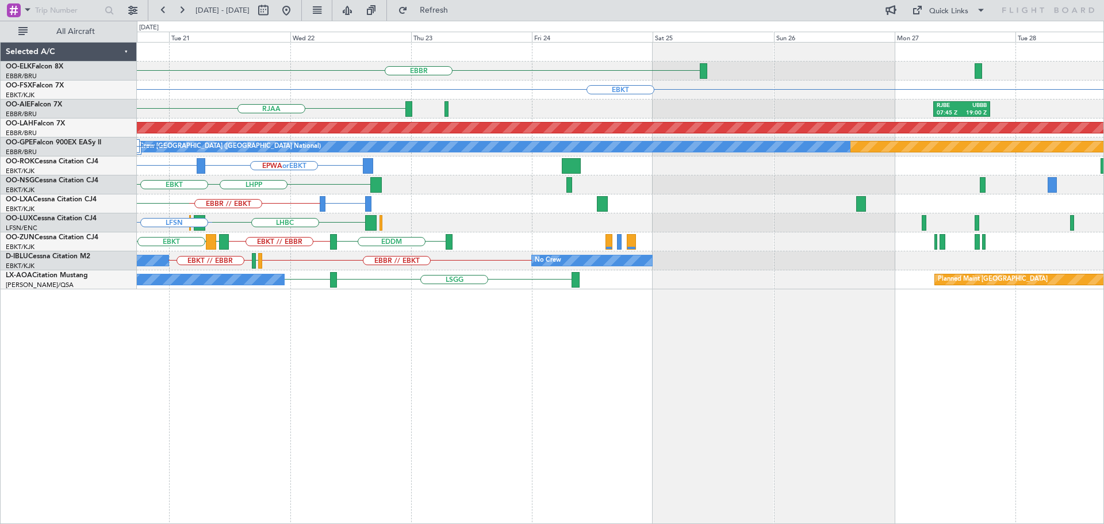
click at [466, 225] on div "LFSN LHBC ELLX LFBO or LFSN Planned Maint Paris (Le Bourget) LFSN" at bounding box center [620, 222] width 967 height 19
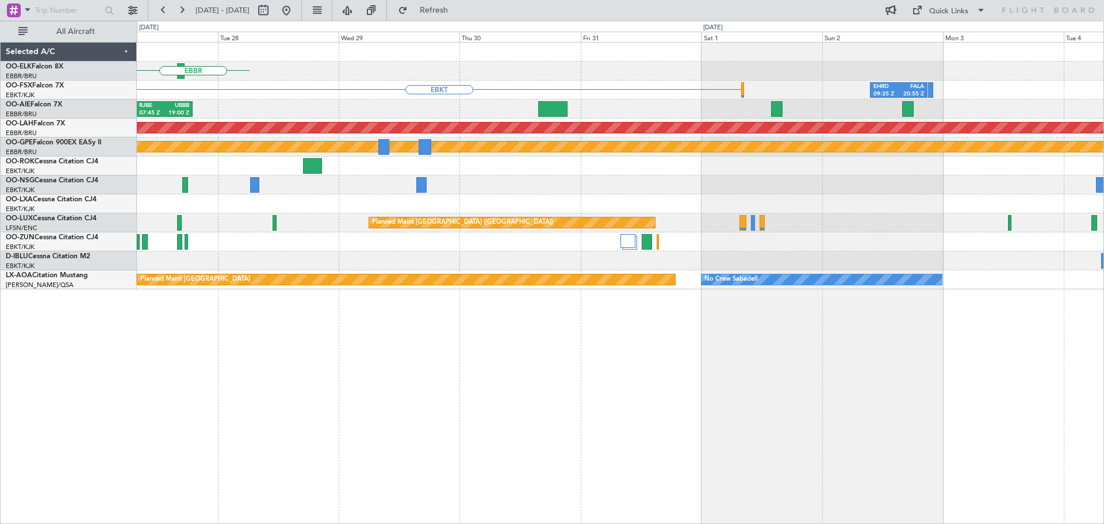
click at [431, 237] on div at bounding box center [620, 241] width 967 height 19
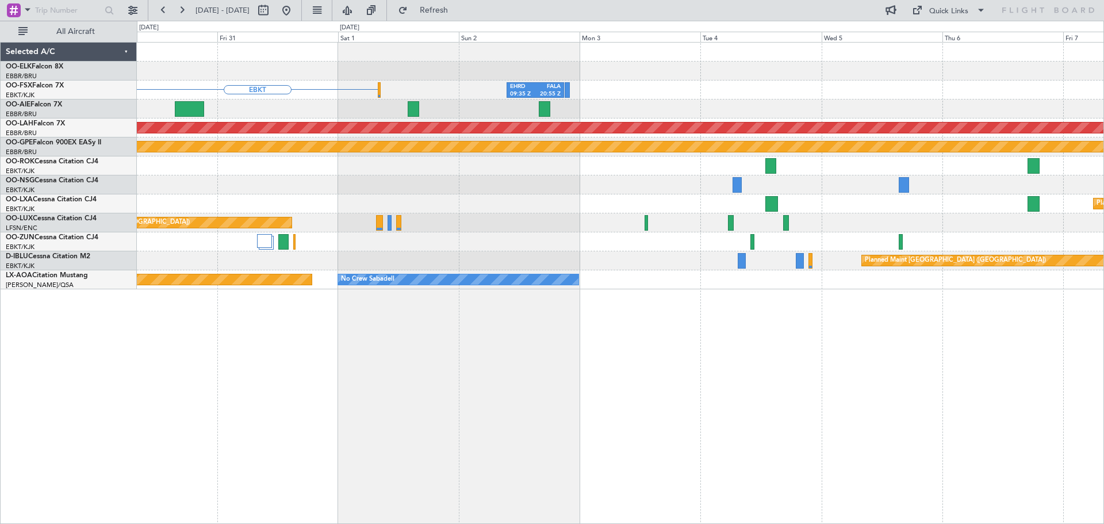
click at [465, 236] on div at bounding box center [620, 241] width 967 height 19
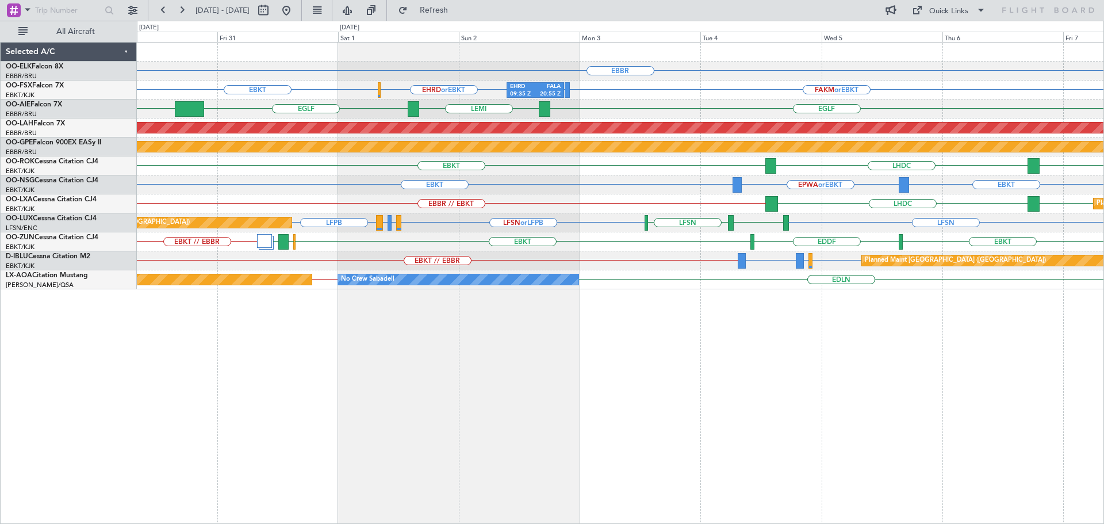
click at [419, 237] on div "EBKT // EBBR EDDF EBKT EBOS LEIB EBKT" at bounding box center [620, 241] width 967 height 19
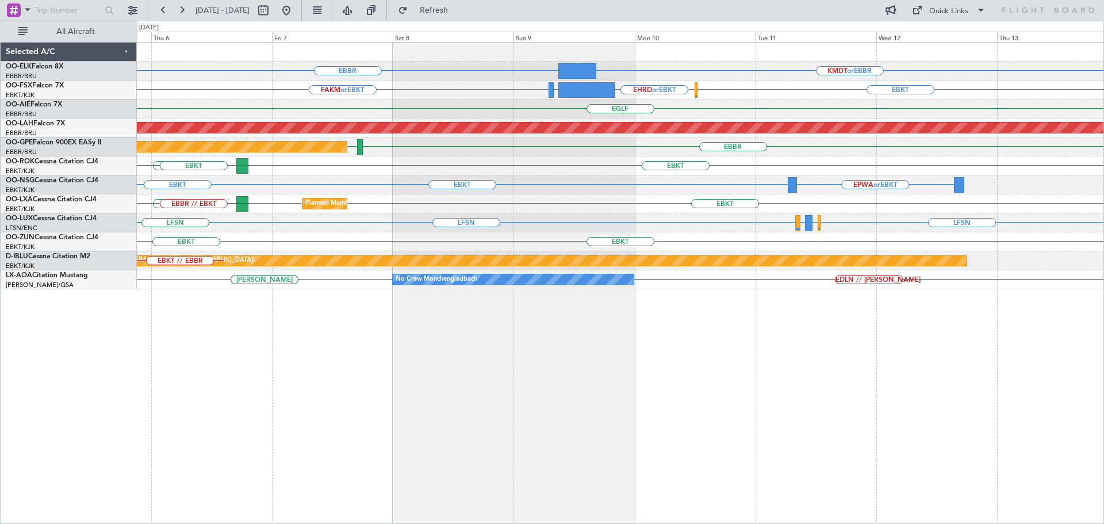
click at [818, 231] on div "LFSN LFSN EBBR or LFSN LFMN or LFSN LFBD LFSN" at bounding box center [620, 222] width 967 height 19
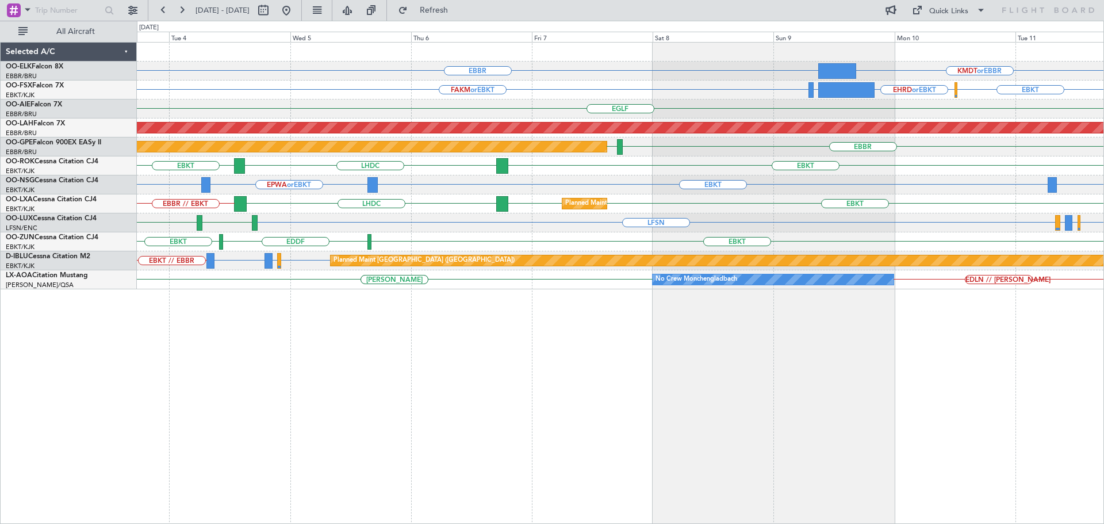
click at [783, 252] on div "EBBR KMDT or EBBR FAKM or EBKT EHRD or EBKT FALA or EBKT EBKT EHRD 09:35 Z FALA…" at bounding box center [620, 166] width 967 height 247
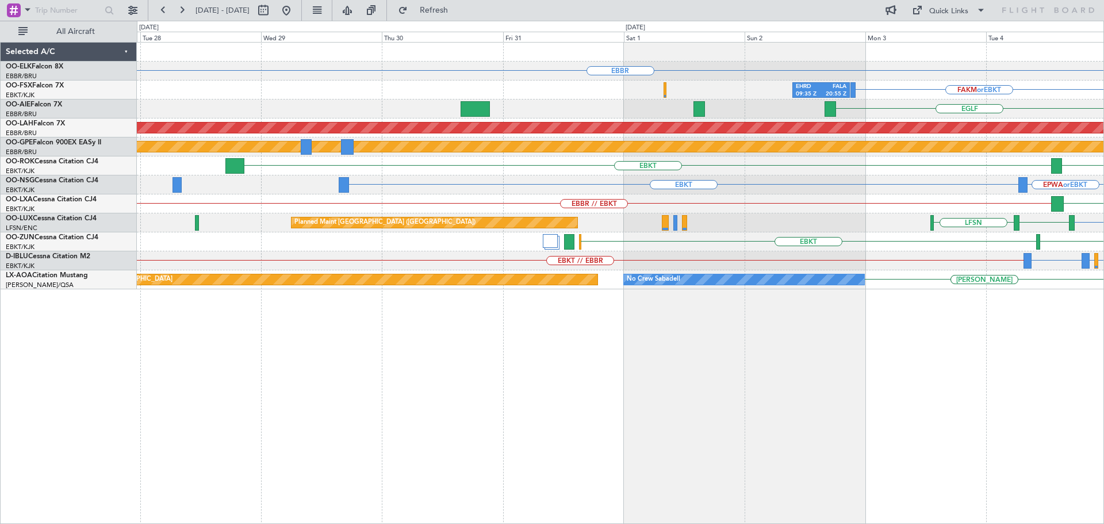
click at [899, 251] on div "EBBR FAKM or EBKT EHRD 09:35 Z FALA 20:55 Z EGLF RJBE 07:45 Z UBBB 19:00 Z Plan…" at bounding box center [620, 166] width 967 height 247
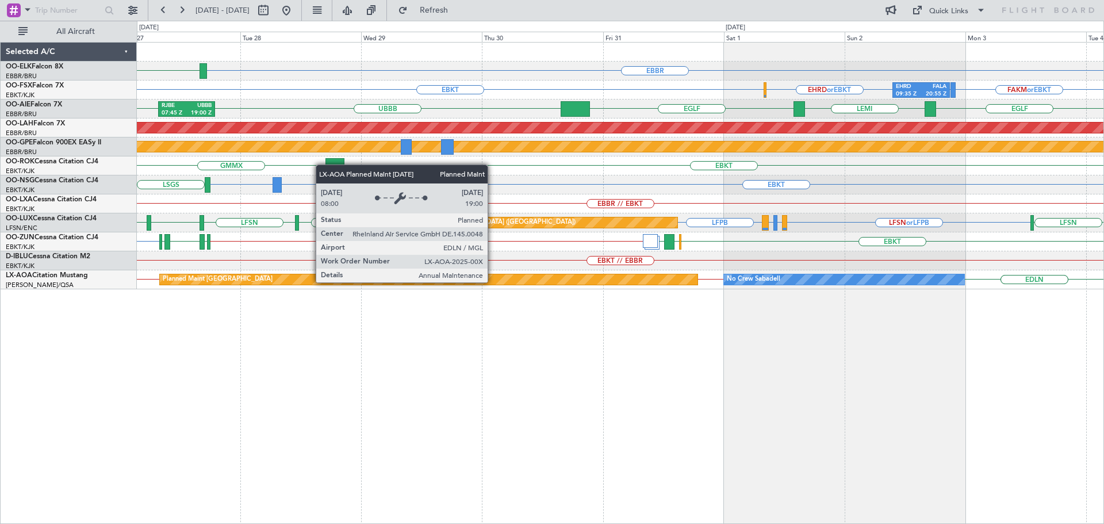
click at [493, 282] on div "Planned Maint [GEOGRAPHIC_DATA]" at bounding box center [429, 279] width 538 height 10
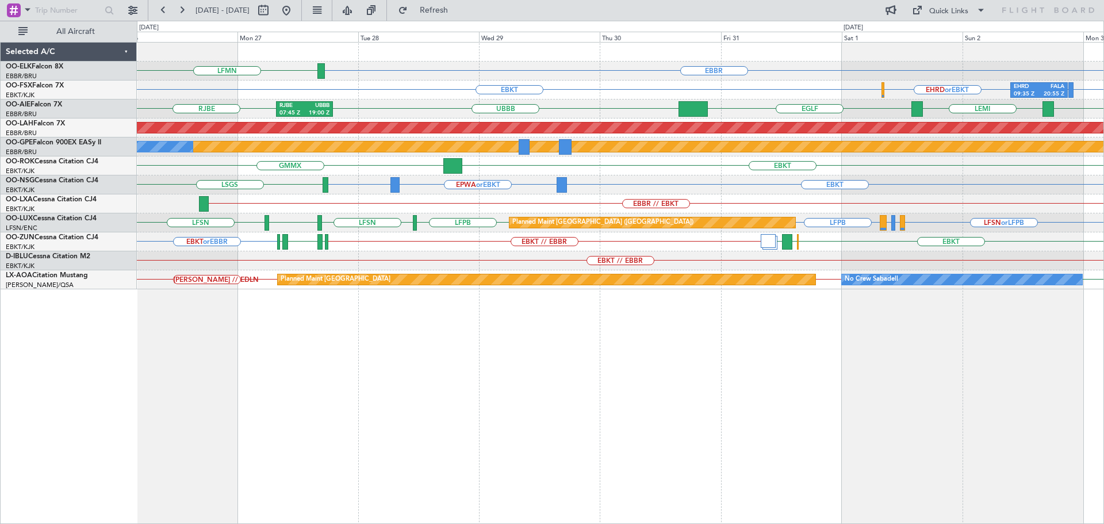
click at [782, 290] on div "EBBR LFMN EHRD 09:35 Z FALA 20:55 Z EBKT FAKM or EBKT FALA or EBKT EHRD or EBKT…" at bounding box center [620, 283] width 967 height 482
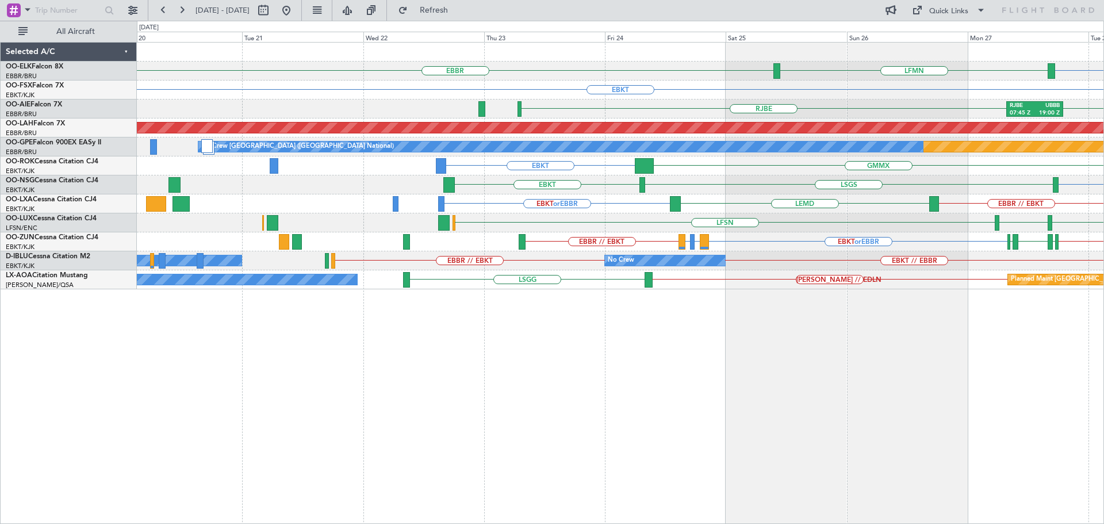
click at [799, 285] on div "EBBR EBBR LFMN EBKT RJBE 07:45 Z UBBB 19:00 Z UBBB RJBE Planned Maint Alton-st …" at bounding box center [620, 166] width 967 height 247
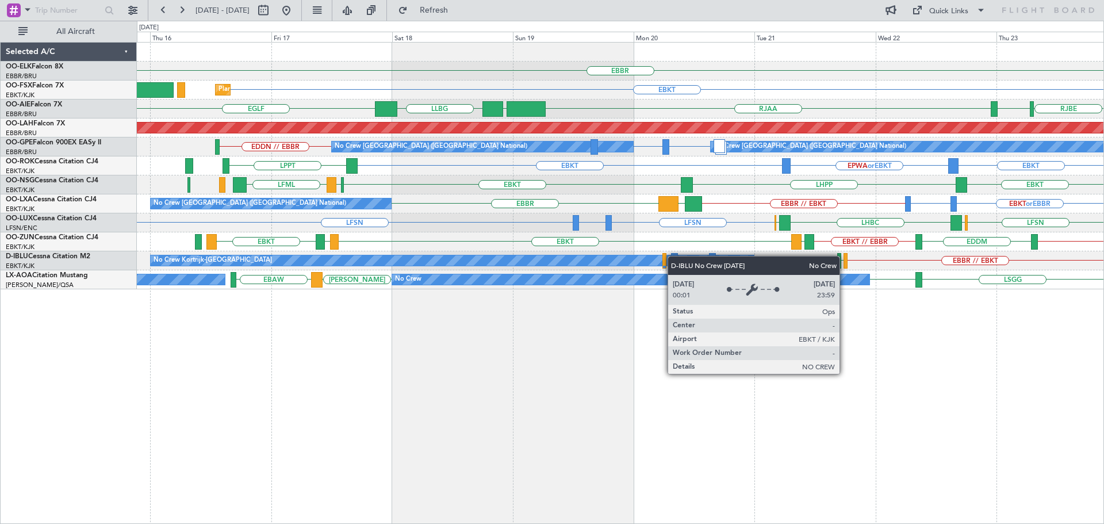
click at [611, 255] on div "EBBR EBKT Planned Maint Kortrijk-Wevelgem EGLF RJAA UZSA LLBG RJOB RJBE Planned…" at bounding box center [620, 166] width 967 height 247
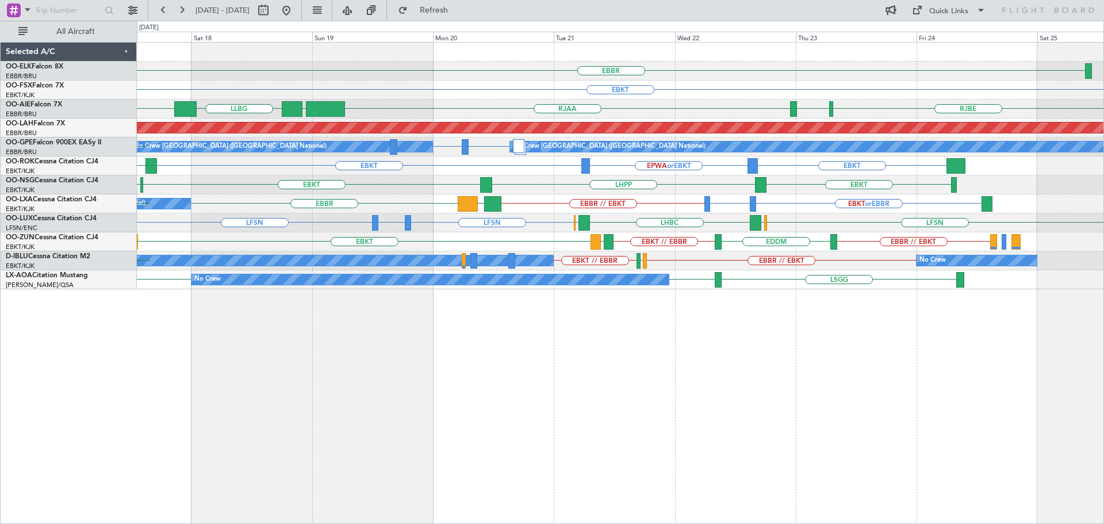
click at [814, 226] on div "LFSN LFSN LFBO or LFSN LFSN LHBC ELLX ELLX" at bounding box center [620, 222] width 967 height 19
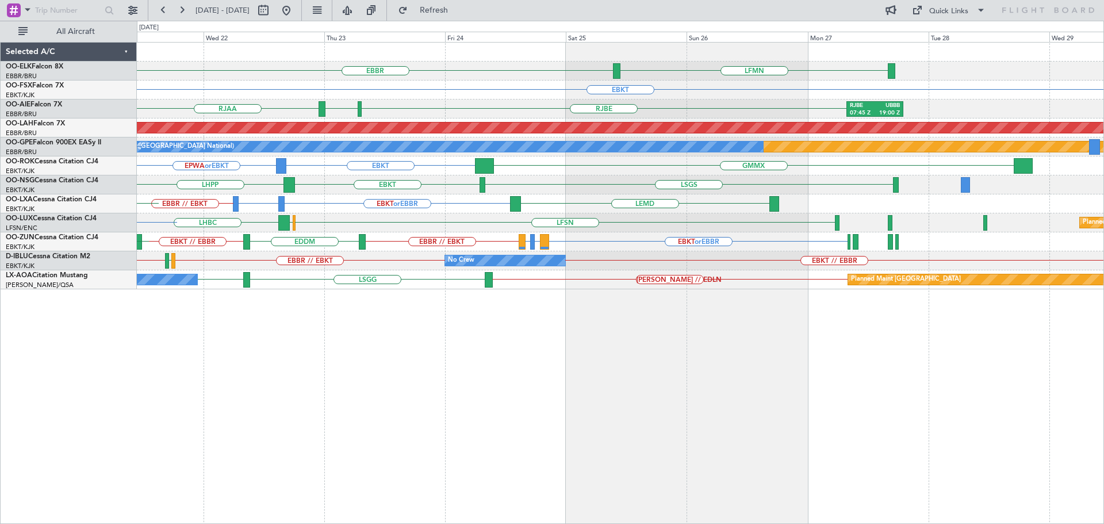
click at [518, 225] on div "EBBR LFMN EBKT RJBE RJAA RJOB RJBE 07:45 Z UBBB 19:00 Z Planned Maint Alton-st …" at bounding box center [620, 166] width 967 height 247
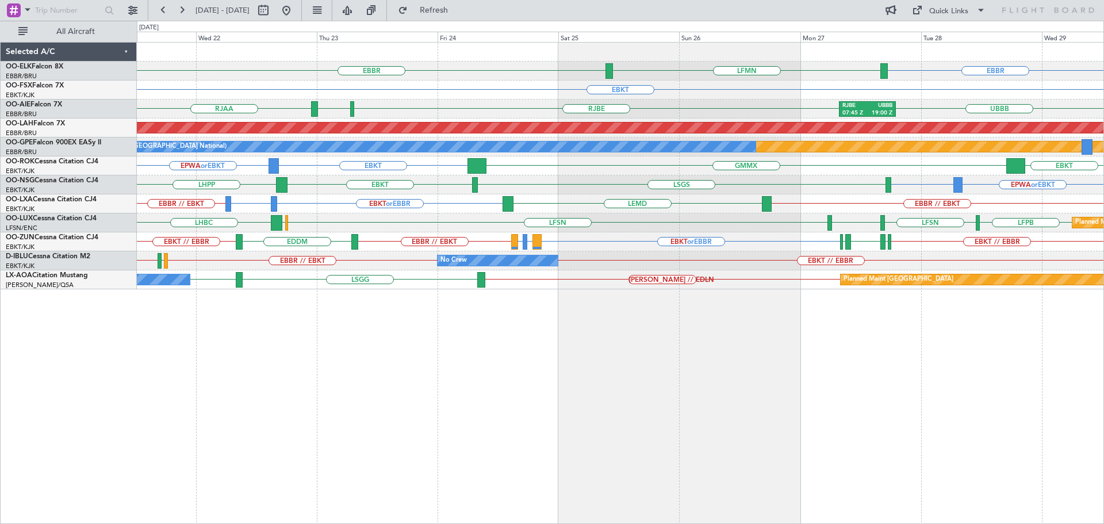
click at [661, 214] on div "EBBR EBBR LFMN EBKT RJBE RJOB RJAA UBBB RJBE 07:45 Z UBBB 19:00 Z Planned Maint…" at bounding box center [620, 166] width 967 height 247
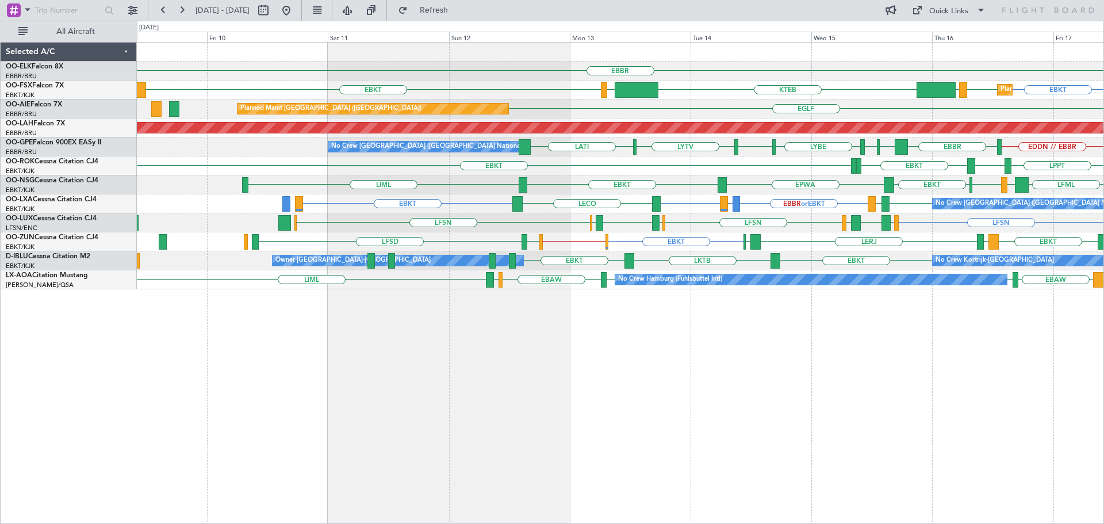
click at [690, 204] on div "No Crew Brussels (Brussels National) EBKT EBBR or EBKT LFMD or EBKT EBKT EBBR L…" at bounding box center [620, 203] width 967 height 19
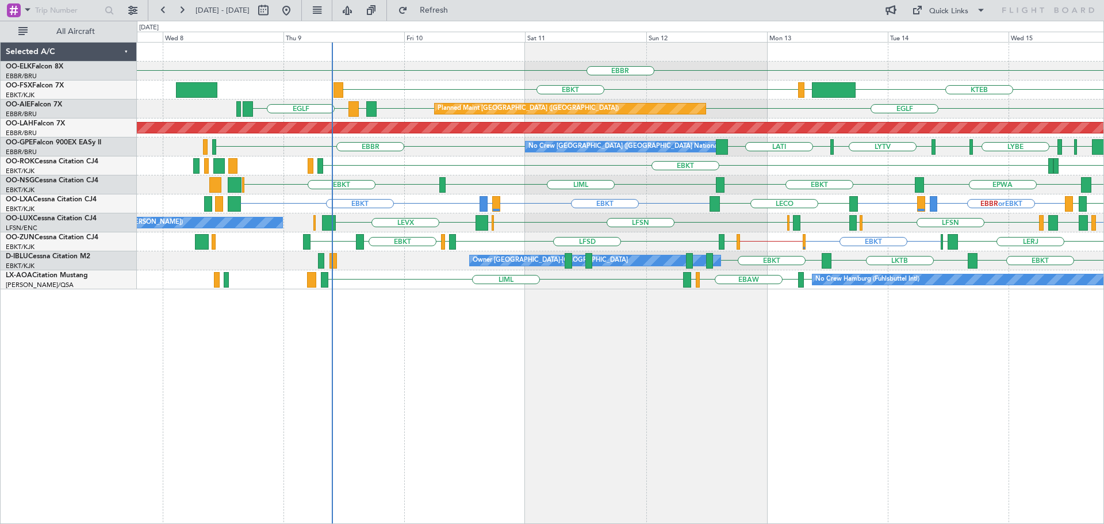
click at [600, 183] on div "EBBR EBKT KTEB LIMC LOWS EBKT Planned Maint Kortrijk-Wevelgem EBKT Planned Main…" at bounding box center [620, 166] width 967 height 247
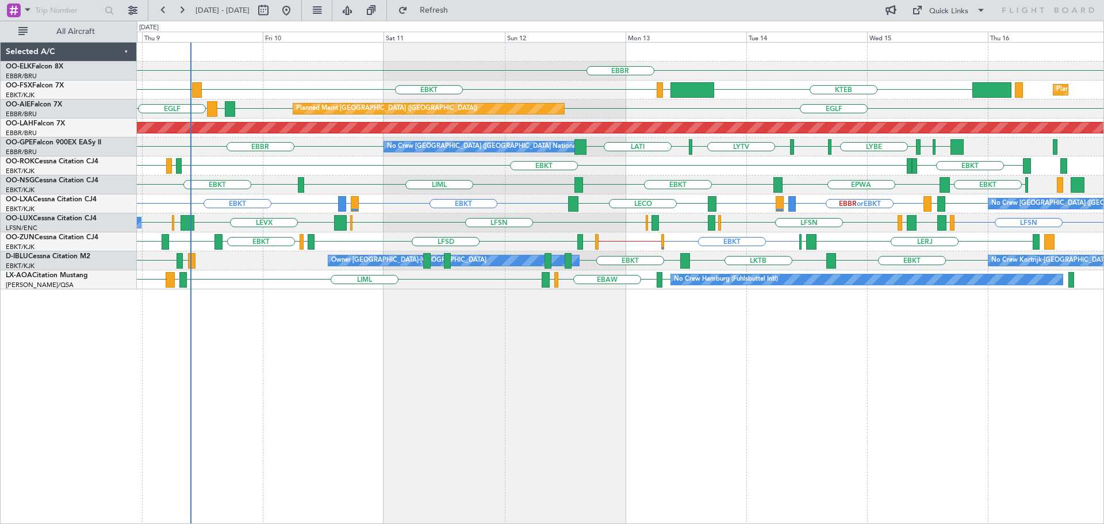
click at [515, 249] on div "EBBR EBKT LHBP KTEB LIMC Planned Maint Kortrijk-Wevelgem KTEB Planned Maint Lon…" at bounding box center [620, 166] width 967 height 247
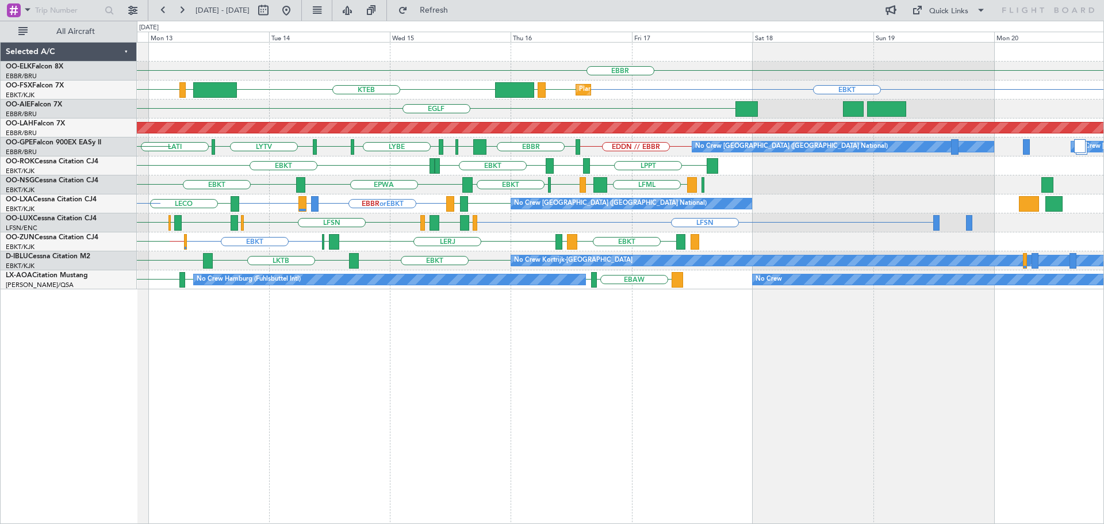
click at [410, 184] on div "EBBR EBKT EBKT LOWS KTEB LIMC EBKT Planned Maint Kortrijk-Wevelgem EGLF Planned…" at bounding box center [620, 166] width 967 height 247
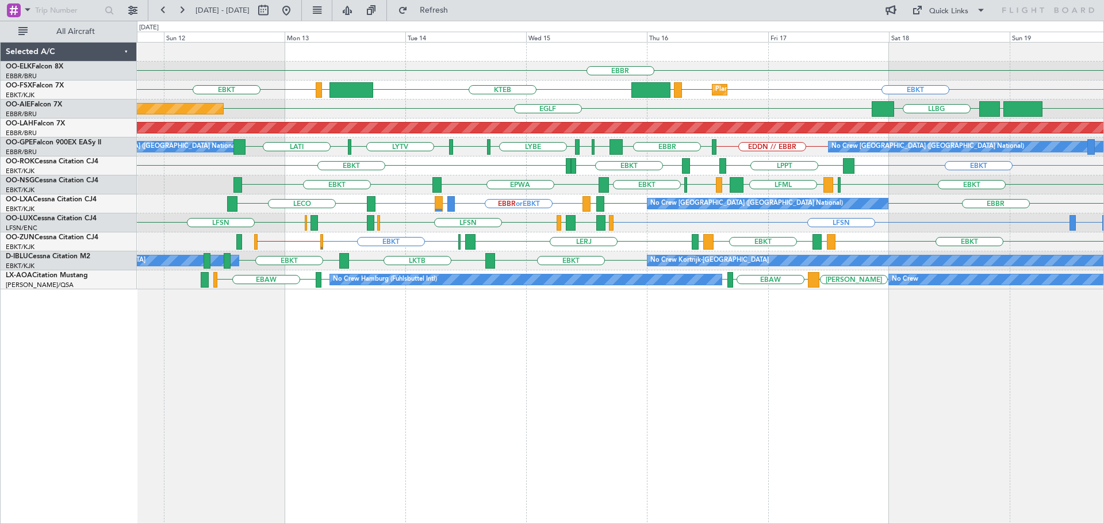
click at [515, 120] on div "EBBR Planned Maint Kortrijk-Wevelgem EBKT EBKT LOWS KTEB LIMC EBKT UZSA LLBG EG…" at bounding box center [620, 166] width 967 height 247
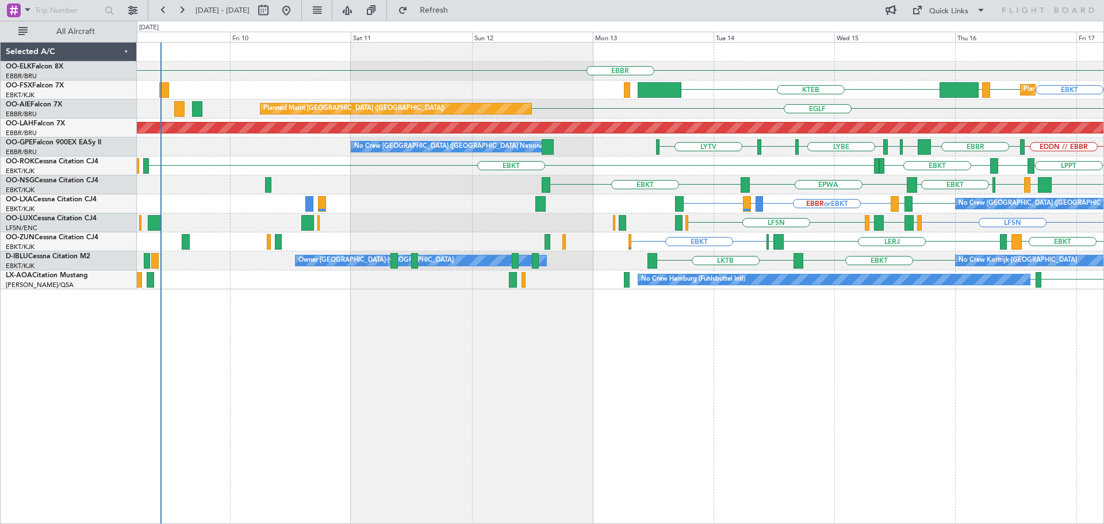
click at [911, 194] on div "EBBR Planned Maint Kortrijk-Wevelgem EBKT EBKT LOWS KTEB EGLF Planned Maint Lon…" at bounding box center [620, 166] width 967 height 247
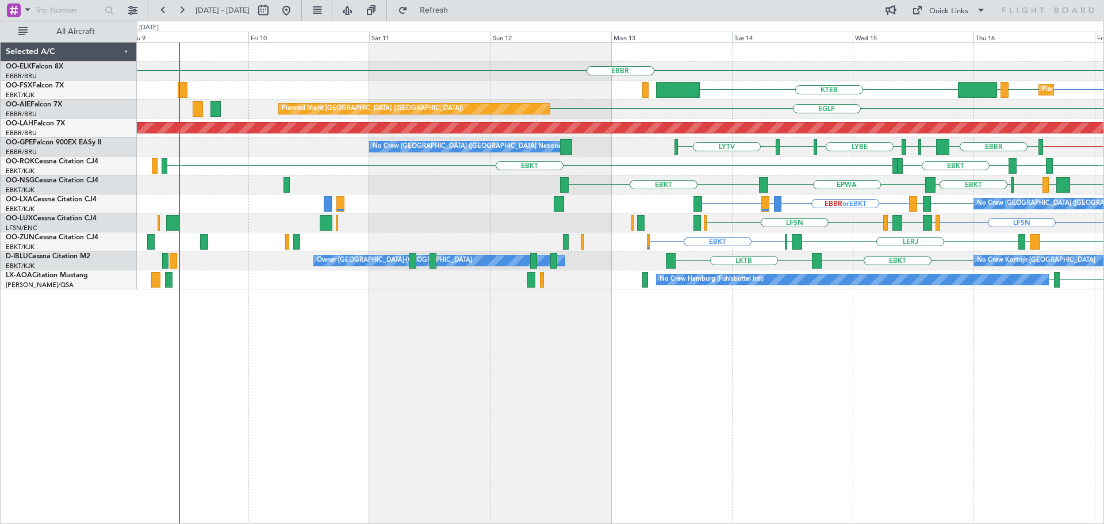
click at [608, 251] on div "EBKT EBKT LEIB LERJ EBOS LFMD EBKT" at bounding box center [620, 241] width 967 height 19
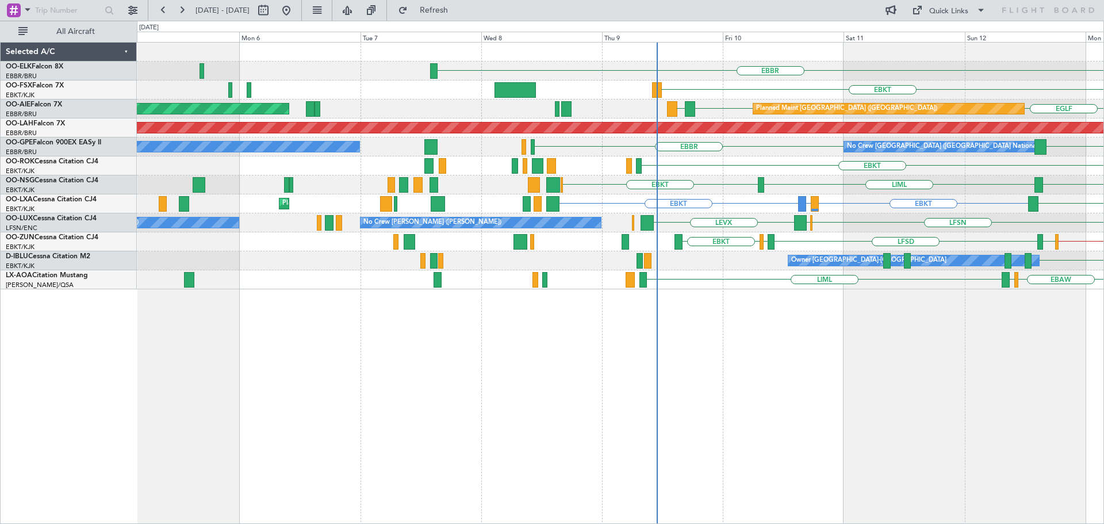
click at [1066, 225] on div "LFSN EDSB LEVX No Crew Nancy (Essey) No Crew Nancy (Essey) LFSN ELLX EGBB ELLX" at bounding box center [620, 222] width 967 height 19
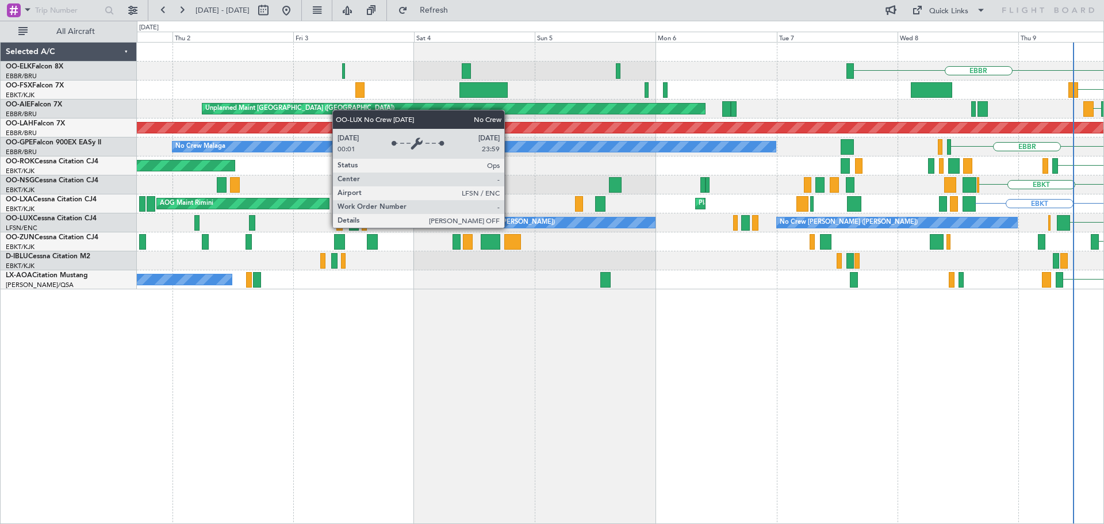
click at [918, 223] on div "No Crew [PERSON_NAME] ([PERSON_NAME])" at bounding box center [897, 222] width 241 height 10
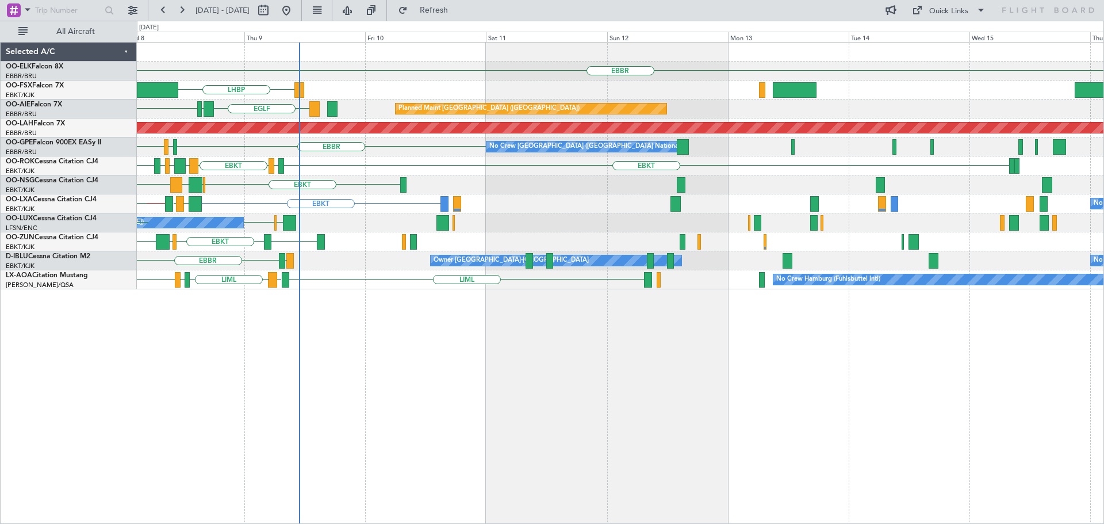
click at [204, 340] on div "EBBR LIML KTEB LHBP Planned Maint Kortrijk-Wevelgem EGLF LEMD LEDC Planned Main…" at bounding box center [620, 283] width 967 height 482
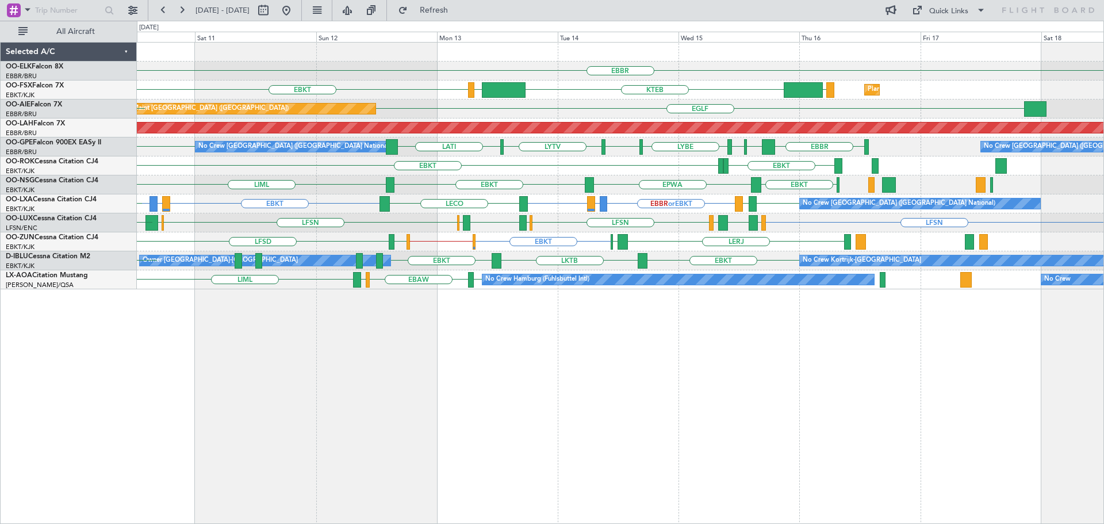
click at [655, 371] on div "EBBR LOWS KTEB LIMC EBKT Planned Maint Kortrijk-Wevelgem LHBP Planned Maint Lon…" at bounding box center [620, 283] width 967 height 482
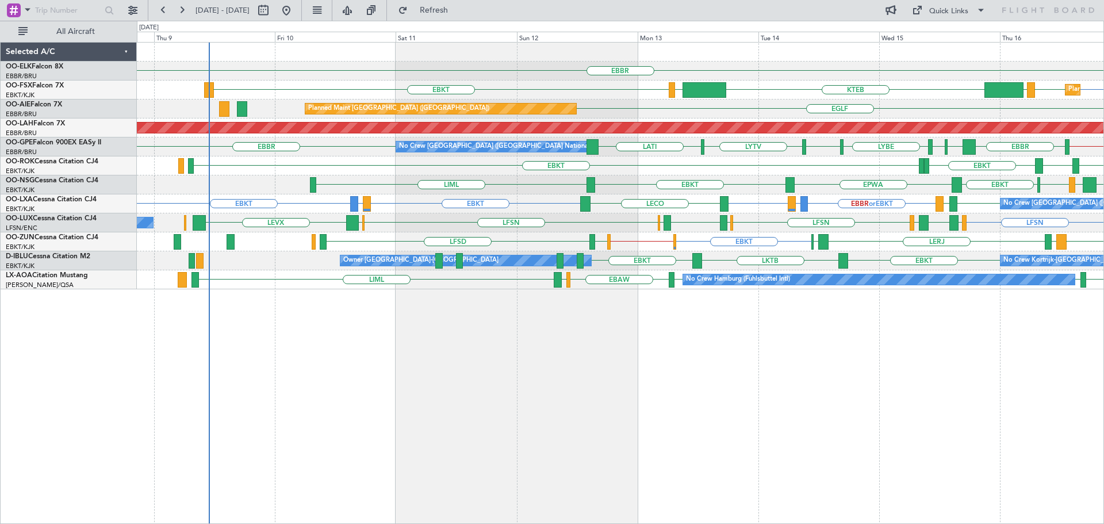
click at [602, 269] on div "Owner Kortrijk-Wevelgem No Crew Kortrijk-Wevelgem EBKT LKTB EBKT" at bounding box center [620, 260] width 967 height 19
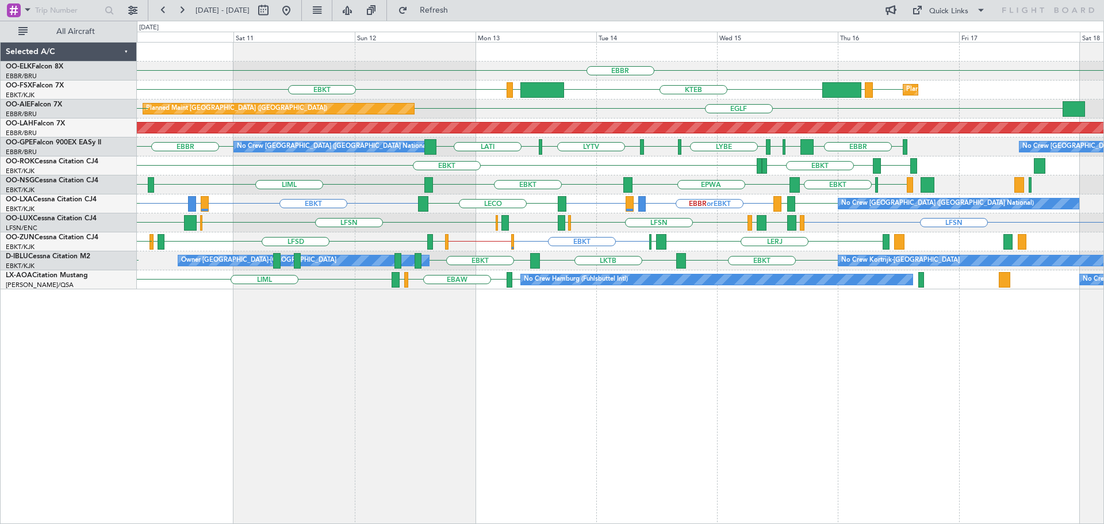
click at [674, 253] on div "EBBR EBKT LOWS KTEB LIMC EBKT Planned Maint Kortrijk-Wevelgem LHBP Planned Main…" at bounding box center [620, 166] width 967 height 247
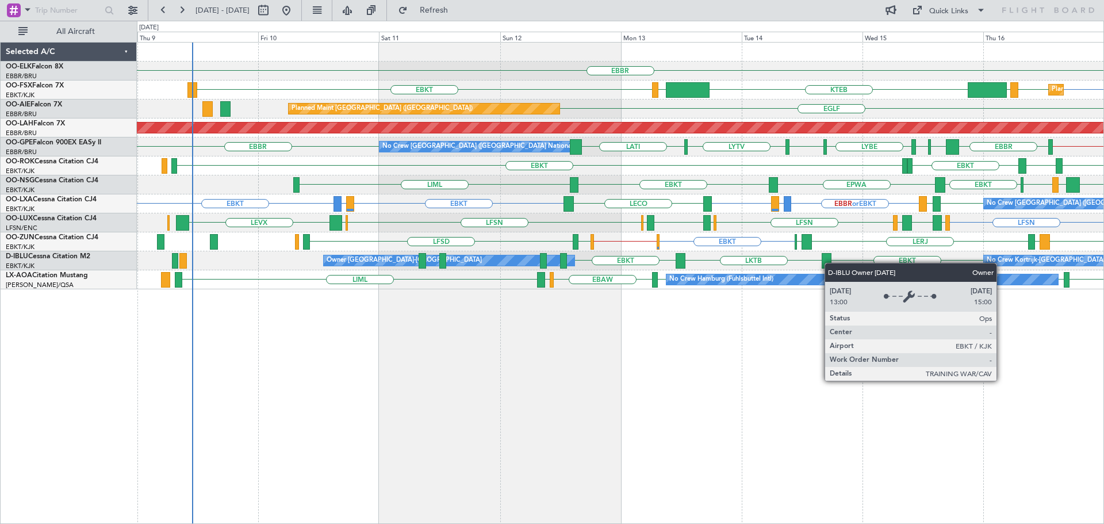
click at [474, 265] on div "Owner [GEOGRAPHIC_DATA]-[GEOGRAPHIC_DATA]" at bounding box center [449, 260] width 251 height 10
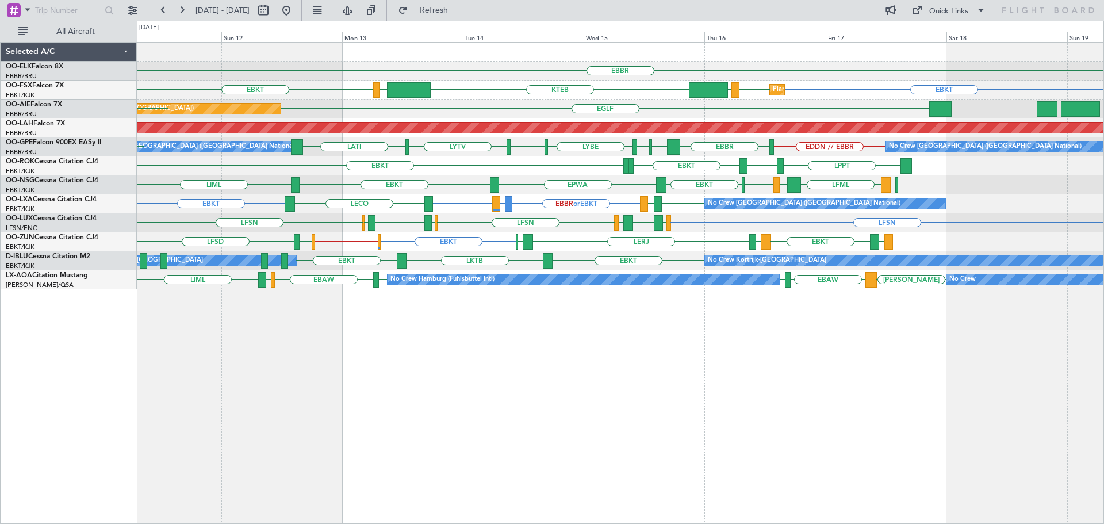
click at [538, 243] on div "EBKT EBKT // EGWU LFMD EBKT LEIB LERJ EBOS EGWU LFSD EGWU EBKT LIMP" at bounding box center [620, 241] width 967 height 19
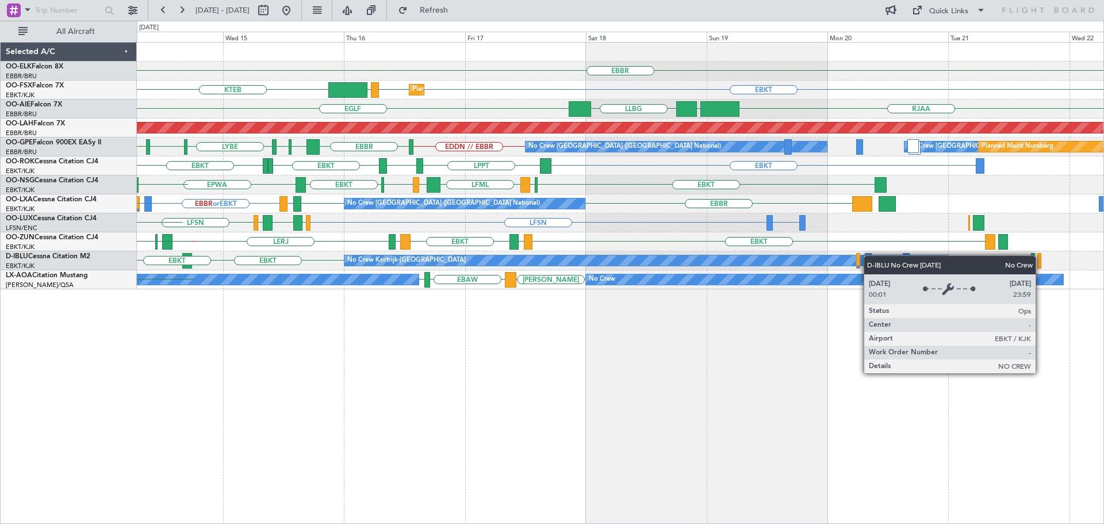
click at [689, 260] on div "No Crew Kortrijk-Wevelgem EBKT LKTB EBKT No Crew Owner Kortrijk-Wevelgem" at bounding box center [620, 260] width 967 height 19
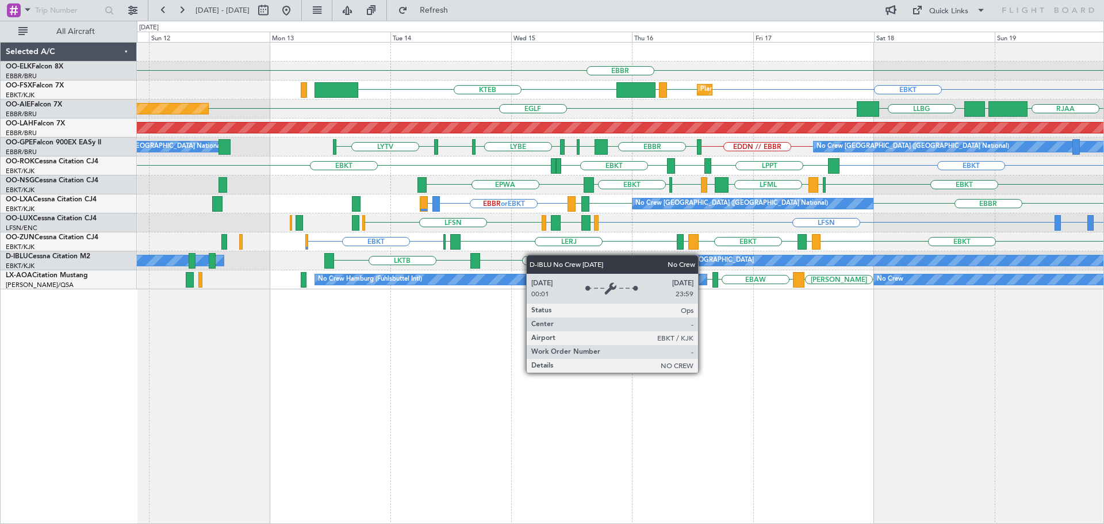
click at [734, 261] on div "No Crew Kortrijk-Wevelgem EBKT LKTB Owner Kortrijk-Wevelgem EBKT // EBBR LFPB E…" at bounding box center [620, 260] width 967 height 19
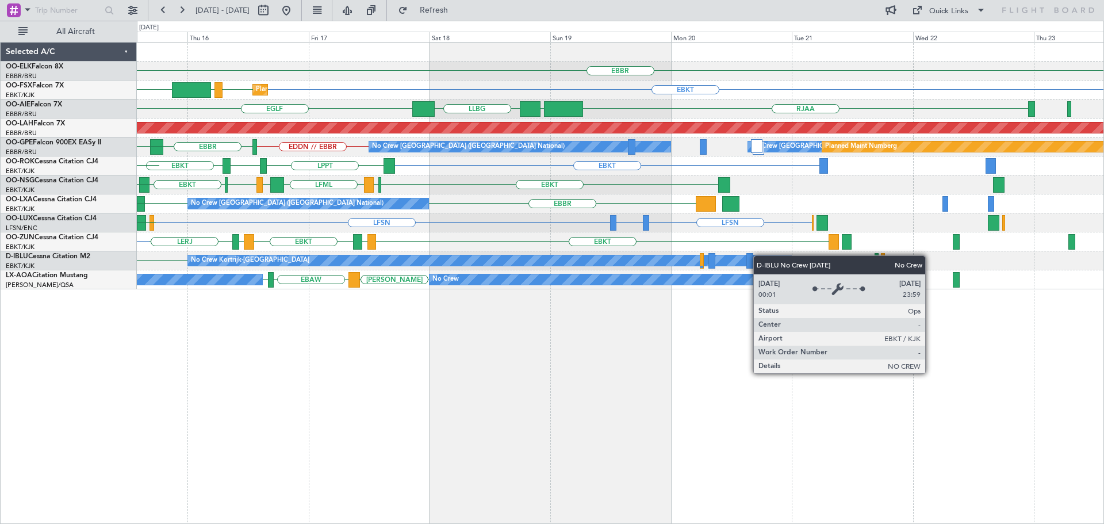
click at [375, 259] on div "No Crew Kortrijk-Wevelgem EBKT No Crew LKTB" at bounding box center [620, 260] width 967 height 19
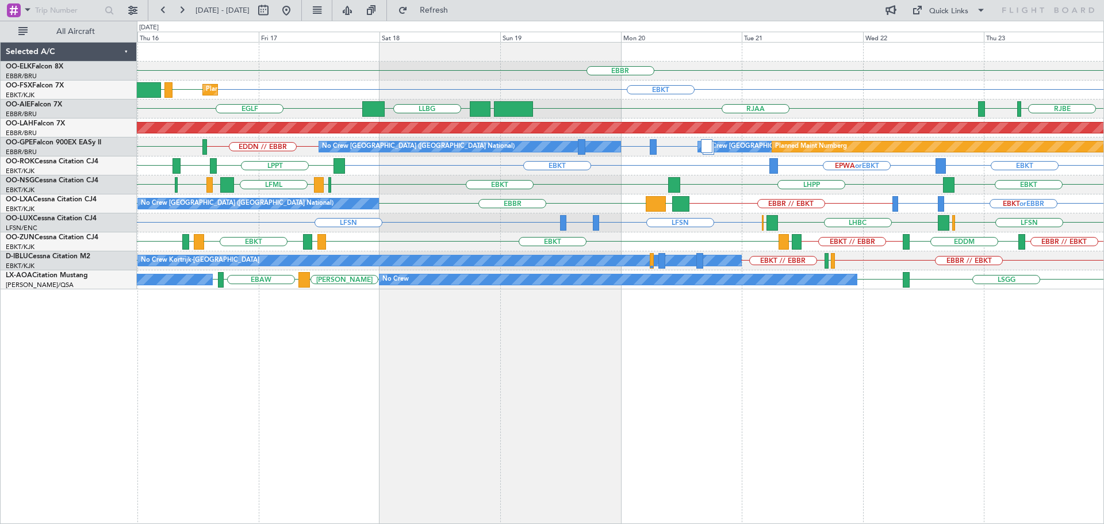
click at [712, 228] on div "LFSN LFBO or LFSN LFSN LHBC ELLX LFSN ELLX" at bounding box center [620, 222] width 967 height 19
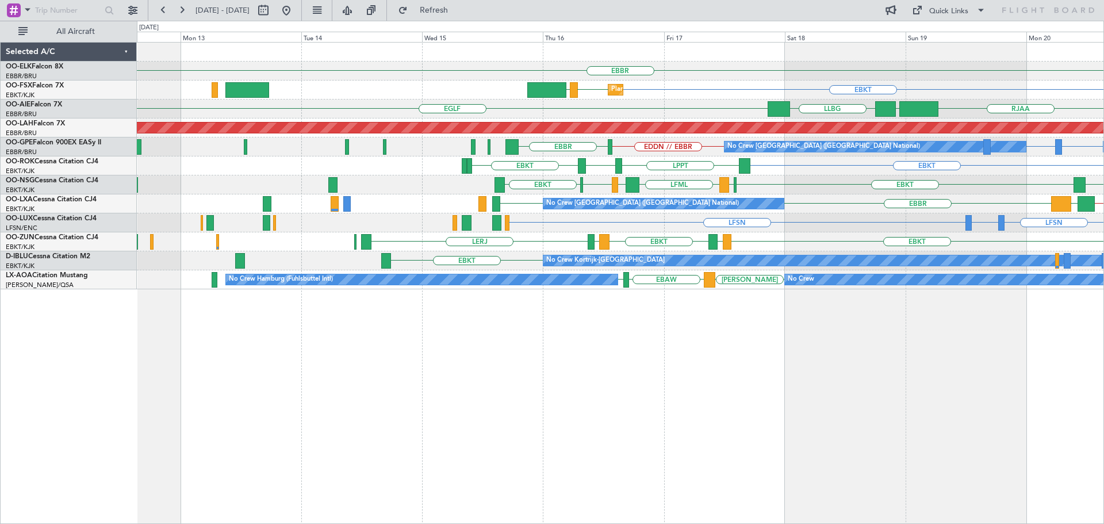
click at [827, 268] on div "No Crew Kortrijk-Wevelgem EBKT EBKT // EBBR LFPB EBBR // EBKT Owner Kortrijk-We…" at bounding box center [620, 260] width 967 height 19
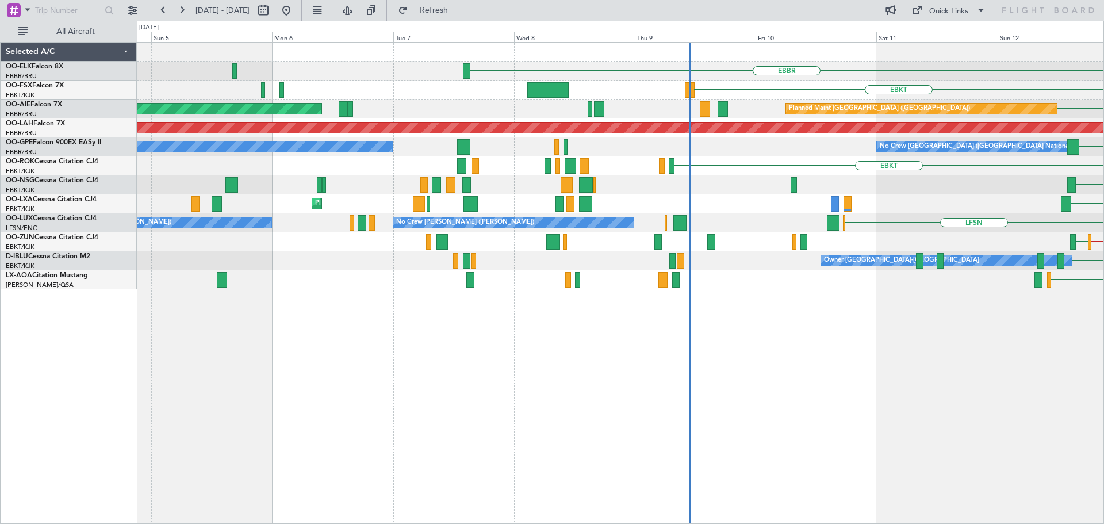
click at [854, 269] on div "EBBR EBKT LIMC KTEB Planned Maint London (Farnborough) EGLF Unplanned Maint Lon…" at bounding box center [620, 166] width 967 height 247
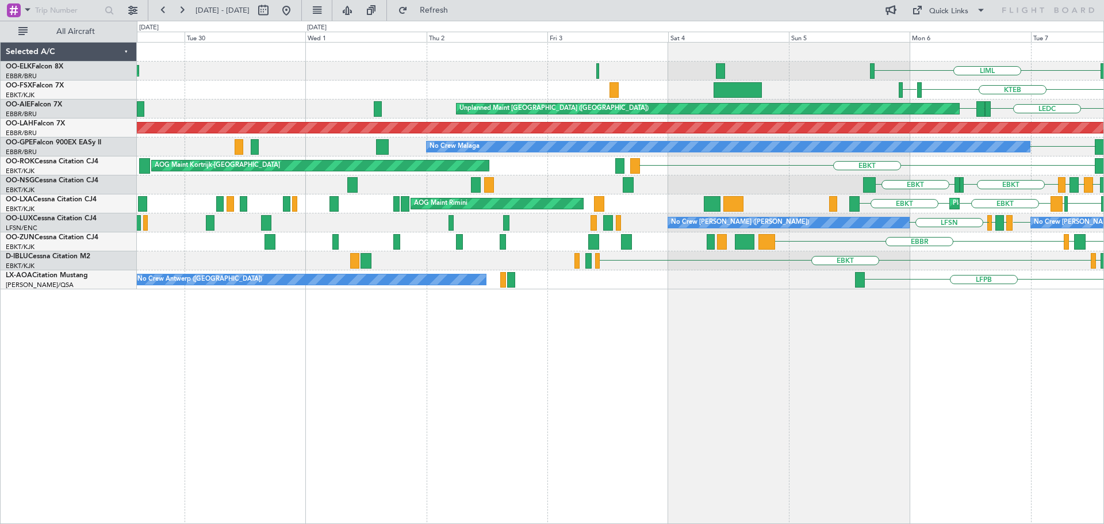
click at [729, 254] on div "EBKT EDDK LSGS EBBR EGGW A/C Unavailable Kortrijk-Wevelgem" at bounding box center [620, 260] width 967 height 19
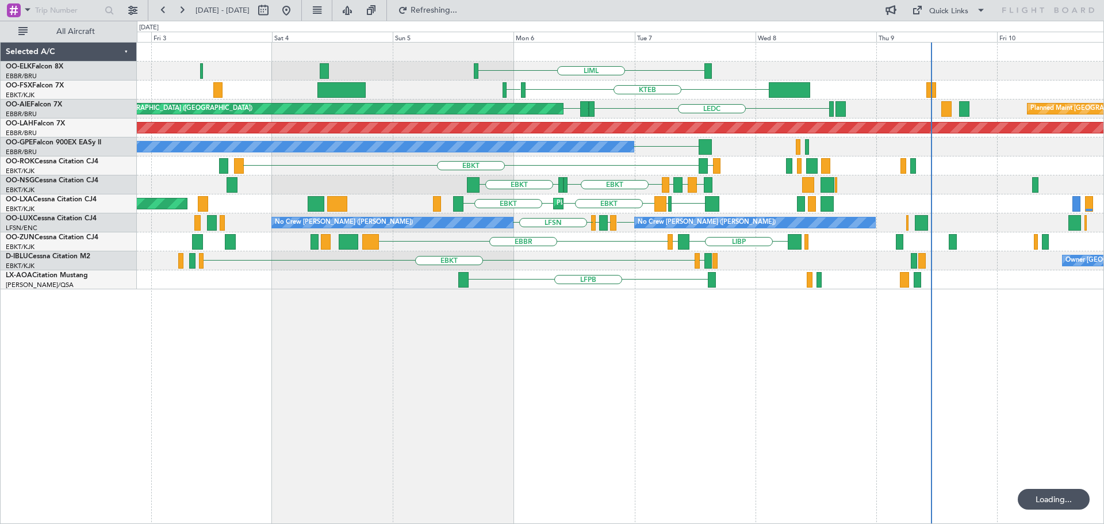
click at [465, 254] on div "EBKT EDDK Owner Kortrijk-Wevelgem" at bounding box center [620, 260] width 967 height 19
click at [319, 256] on div "EBKT EDDK Owner Kortrijk-Wevelgem" at bounding box center [620, 260] width 967 height 19
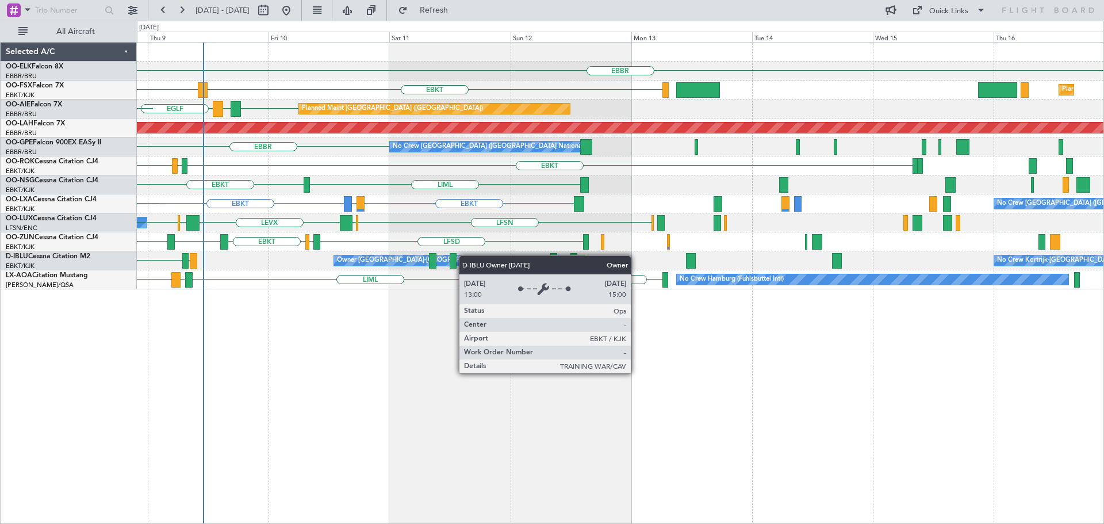
click at [400, 260] on div "EBBR LIML EBKT LHBP Planned Maint Kortrijk-Wevelgem KTEB EGLF LEMD EGLF Planned…" at bounding box center [620, 166] width 967 height 247
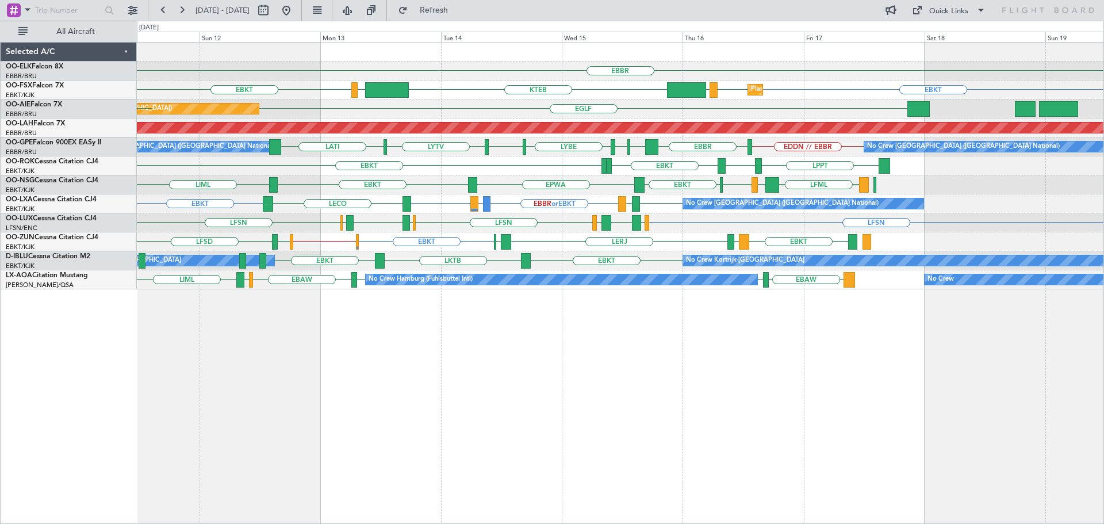
click at [499, 241] on div "EBBR EBKT EBKT LOWS KTEB LIMC EBKT Planned Maint Kortrijk-Wevelgem EGLF Planned…" at bounding box center [620, 166] width 967 height 247
click at [841, 246] on div "EBBR Planned Maint Kortrijk-Wevelgem EBKT EBKT LOWS KTEB LIMC EBKT Planned Main…" at bounding box center [620, 166] width 967 height 247
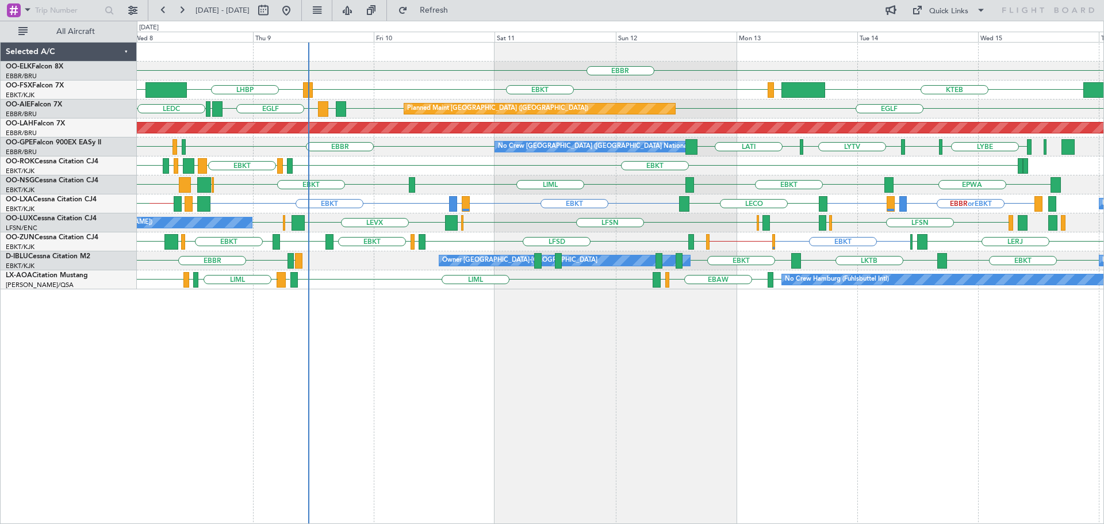
click at [544, 319] on div "EBBR LIML KTEB LIMC EBKT KTEB LHBP Planned Maint Kortrijk-Wevelgem Planned Main…" at bounding box center [620, 283] width 967 height 482
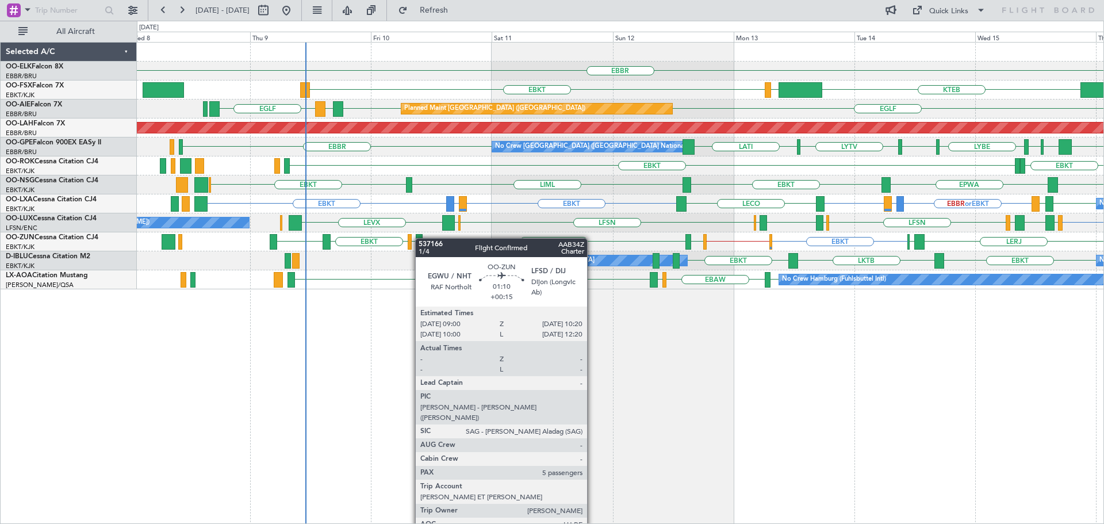
click at [420, 238] on div "EBBR KTEB LIMC EBKT LOWS EBKT Planned Maint Kortrijk-Wevelgem EBKT Planned Main…" at bounding box center [620, 166] width 967 height 247
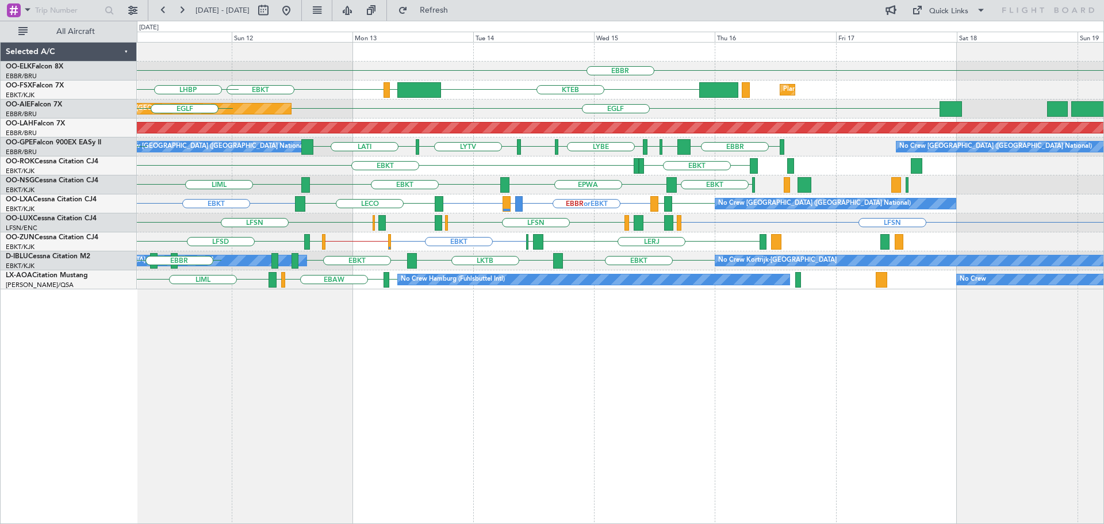
click at [489, 259] on div "EBBR EBKT KTEB LIMC Planned Maint Kortrijk-Wevelgem LHBP EGLF Planned Maint Lon…" at bounding box center [620, 166] width 967 height 247
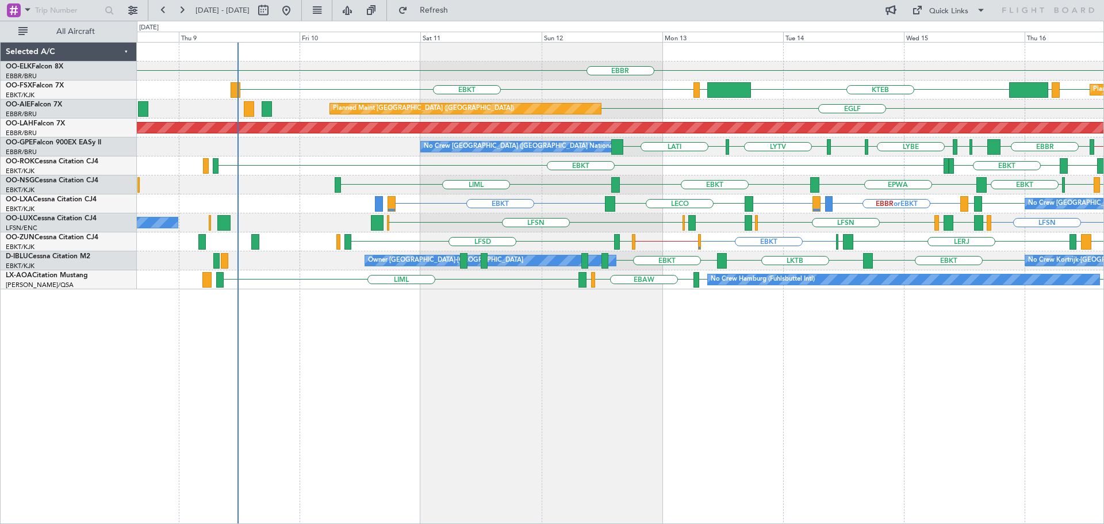
click at [775, 242] on div "EBKT EBKT // EGWU EBKT LEIB LERJ LFSD EBOS EGWU LFMD EBKT" at bounding box center [620, 241] width 967 height 19
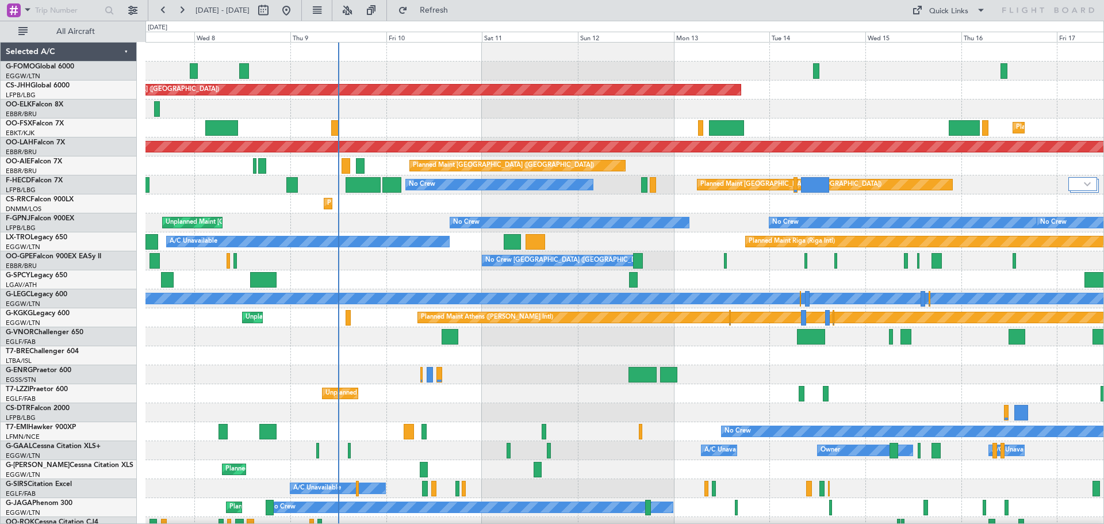
click at [521, 250] on div "Planned Maint [GEOGRAPHIC_DATA] ([GEOGRAPHIC_DATA]) Planned Maint [GEOGRAPHIC_D…" at bounding box center [624, 346] width 958 height 607
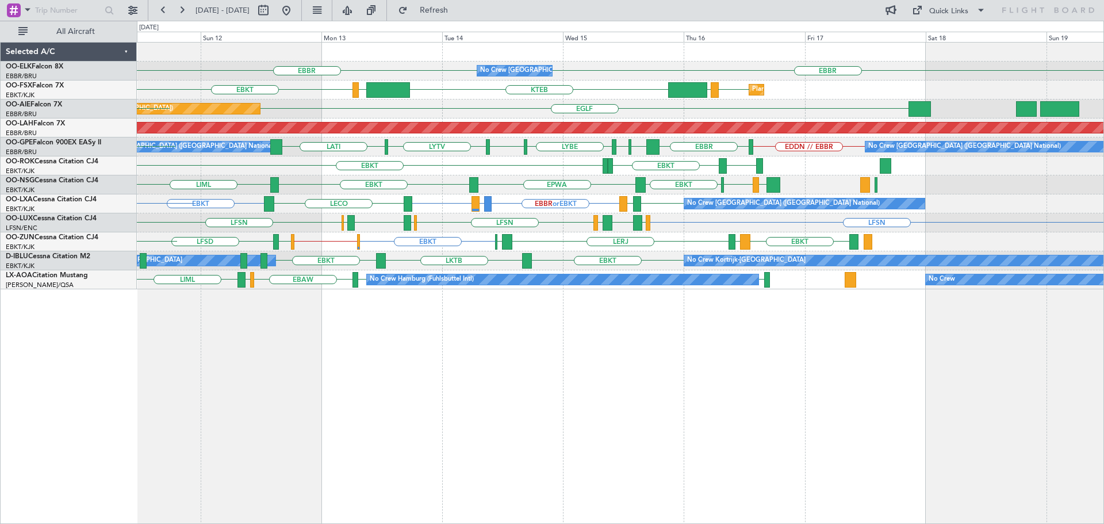
click at [367, 237] on div "EBBR [GEOGRAPHIC_DATA] No Crew [GEOGRAPHIC_DATA] (Brussels National) EBKT EBKT …" at bounding box center [620, 166] width 967 height 247
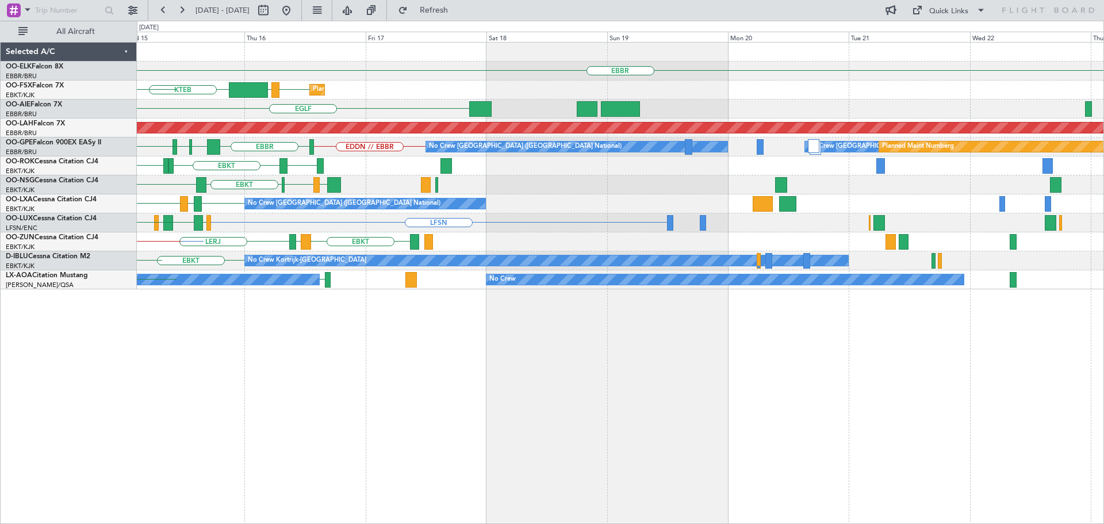
click at [476, 223] on div "LFSN [GEOGRAPHIC_DATA] [GEOGRAPHIC_DATA] [GEOGRAPHIC_DATA] LFSN ELLX [GEOGRAPHI…" at bounding box center [620, 222] width 967 height 19
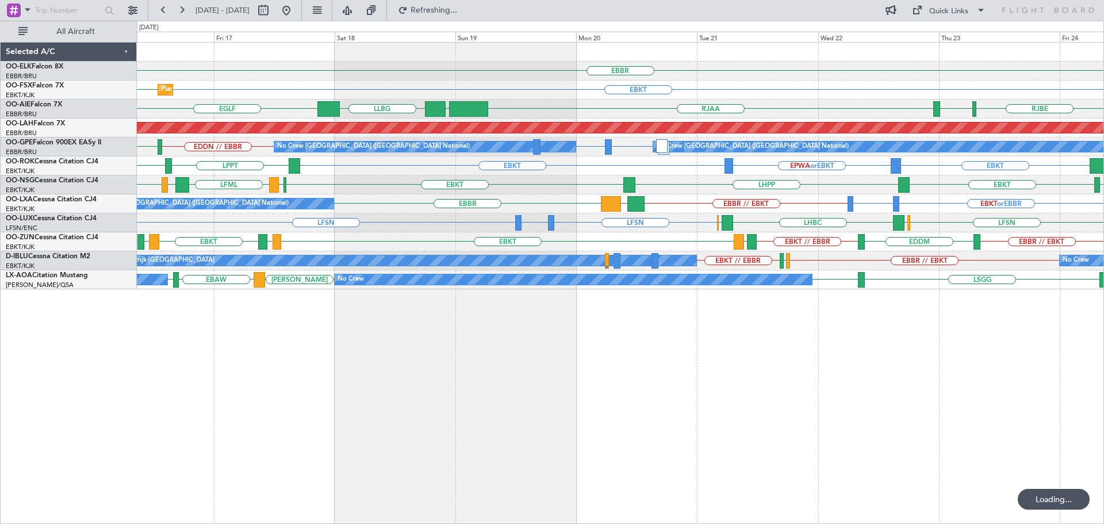
click at [988, 211] on div "EBBR No Crew [GEOGRAPHIC_DATA] (Brussels National) EBKT EBKT Planned Maint [GEO…" at bounding box center [620, 166] width 967 height 247
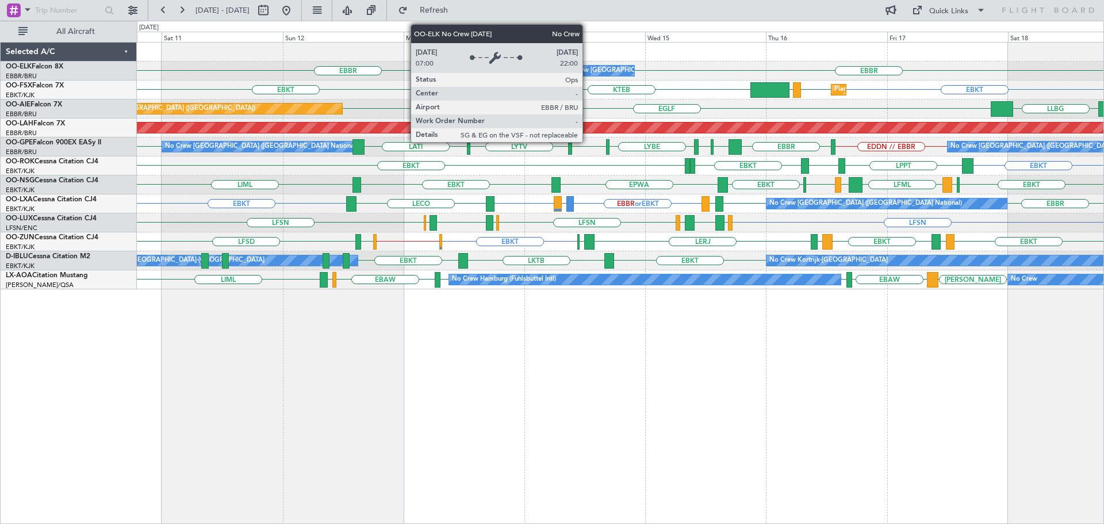
click at [588, 70] on div "No Crew [GEOGRAPHIC_DATA] ([GEOGRAPHIC_DATA] National)" at bounding box center [658, 70] width 193 height 17
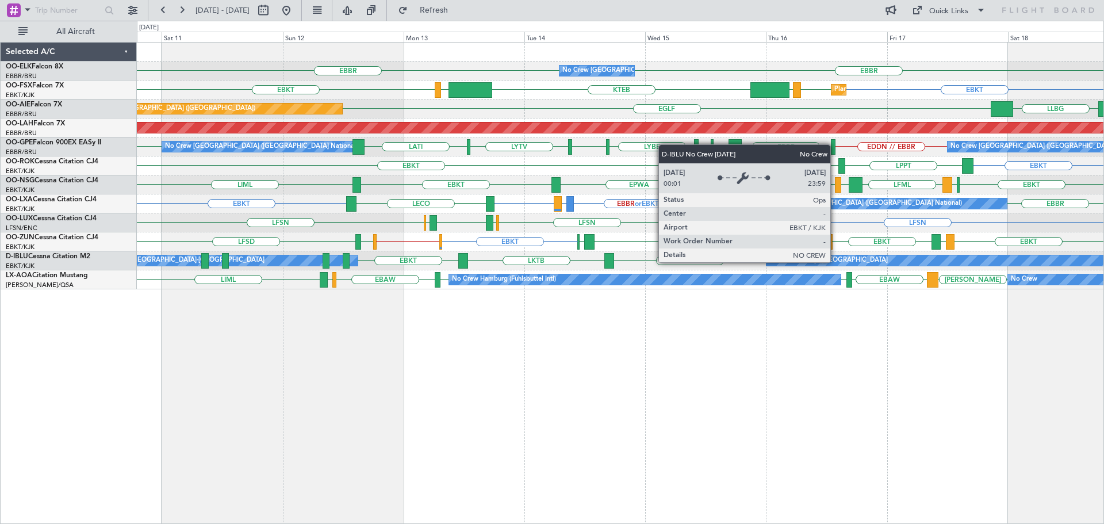
click at [593, 267] on div "EBKT LKTB EBKT No Crew Kortrijk-[GEOGRAPHIC_DATA] Owner [GEOGRAPHIC_DATA]-[GEOG…" at bounding box center [620, 260] width 967 height 19
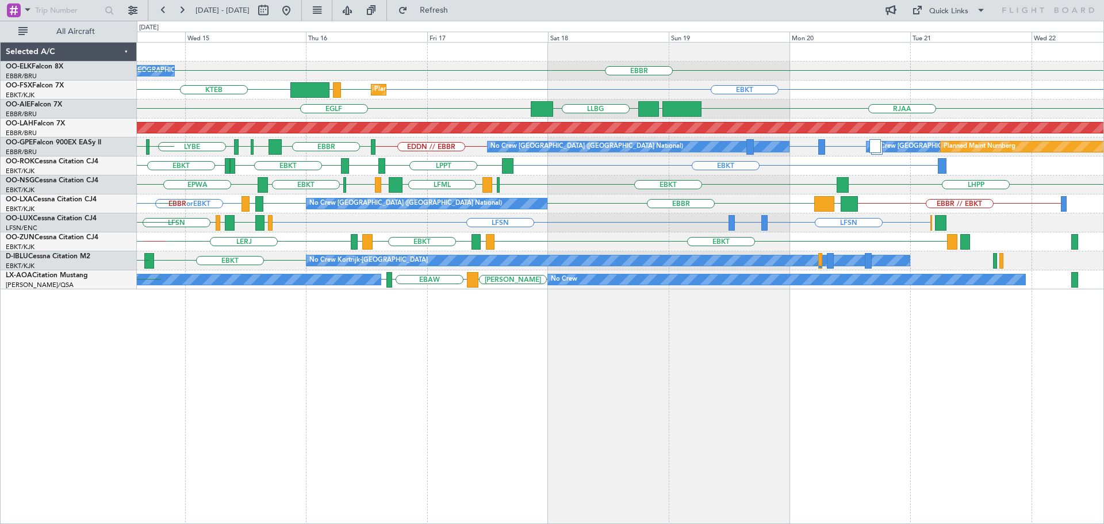
click at [538, 248] on div "No Crew [GEOGRAPHIC_DATA] ([GEOGRAPHIC_DATA] National) [GEOGRAPHIC_DATA] [GEOGR…" at bounding box center [620, 166] width 967 height 247
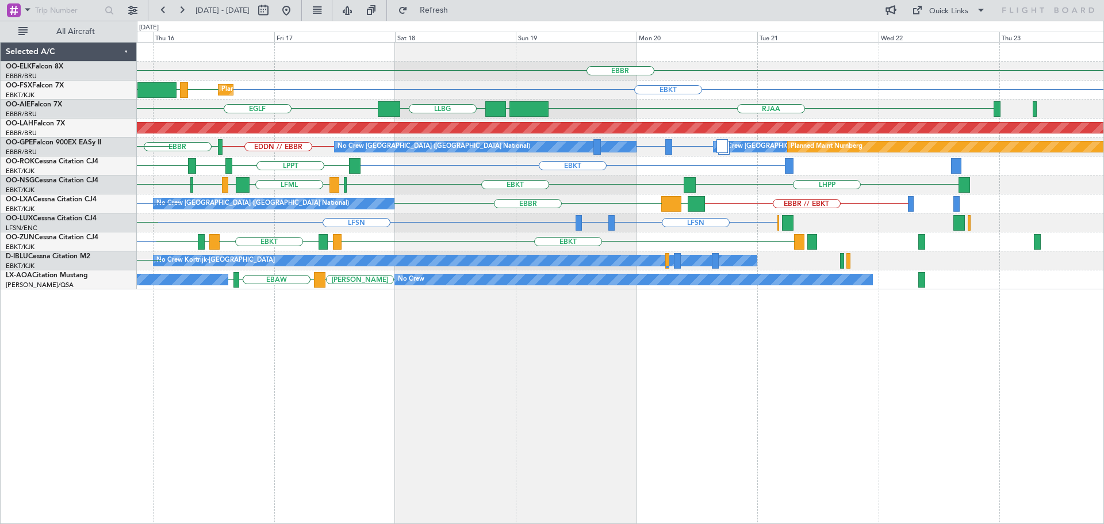
click at [897, 232] on div "EBBR No Crew [GEOGRAPHIC_DATA] (Brussels National) [GEOGRAPHIC_DATA] EBKT Plann…" at bounding box center [620, 166] width 967 height 247
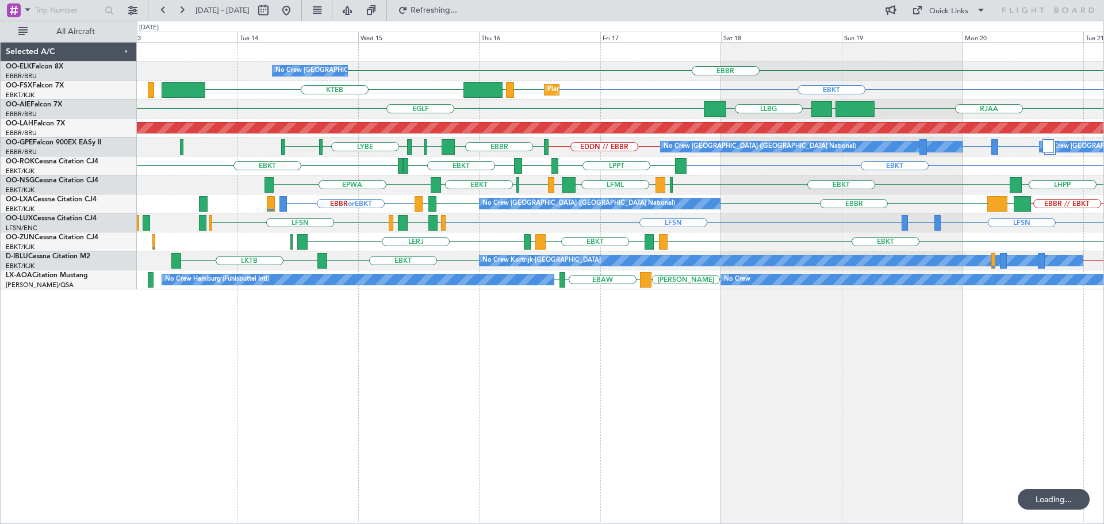
click at [570, 245] on div "No Crew [GEOGRAPHIC_DATA] ([GEOGRAPHIC_DATA] National) [GEOGRAPHIC_DATA] Planne…" at bounding box center [620, 166] width 967 height 247
